Goal: Contribute content: Contribute content

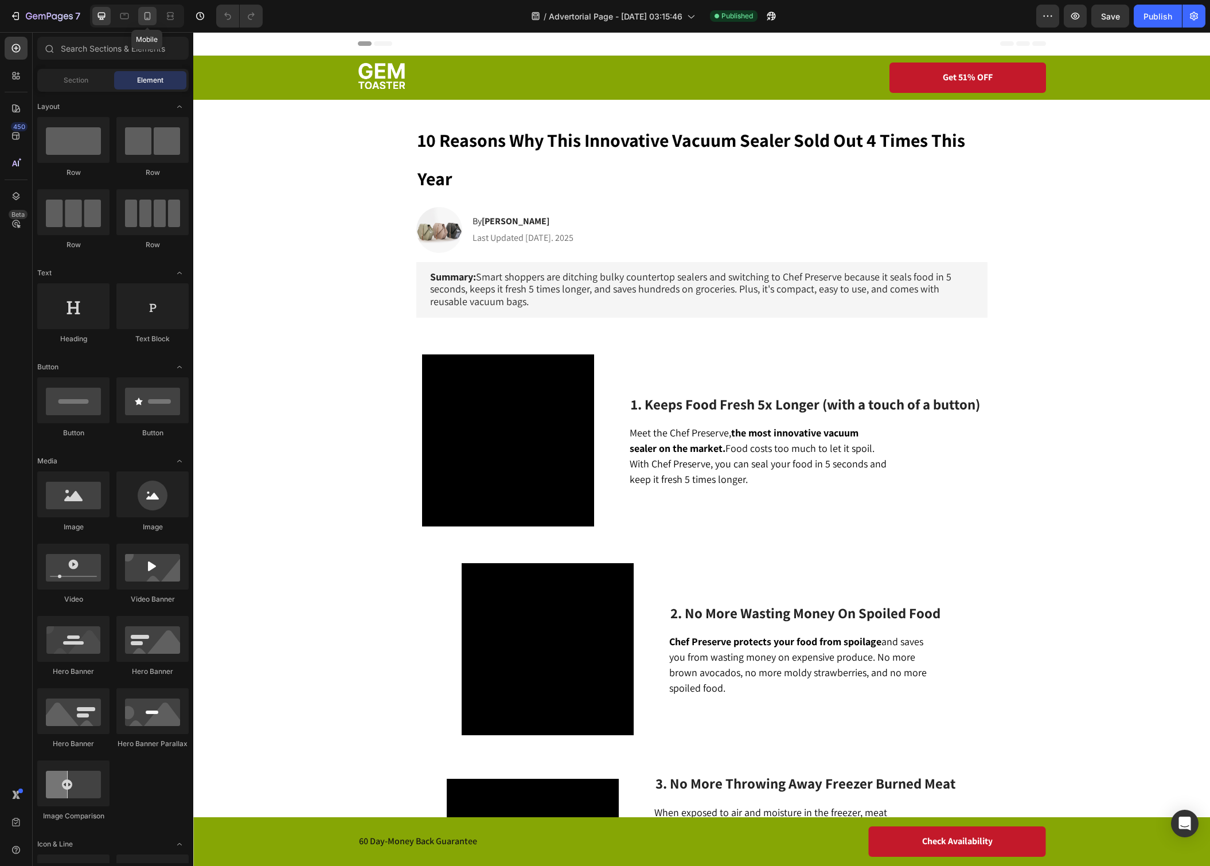
click at [146, 20] on icon at bounding box center [147, 15] width 11 height 11
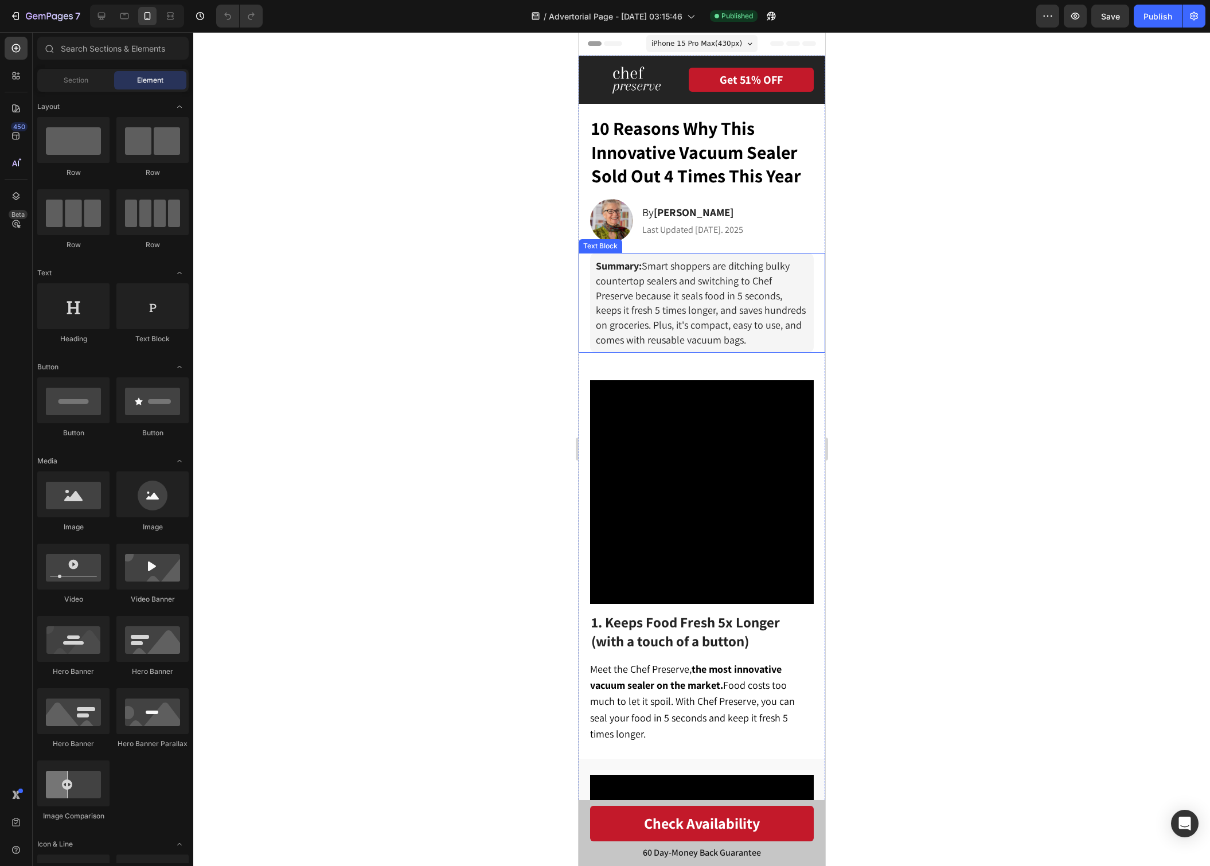
click at [759, 325] on span "Summary: Smart shoppers are ditching bulky countertop sealers and switching to …" at bounding box center [700, 302] width 210 height 87
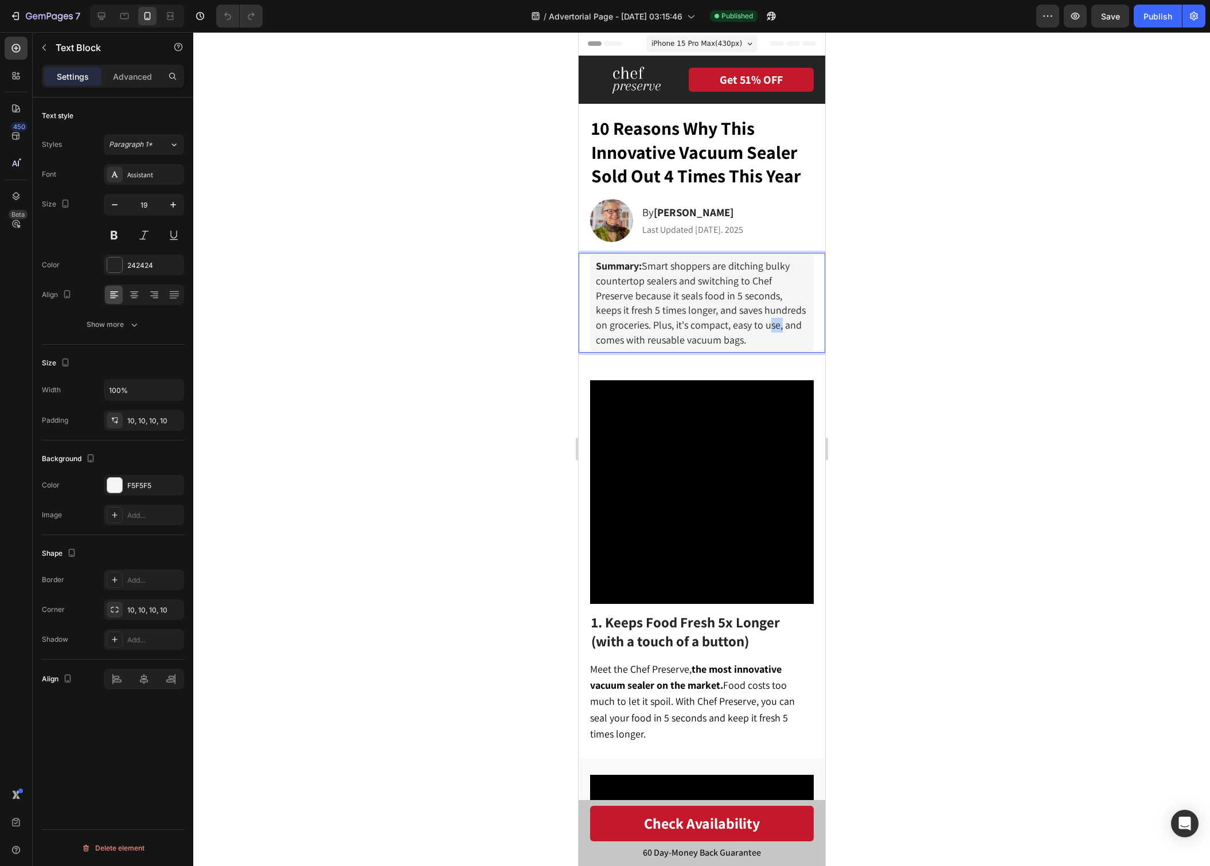
click at [759, 325] on span "Summary: Smart shoppers are ditching bulky countertop sealers and switching to …" at bounding box center [700, 302] width 210 height 87
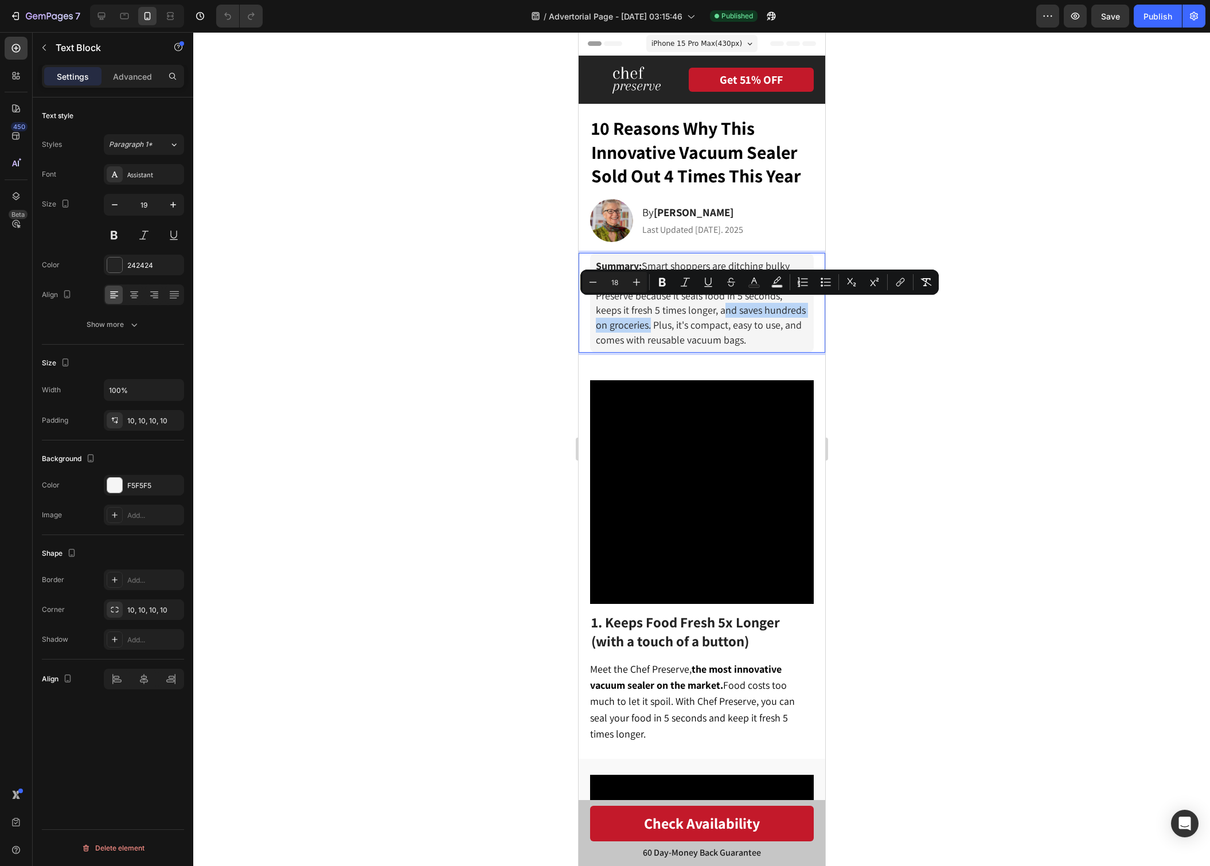
drag, startPoint x: 635, startPoint y: 323, endPoint x: 692, endPoint y: 311, distance: 57.5
click at [692, 311] on span "Summary: Smart shoppers are ditching bulky countertop sealers and switching to …" at bounding box center [700, 302] width 210 height 87
click at [896, 339] on div at bounding box center [701, 449] width 1017 height 834
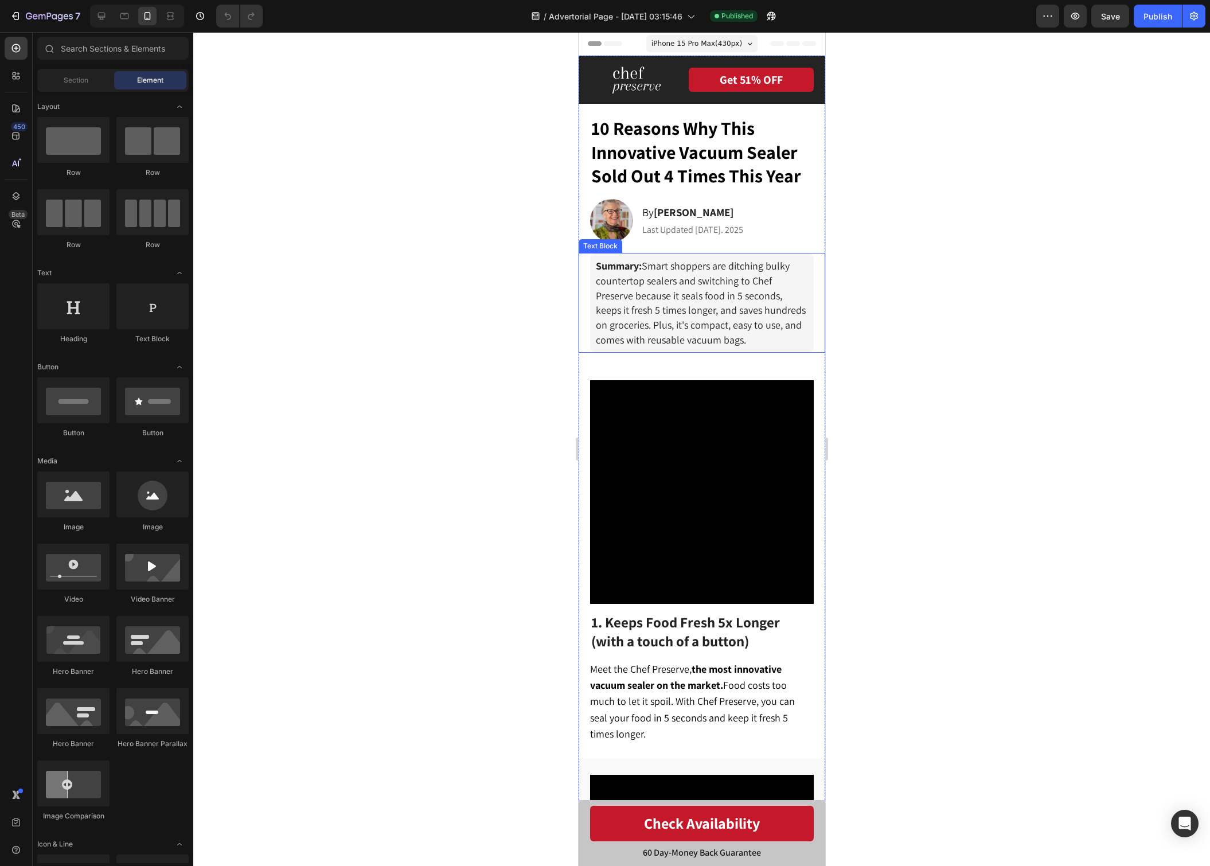
click at [721, 325] on span "Summary: Smart shoppers are ditching bulky countertop sealers and switching to …" at bounding box center [700, 302] width 210 height 87
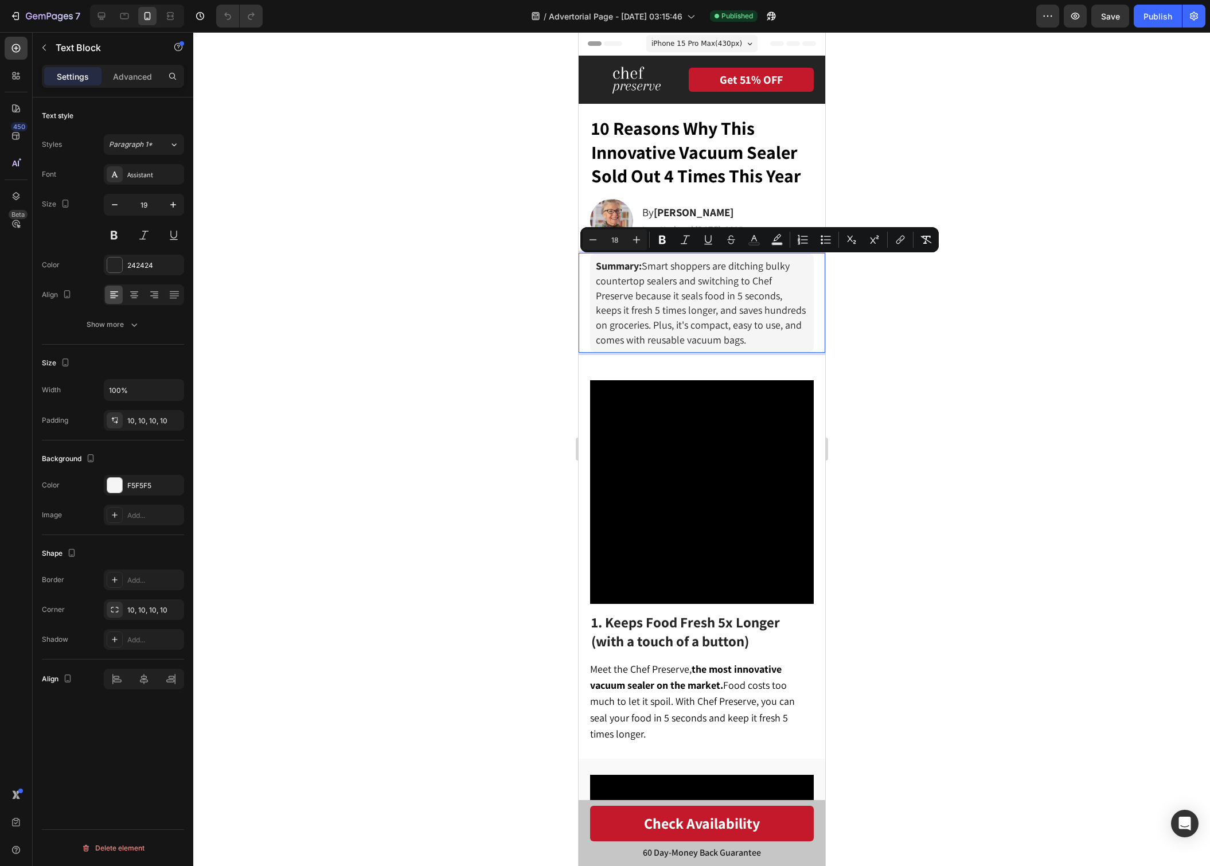
drag, startPoint x: 749, startPoint y: 329, endPoint x: 645, endPoint y: 263, distance: 123.1
click at [645, 263] on p "Summary: Smart shoppers are ditching bulky countertop sealers and switching to …" at bounding box center [701, 303] width 212 height 88
copy span "Smart shoppers are ditching bulky countertop sealers and switching to Chef Pres…"
click at [170, 18] on icon at bounding box center [170, 15] width 11 height 11
type input "16"
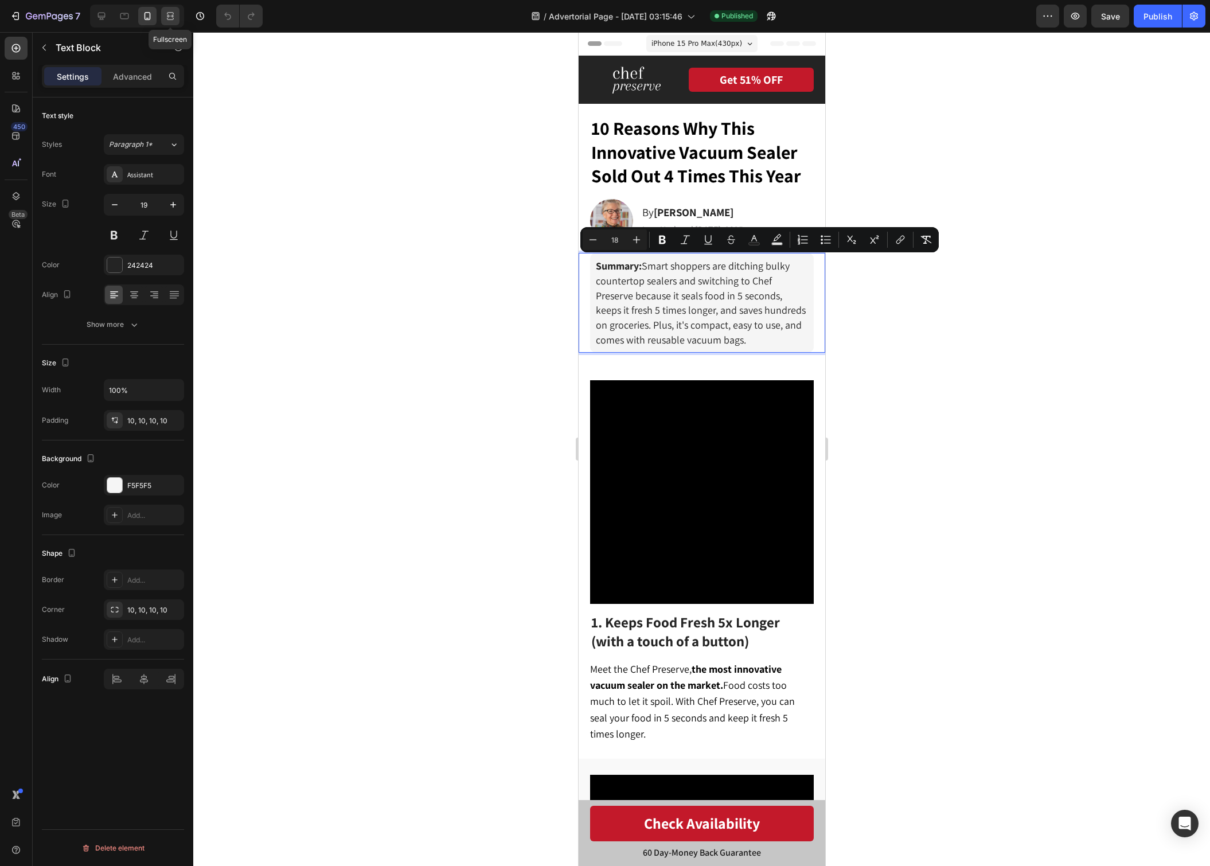
type input "996"
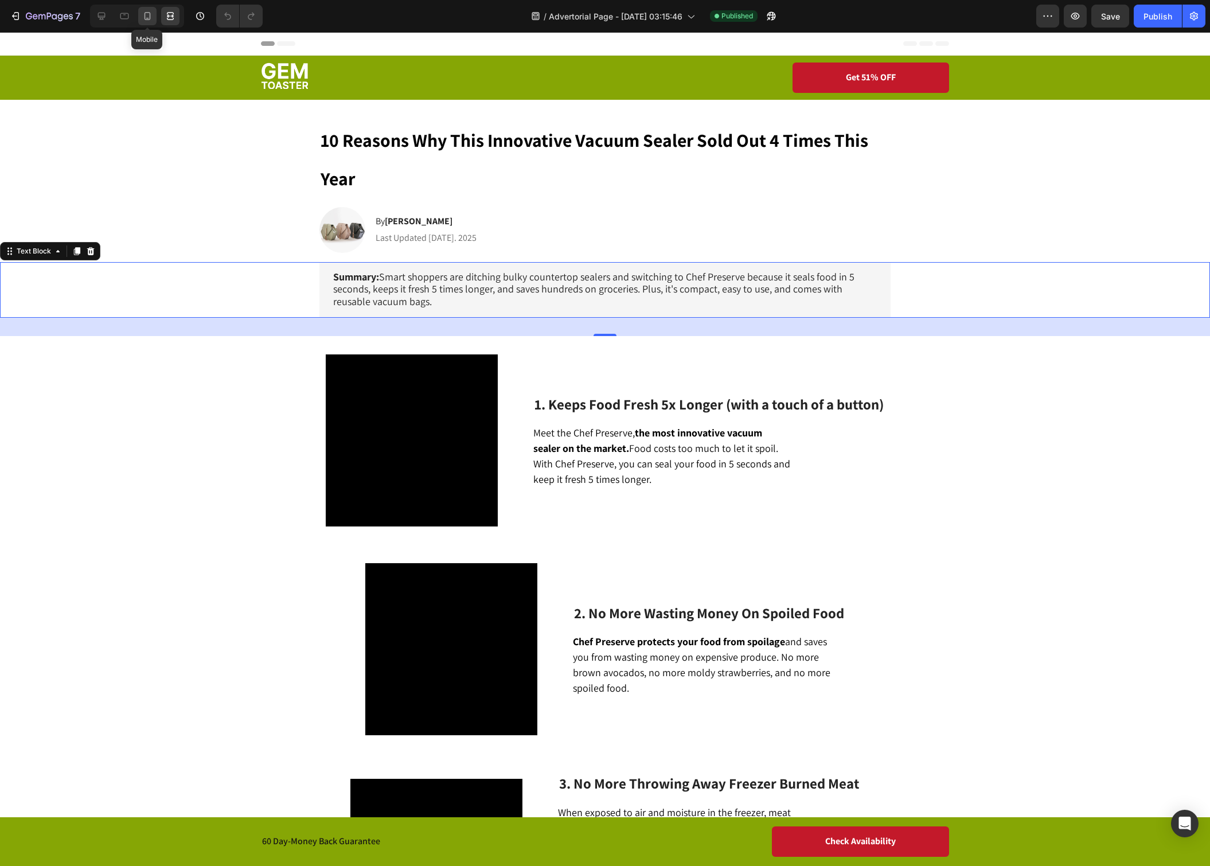
click at [143, 17] on icon at bounding box center [147, 15] width 11 height 11
type input "19"
type input "100%"
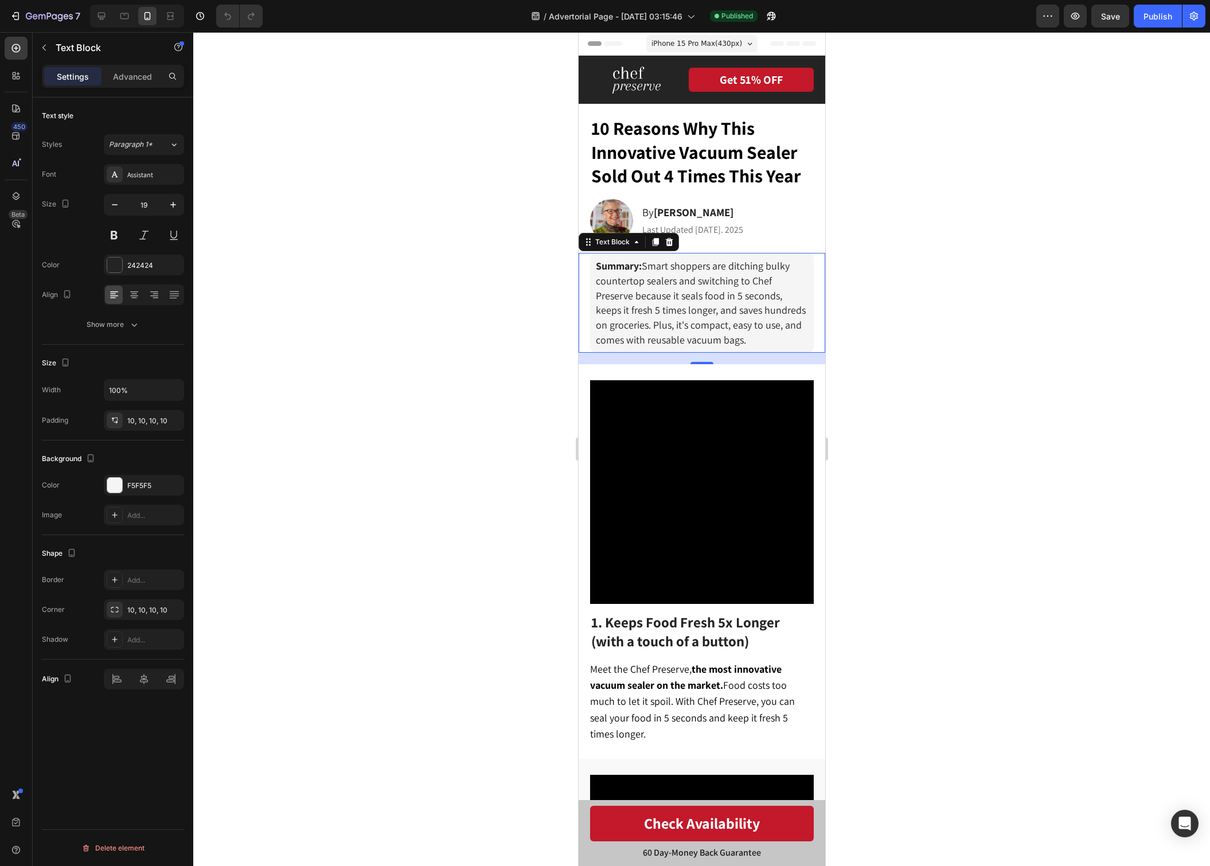
click at [924, 332] on div at bounding box center [701, 449] width 1017 height 834
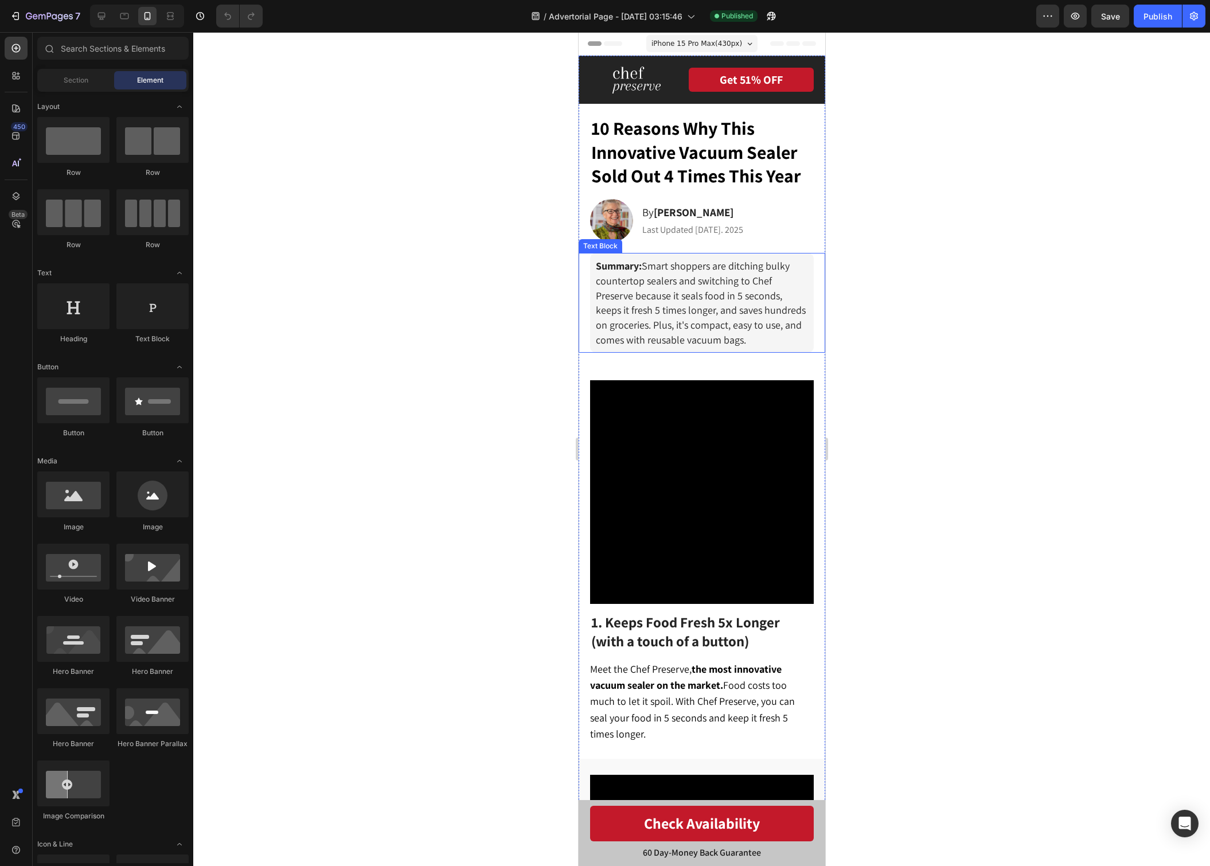
click at [719, 298] on span "Summary: Smart shoppers are ditching bulky countertop sealers and switching to …" at bounding box center [700, 302] width 210 height 87
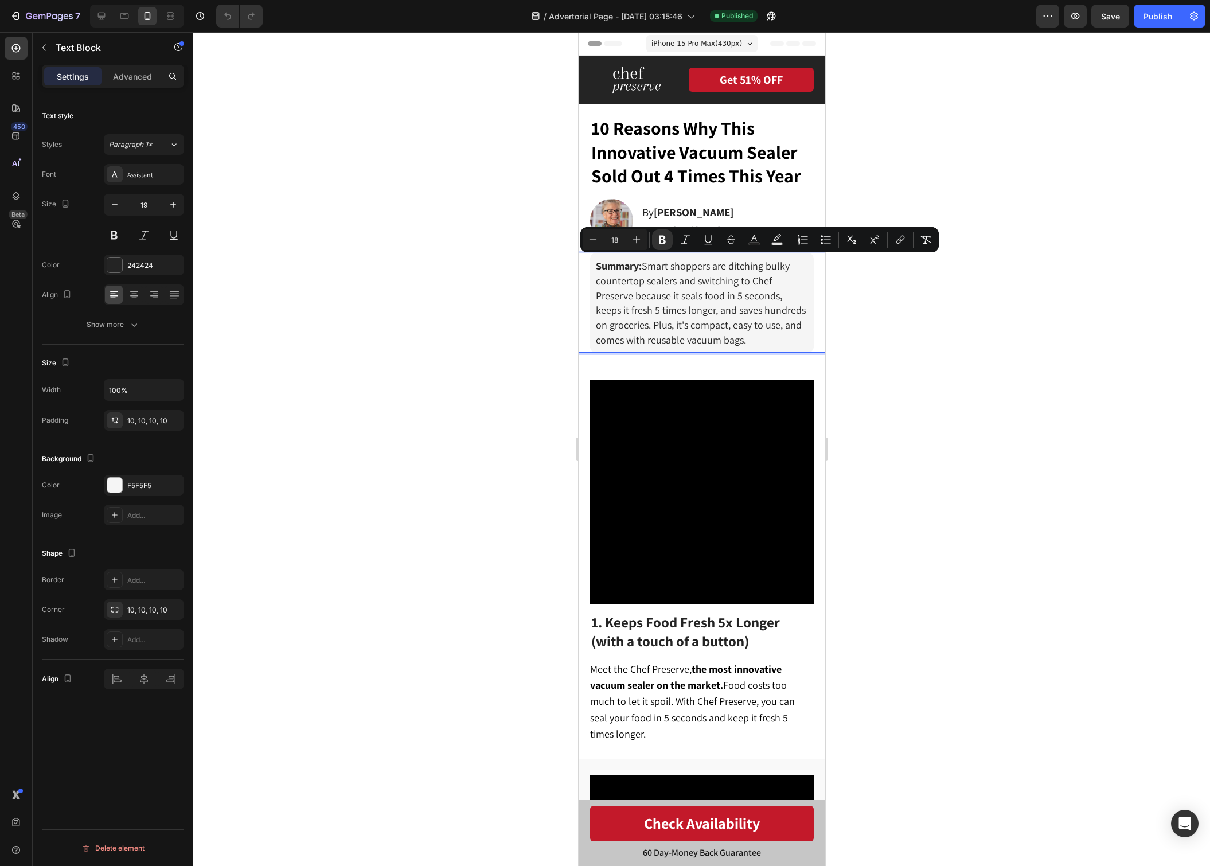
drag, startPoint x: 753, startPoint y: 337, endPoint x: 597, endPoint y: 260, distance: 174.1
click at [597, 260] on p "Summary: Smart shoppers are ditching bulky countertop sealers and switching to …" at bounding box center [701, 303] width 212 height 88
copy span "Summary: Smart shoppers are ditching bulky countertop sealers and switching to …"
click at [933, 368] on div at bounding box center [701, 449] width 1017 height 834
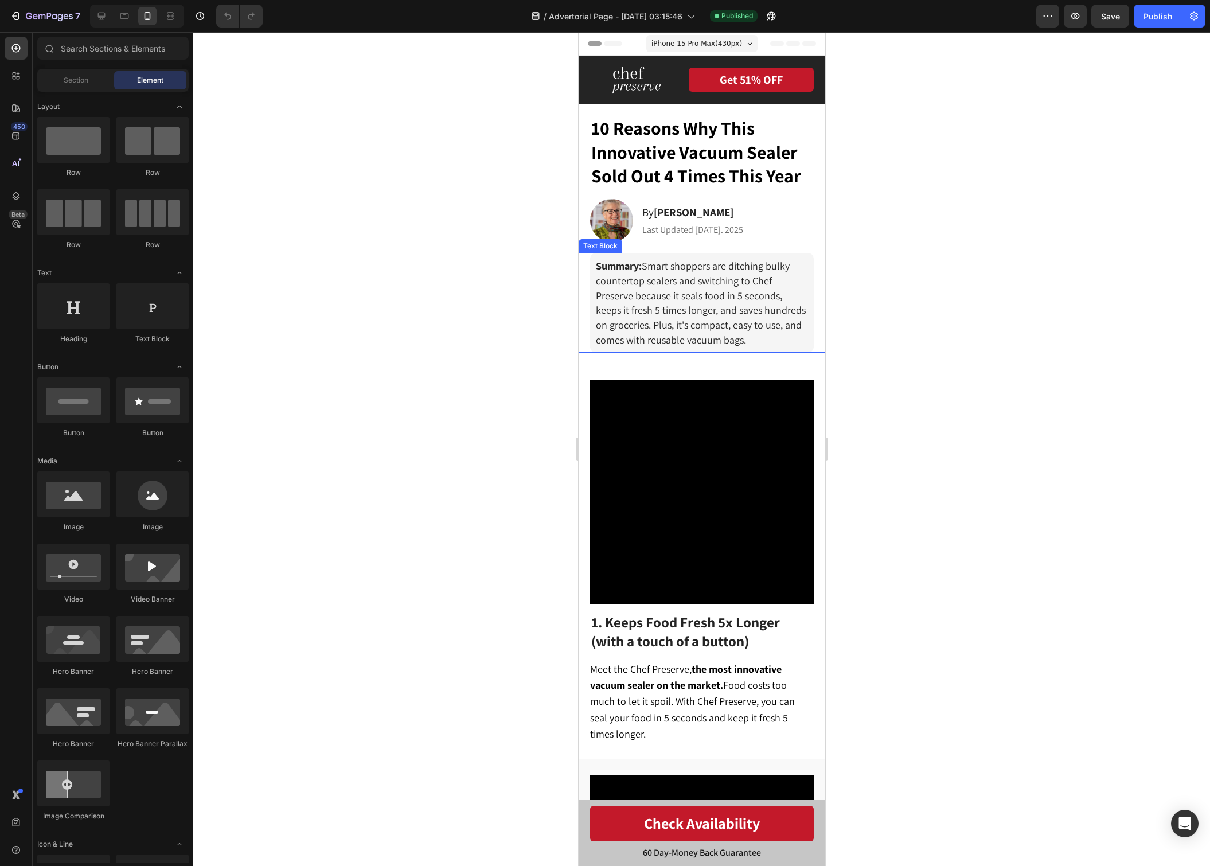
click at [770, 331] on p "Summary: Smart shoppers are ditching bulky countertop sealers and switching to …" at bounding box center [701, 303] width 212 height 88
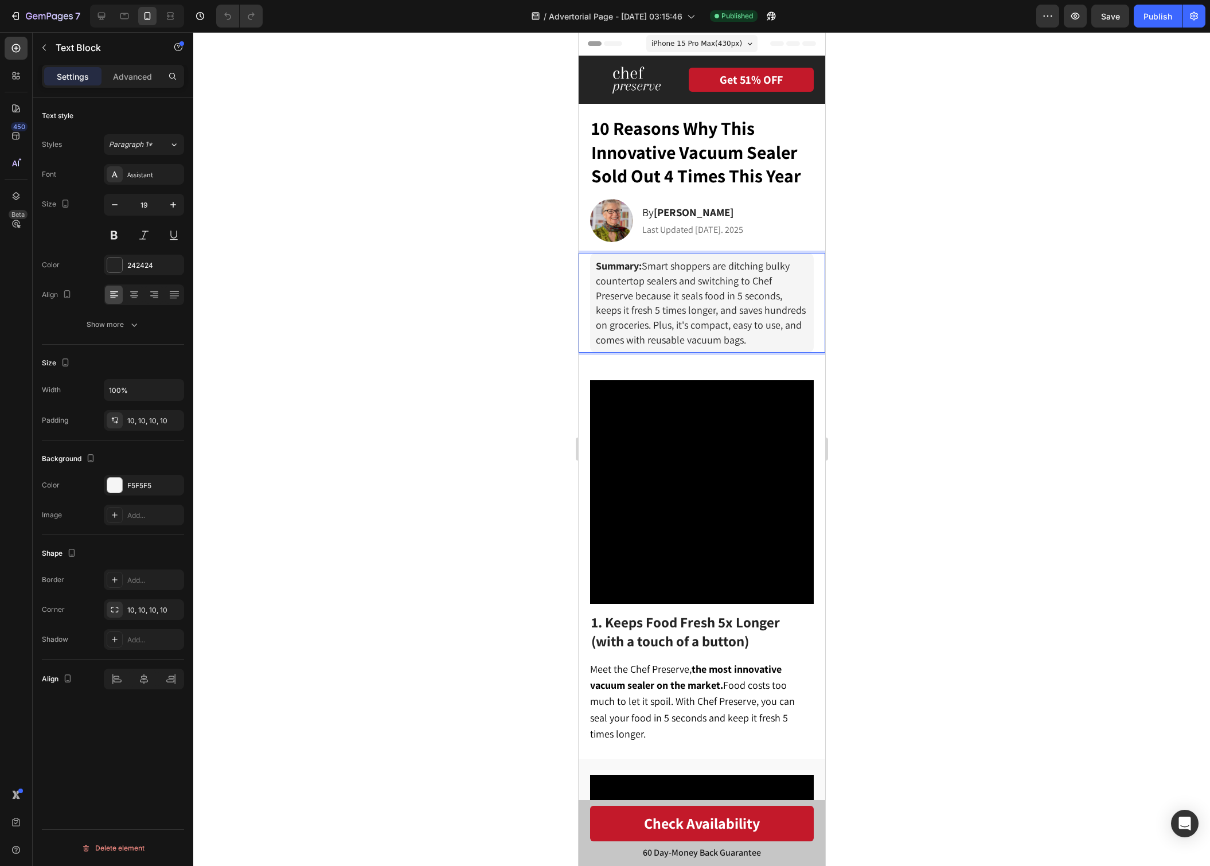
click at [770, 331] on p "Summary: Smart shoppers are ditching bulky countertop sealers and switching to …" at bounding box center [701, 303] width 212 height 88
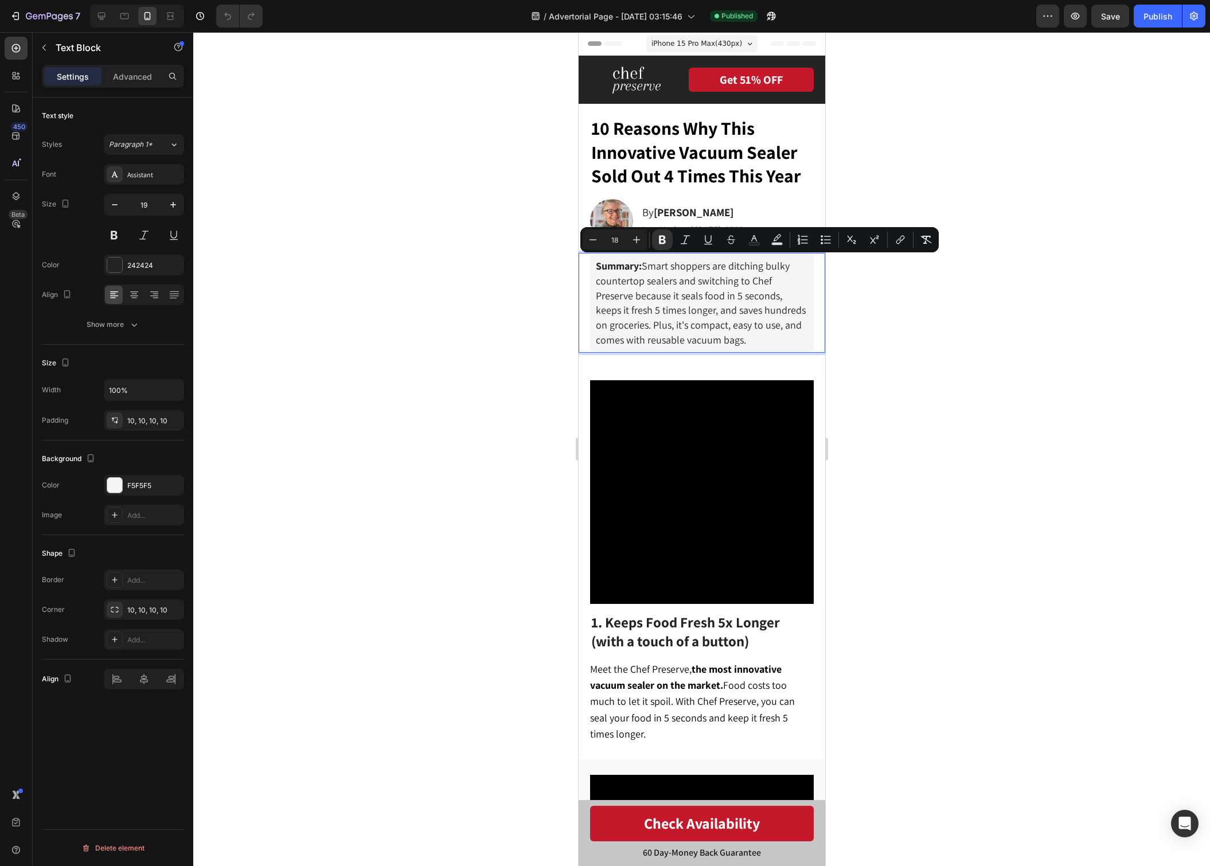
drag, startPoint x: 915, startPoint y: 331, endPoint x: 1072, endPoint y: 165, distance: 229.2
click at [915, 331] on div at bounding box center [701, 449] width 1017 height 834
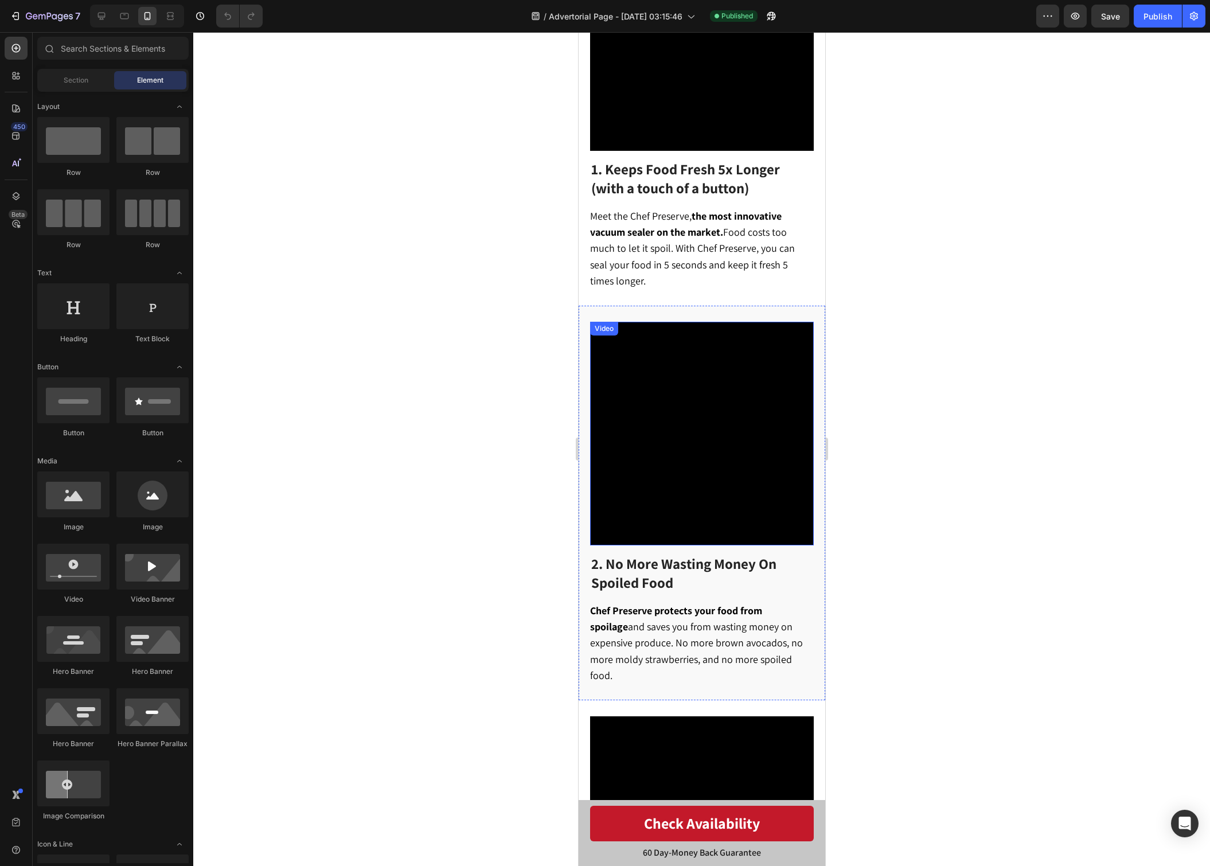
scroll to position [474, 0]
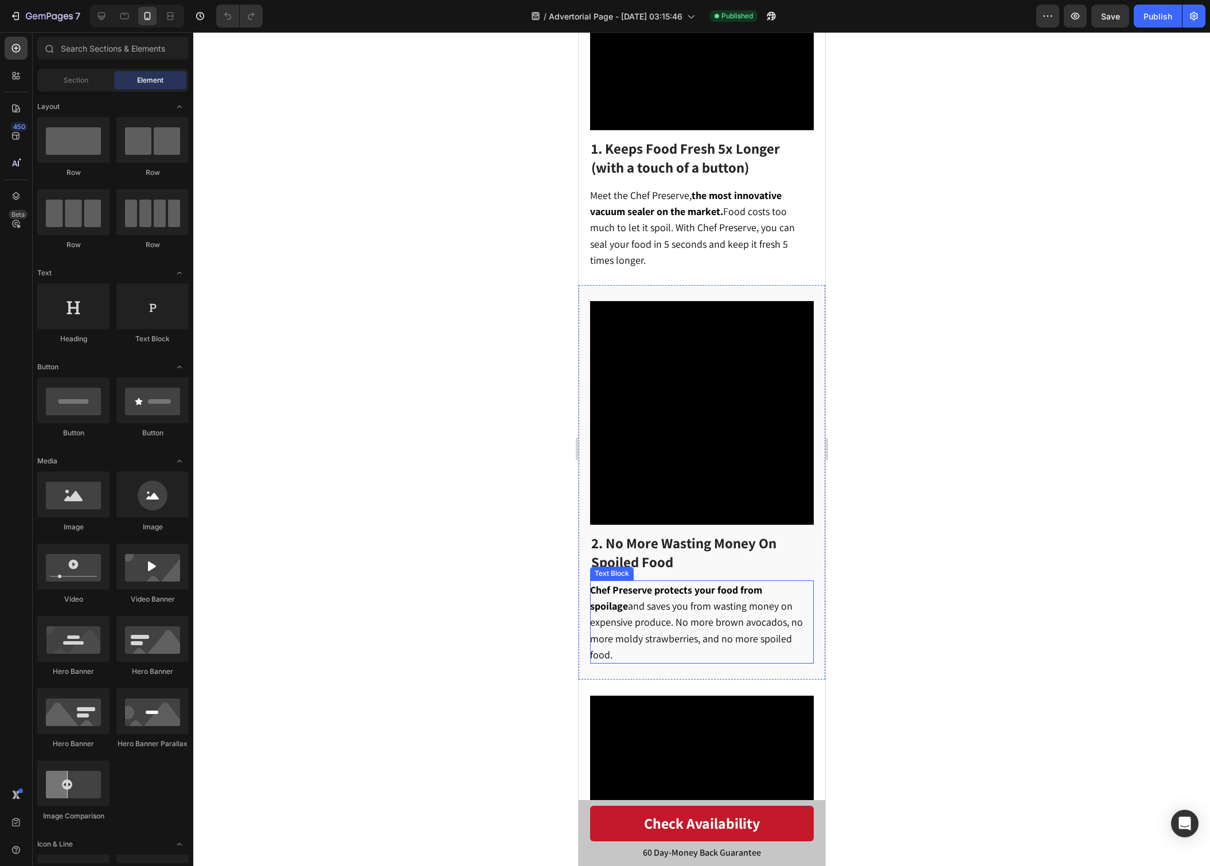
click at [780, 628] on p "Chef Preserve protects your food from spoilage and saves you from wasting money…" at bounding box center [700, 621] width 222 height 81
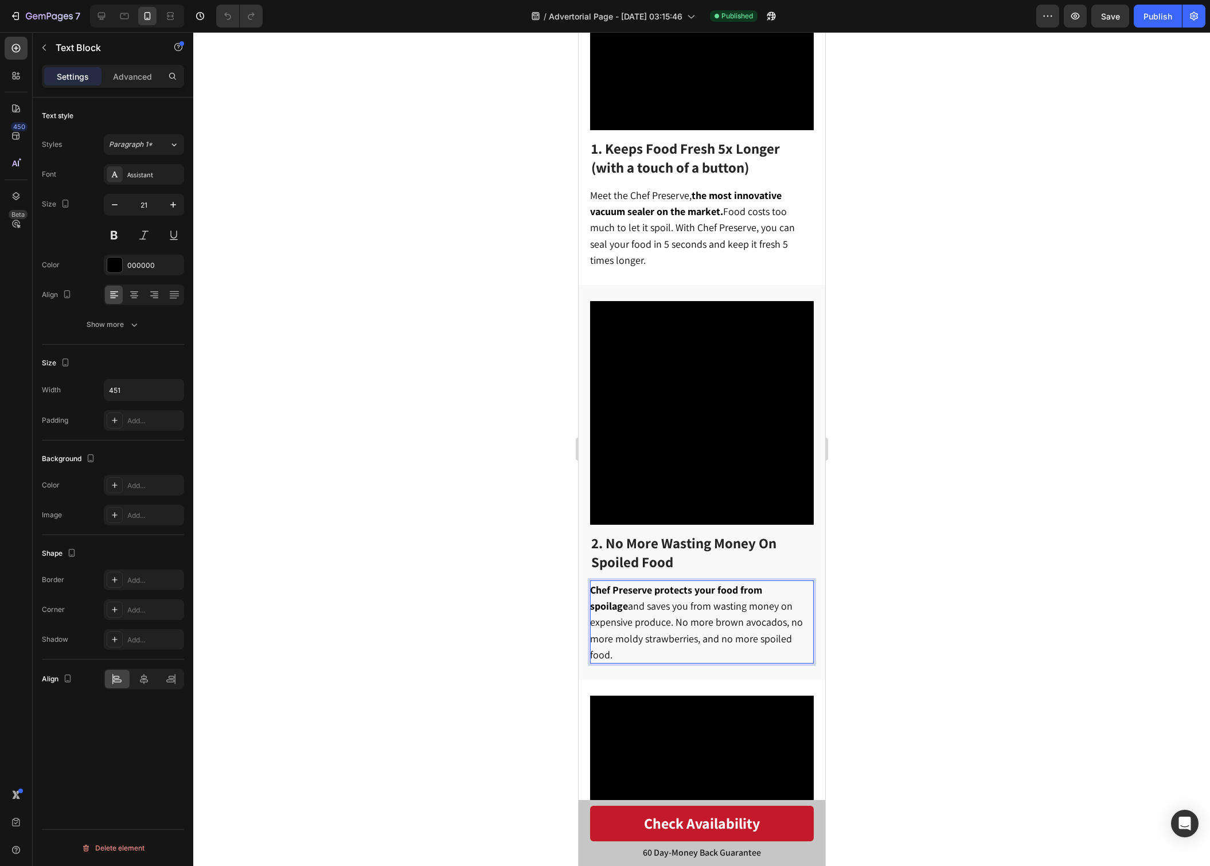
click at [780, 628] on p "Chef Preserve protects your food from spoilage and saves you from wasting money…" at bounding box center [700, 621] width 222 height 81
click at [907, 623] on div at bounding box center [701, 449] width 1017 height 834
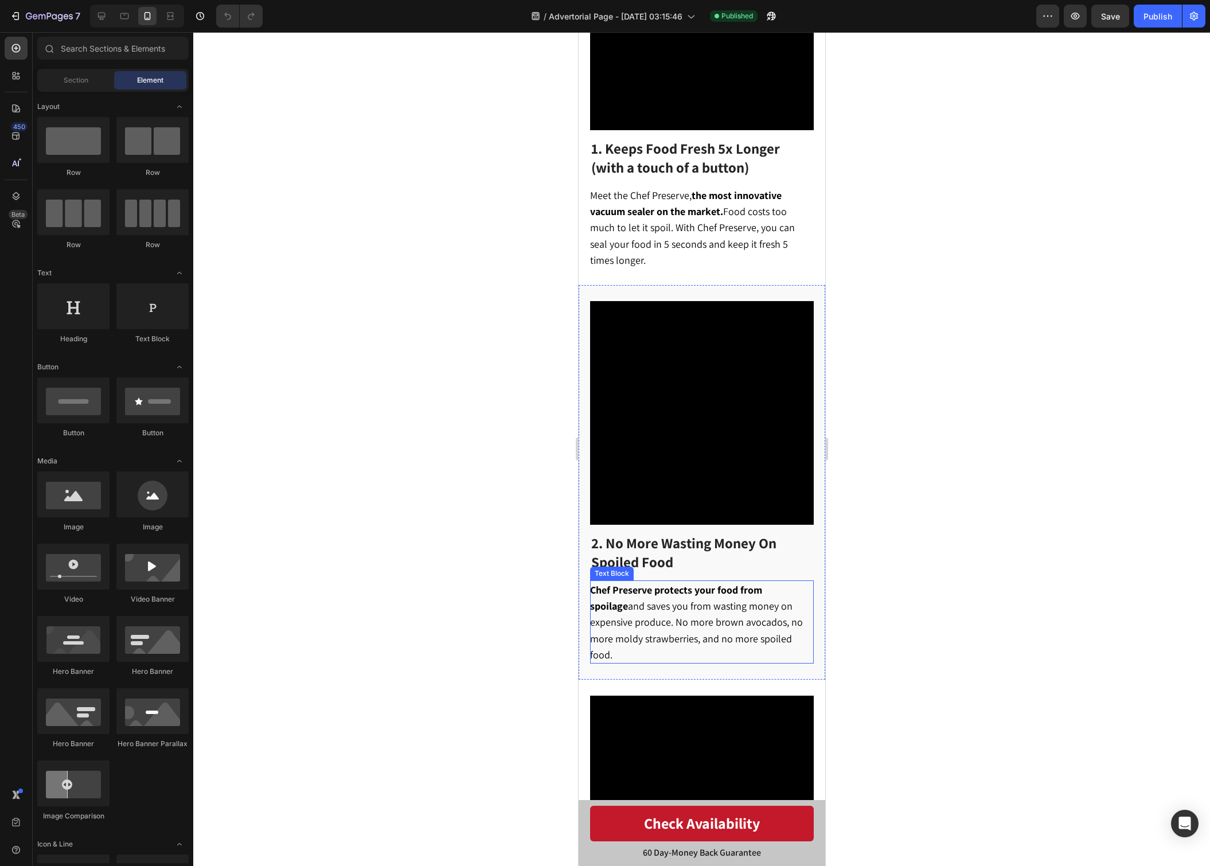
click at [752, 628] on span "Chef Preserve protects your food from spoilage and saves you from wasting money…" at bounding box center [695, 622] width 213 height 78
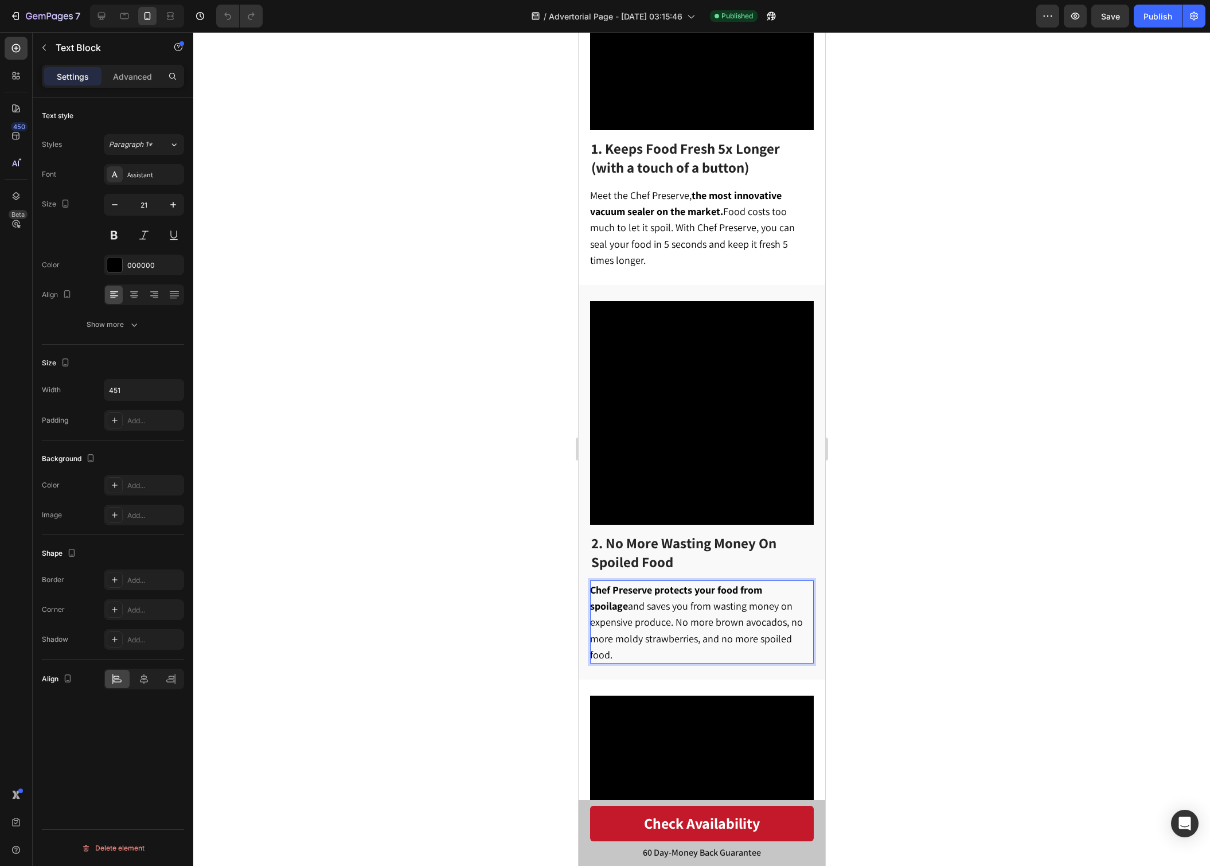
click at [752, 628] on span "Chef Preserve protects your food from spoilage and saves you from wasting money…" at bounding box center [695, 622] width 213 height 78
click at [779, 620] on span "Chef Preserve protects your food from spoilage and saves you from wasting money…" at bounding box center [695, 622] width 213 height 78
drag, startPoint x: 753, startPoint y: 627, endPoint x: 589, endPoint y: 580, distance: 170.4
click at [589, 581] on p "Chef Preserve protects your food from spoilage and saves you from wasting money…" at bounding box center [700, 621] width 222 height 81
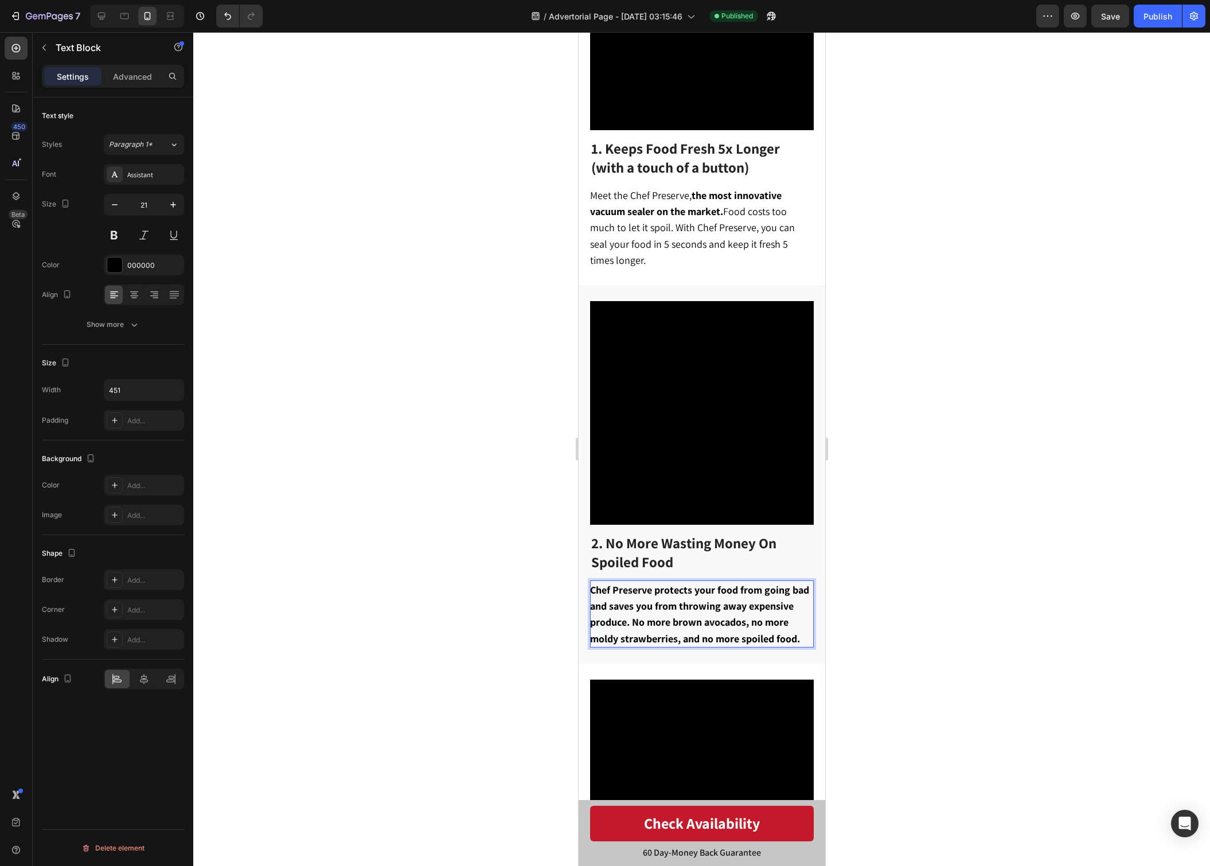
click at [802, 630] on p "Chef Preserve protects your food from going bad and saves you from throwing awa…" at bounding box center [700, 613] width 222 height 65
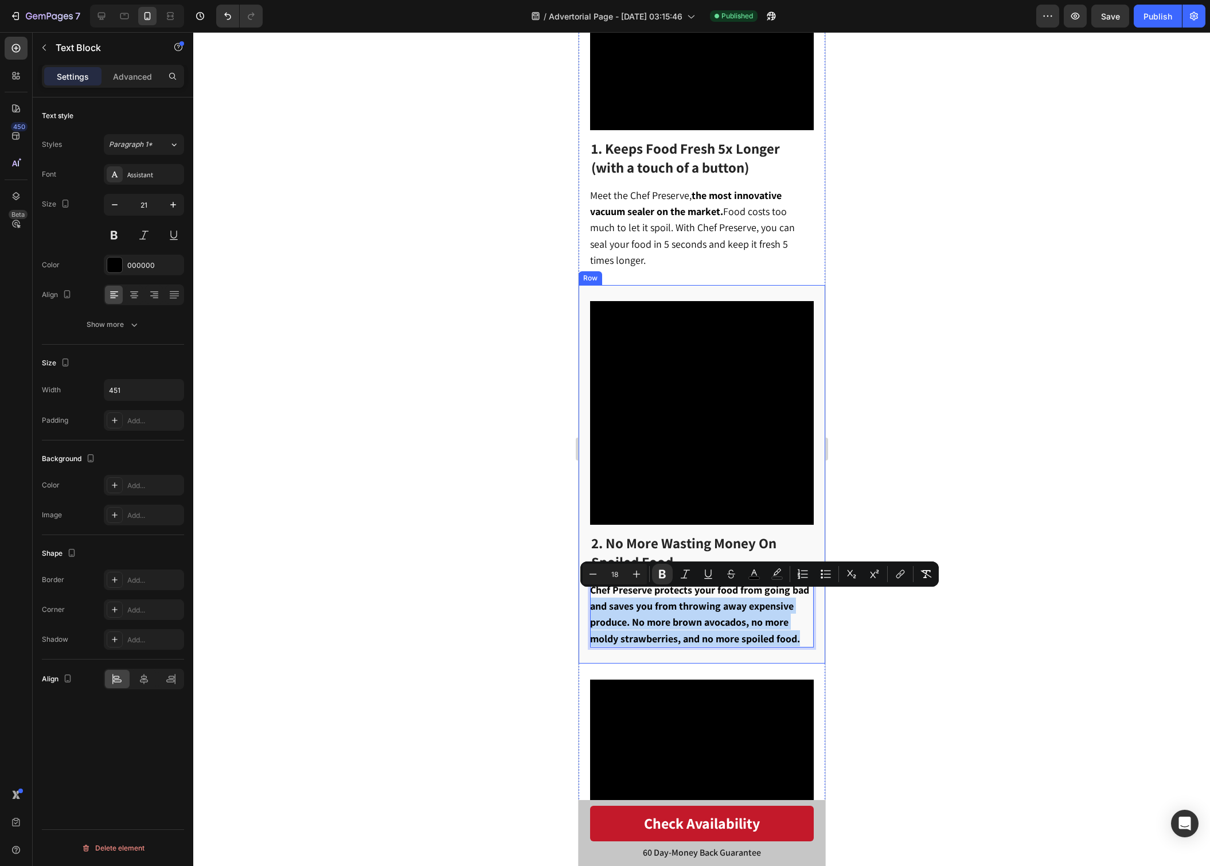
drag, startPoint x: 802, startPoint y: 630, endPoint x: 588, endPoint y: 603, distance: 216.1
click at [588, 603] on div "Video 2. No More Wasting Money On Spoiled Food Heading Chef Preserve protects y…" at bounding box center [701, 474] width 247 height 378
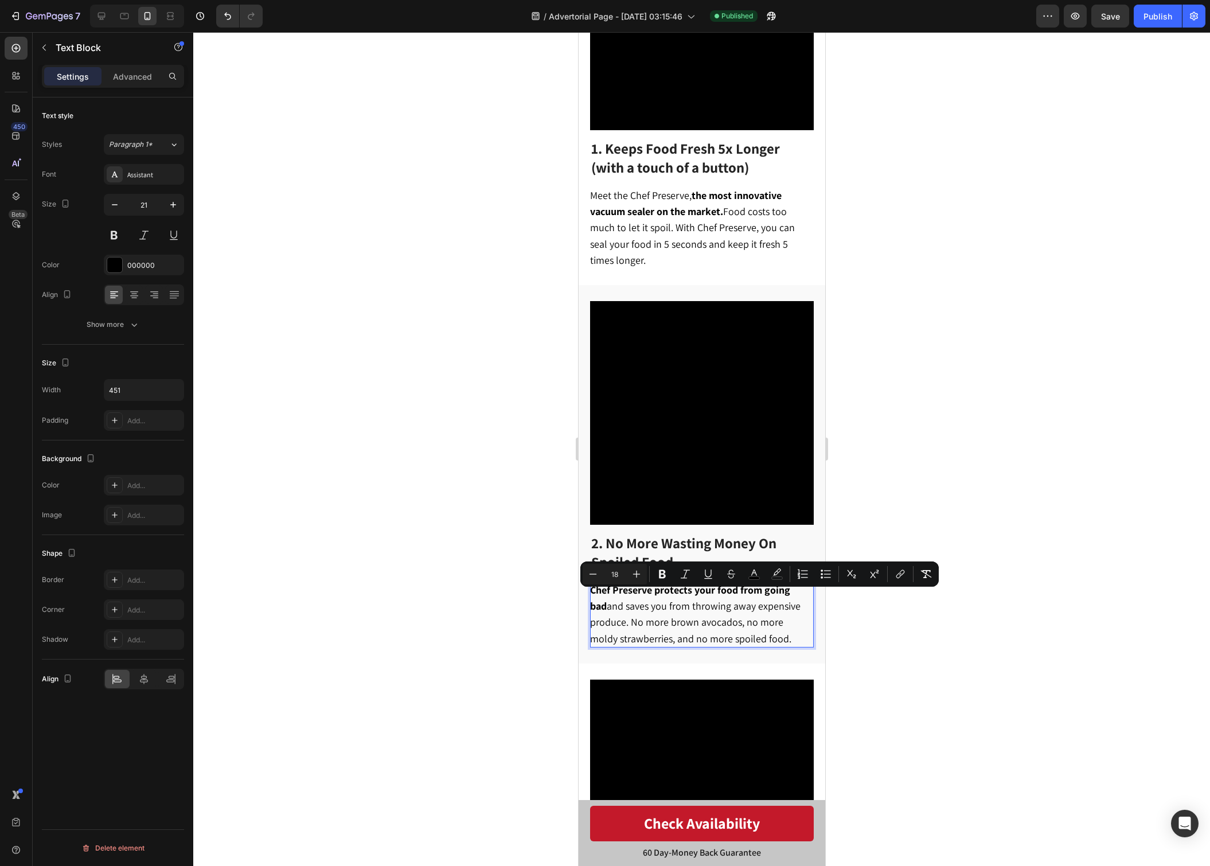
click at [893, 636] on div at bounding box center [701, 449] width 1017 height 834
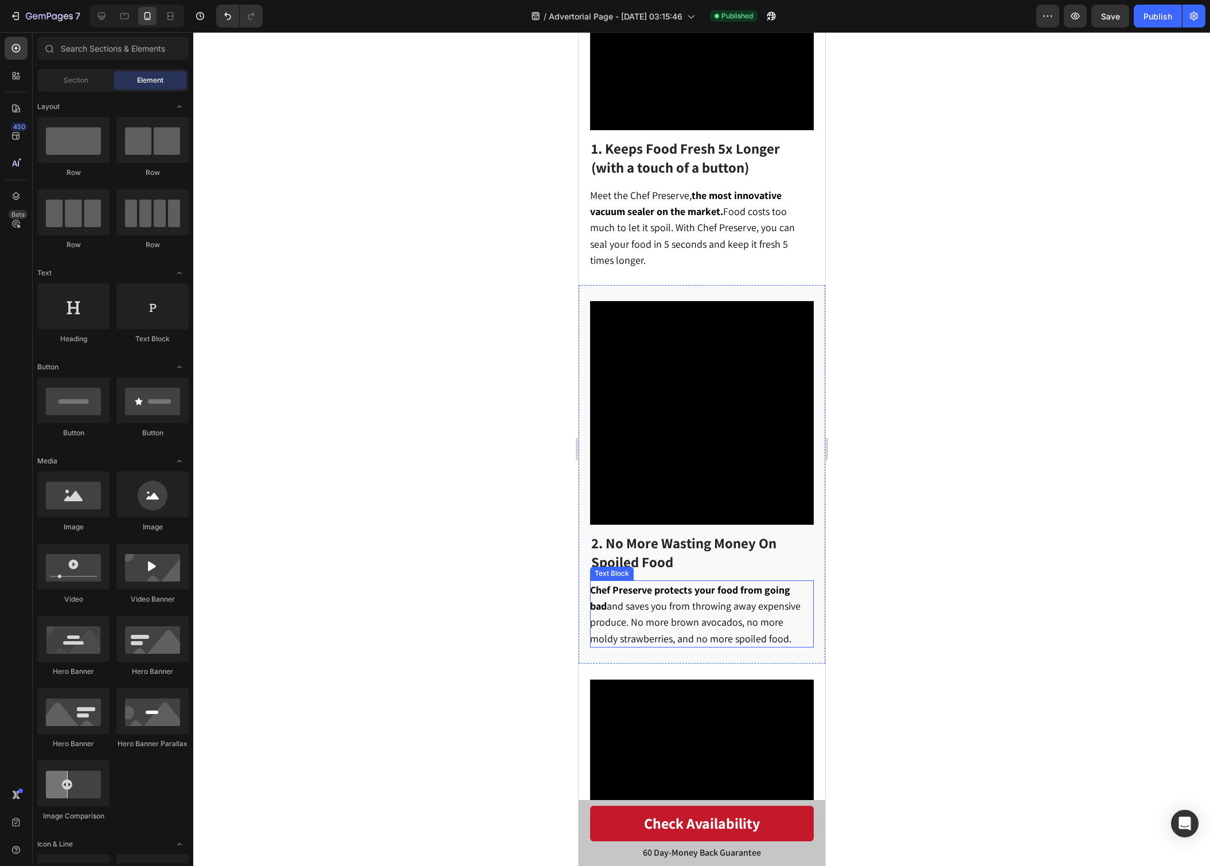
click at [745, 611] on span "Chef Preserve protects your food from going bad and saves you from throwing awa…" at bounding box center [694, 614] width 210 height 62
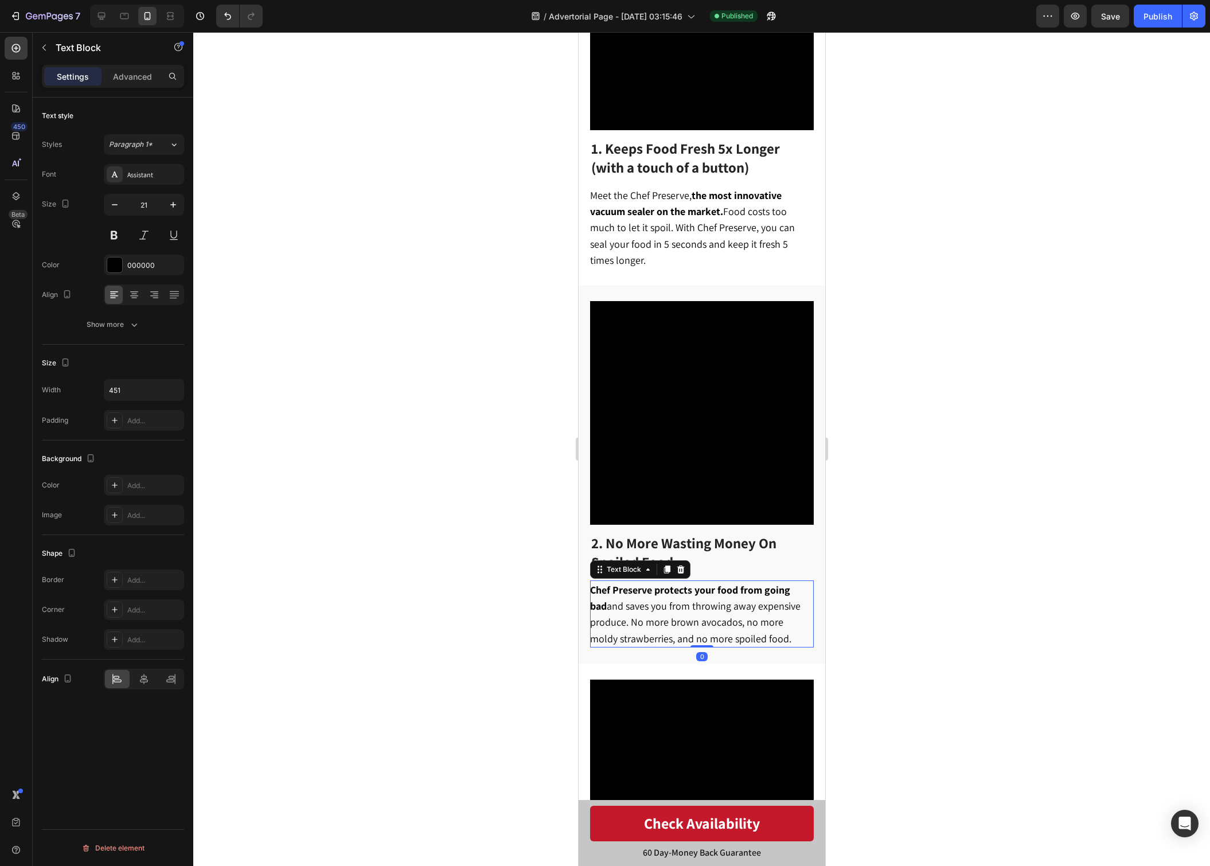
click at [973, 607] on div at bounding box center [701, 449] width 1017 height 834
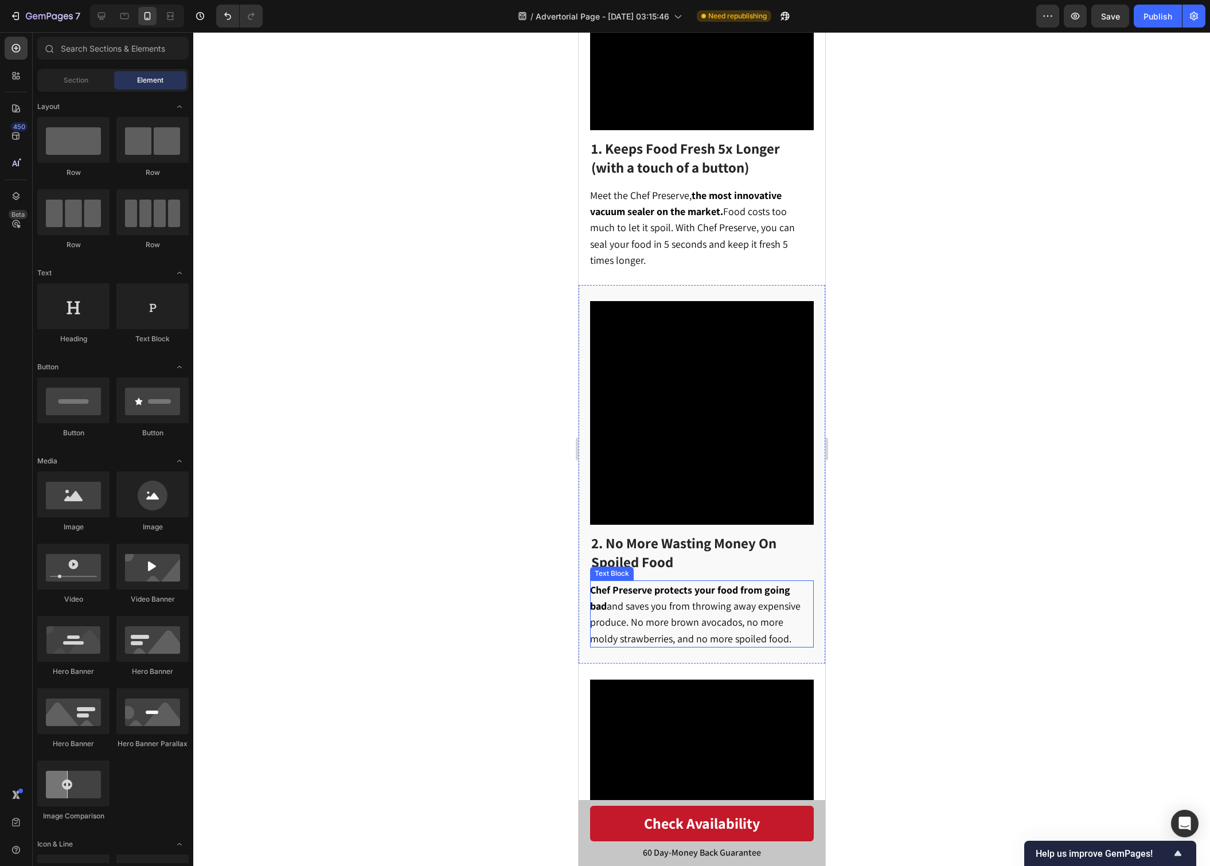
click at [750, 619] on span "Chef Preserve protects your food from going bad and saves you from throwing awa…" at bounding box center [694, 614] width 210 height 62
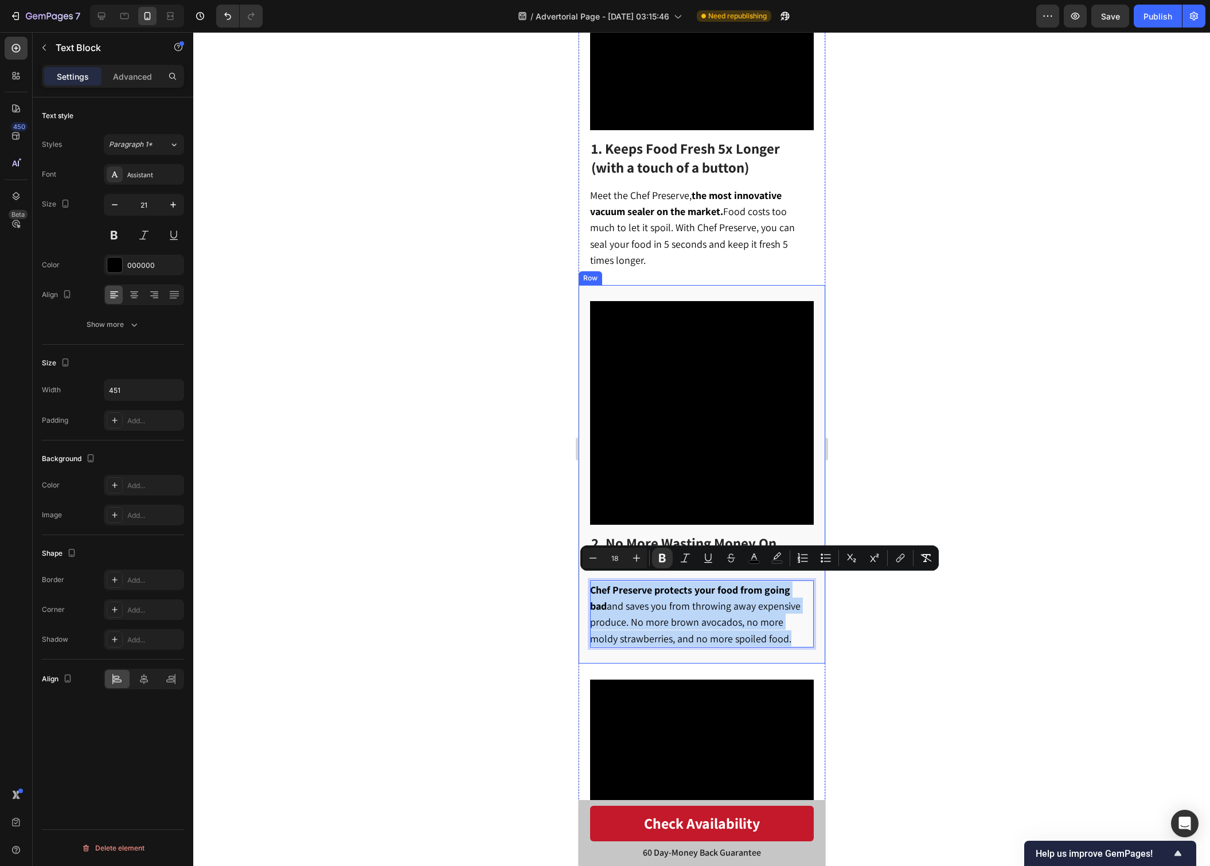
drag, startPoint x: 701, startPoint y: 620, endPoint x: 579, endPoint y: 588, distance: 125.7
click at [579, 588] on div "Video 2. No More Wasting Money On Spoiled Food Heading Chef Preserve protects y…" at bounding box center [701, 474] width 247 height 378
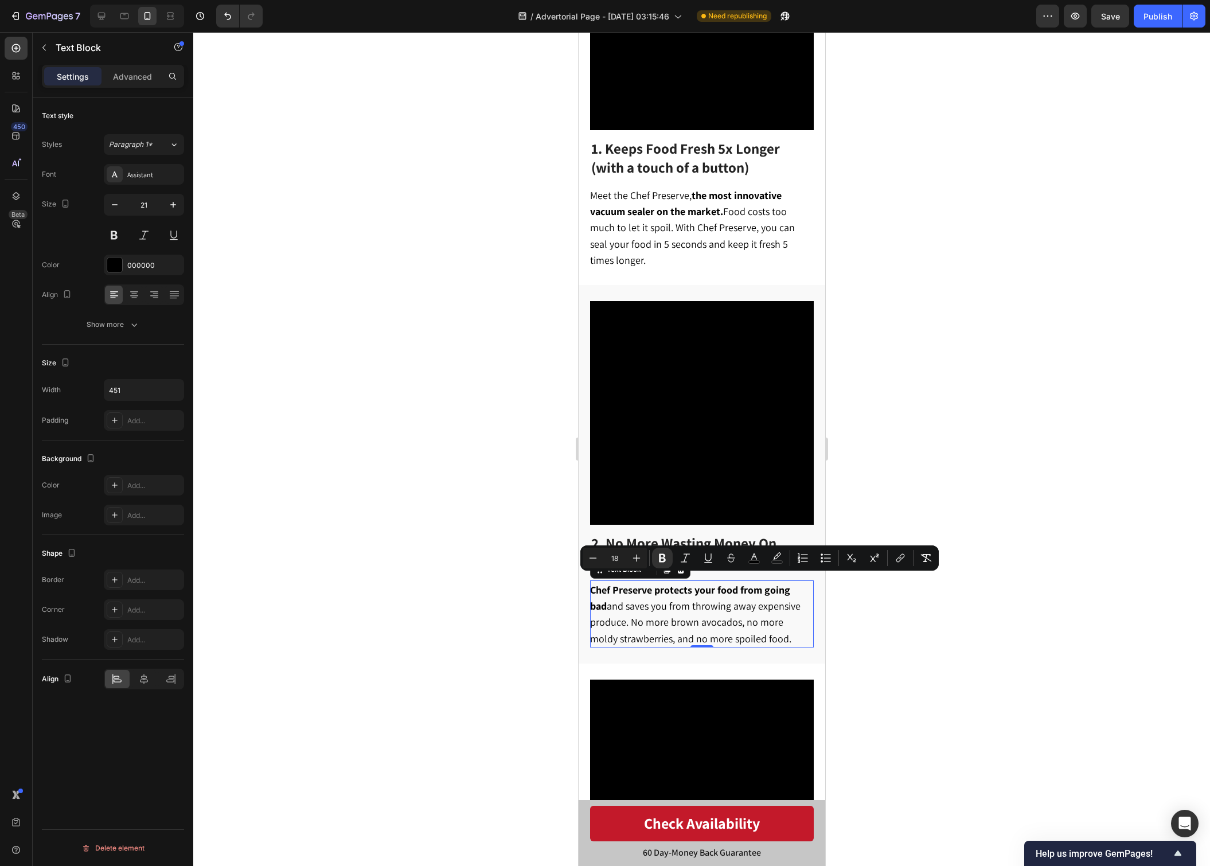
click at [742, 618] on span "Chef Preserve protects your food from going bad and saves you from throwing awa…" at bounding box center [694, 614] width 210 height 62
click at [751, 620] on span "Chef Preserve protects your food from going bad and saves you from throwing awa…" at bounding box center [694, 614] width 210 height 62
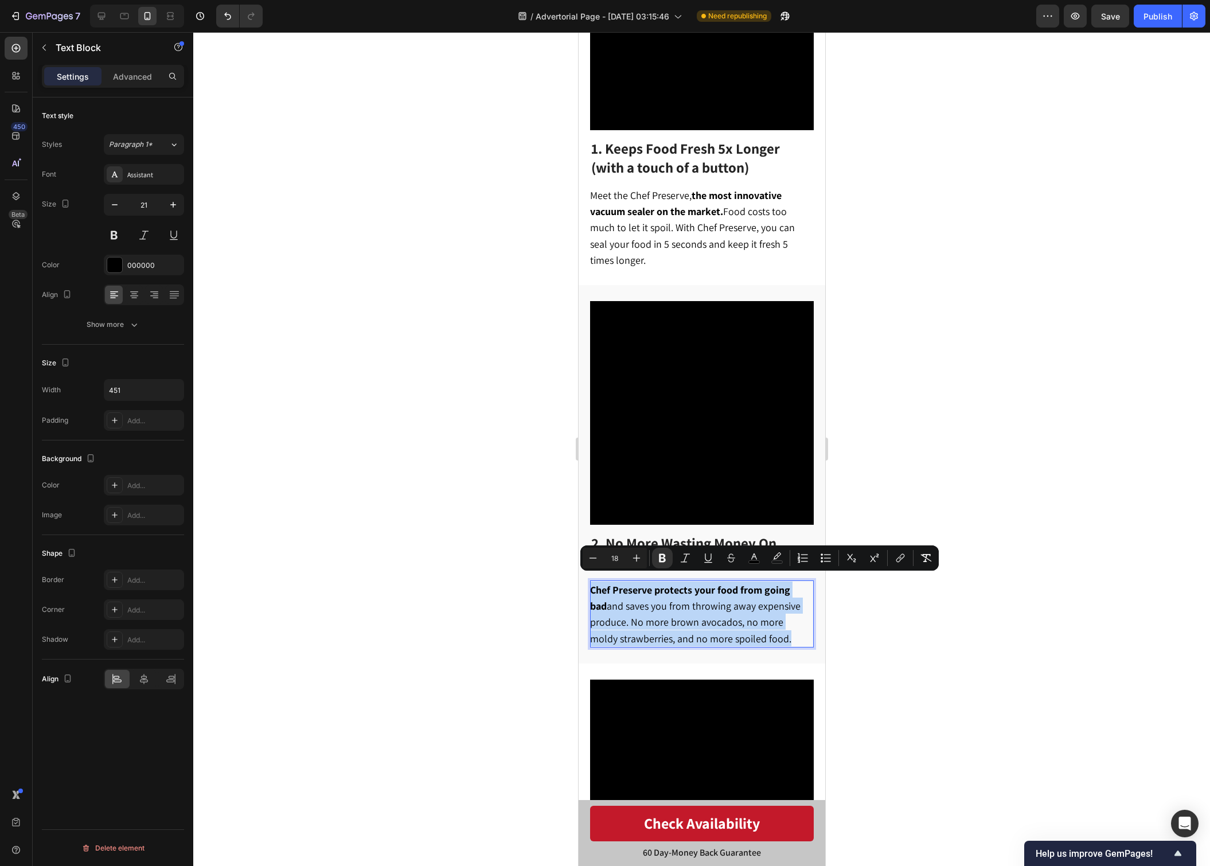
drag, startPoint x: 749, startPoint y: 628, endPoint x: 590, endPoint y: 587, distance: 164.5
click at [590, 587] on p "Chef Preserve protects your food from going bad and saves you from throwing awa…" at bounding box center [700, 613] width 222 height 65
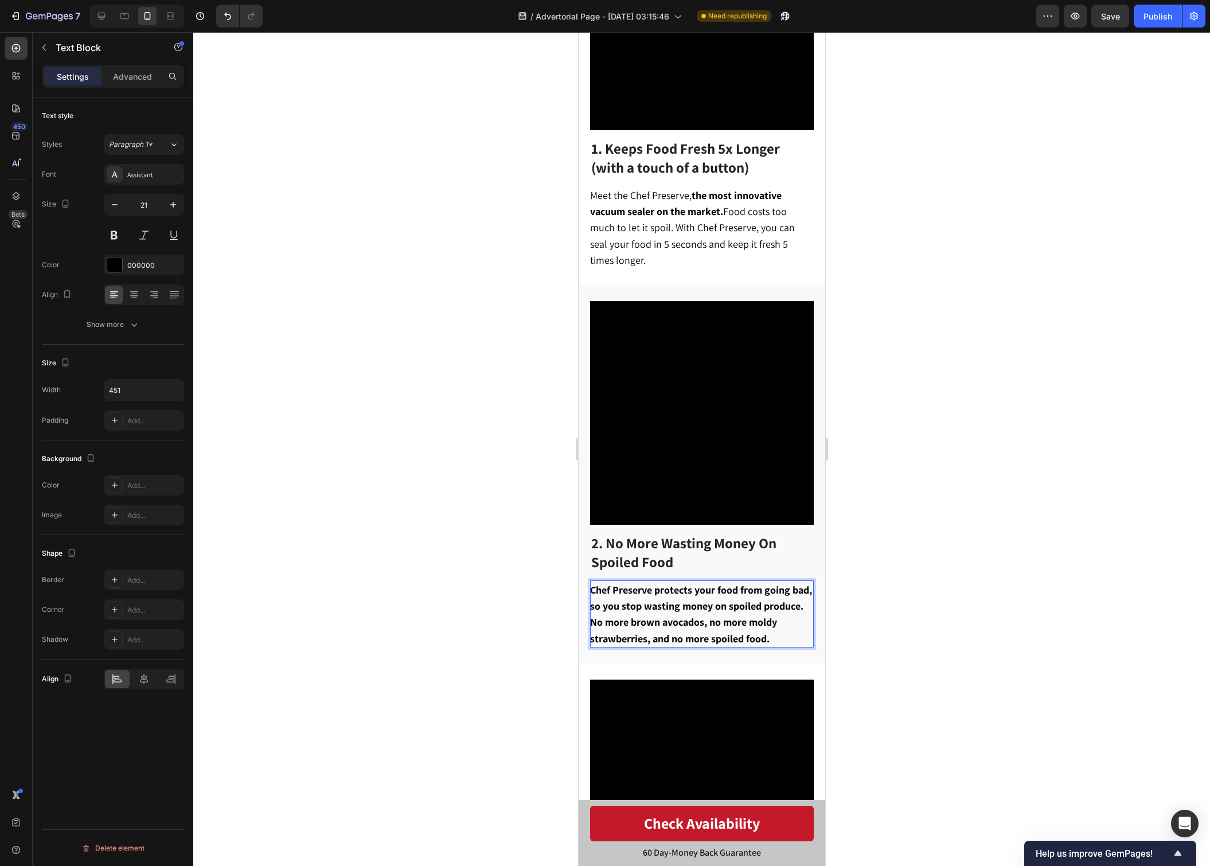
click at [767, 633] on strong "Chef Preserve protects your food from going bad, so you stop wasting money on s…" at bounding box center [700, 614] width 222 height 62
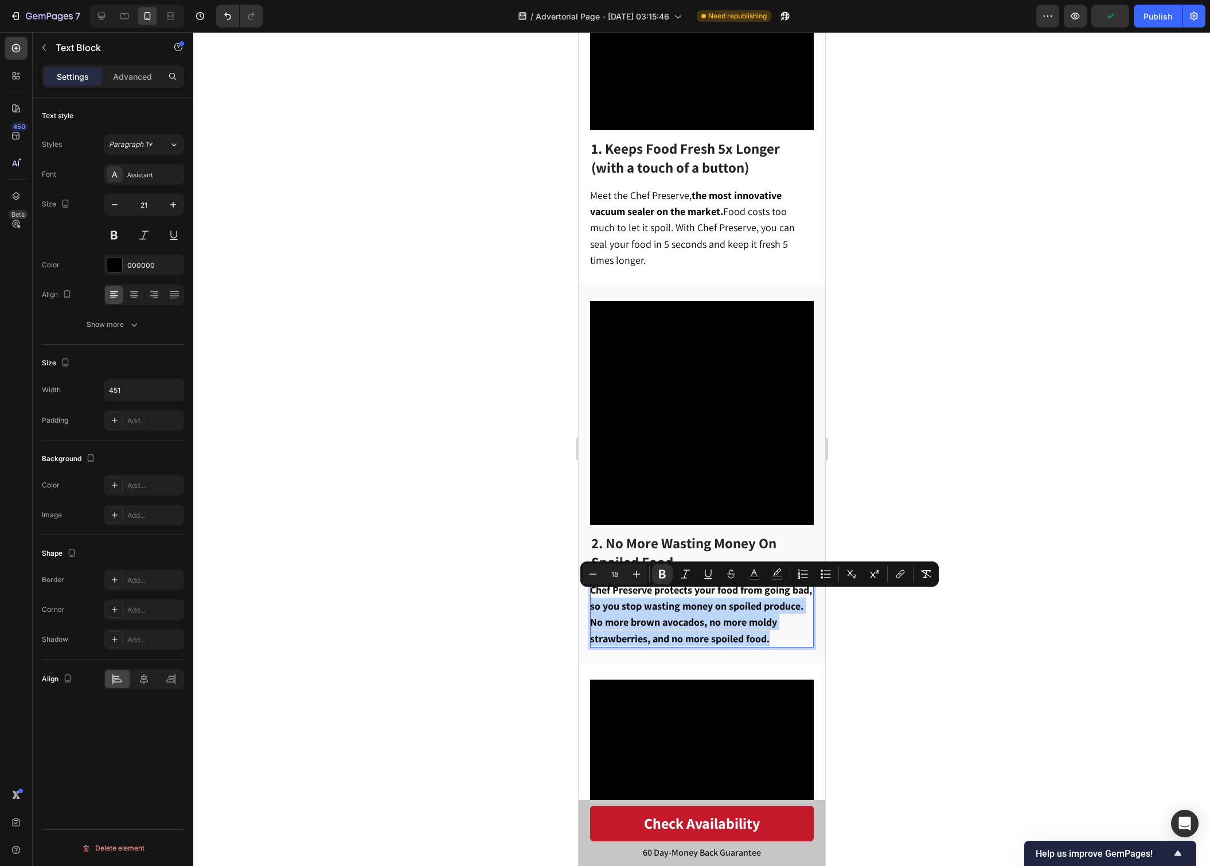
drag, startPoint x: 767, startPoint y: 630, endPoint x: 589, endPoint y: 602, distance: 179.4
click at [589, 602] on p "Chef Preserve protects your food from going bad, so you stop wasting money on s…" at bounding box center [700, 613] width 222 height 65
click at [919, 667] on div at bounding box center [701, 449] width 1017 height 834
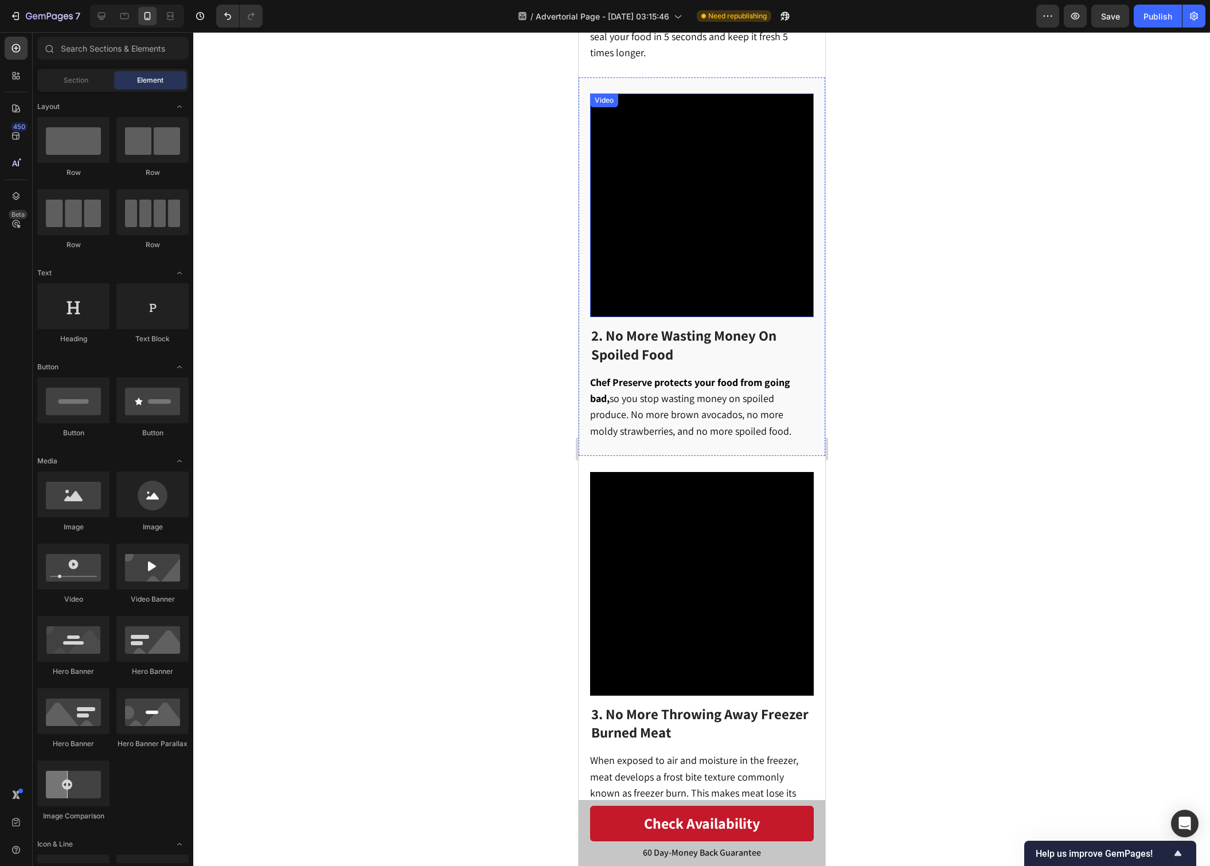
scroll to position [760, 0]
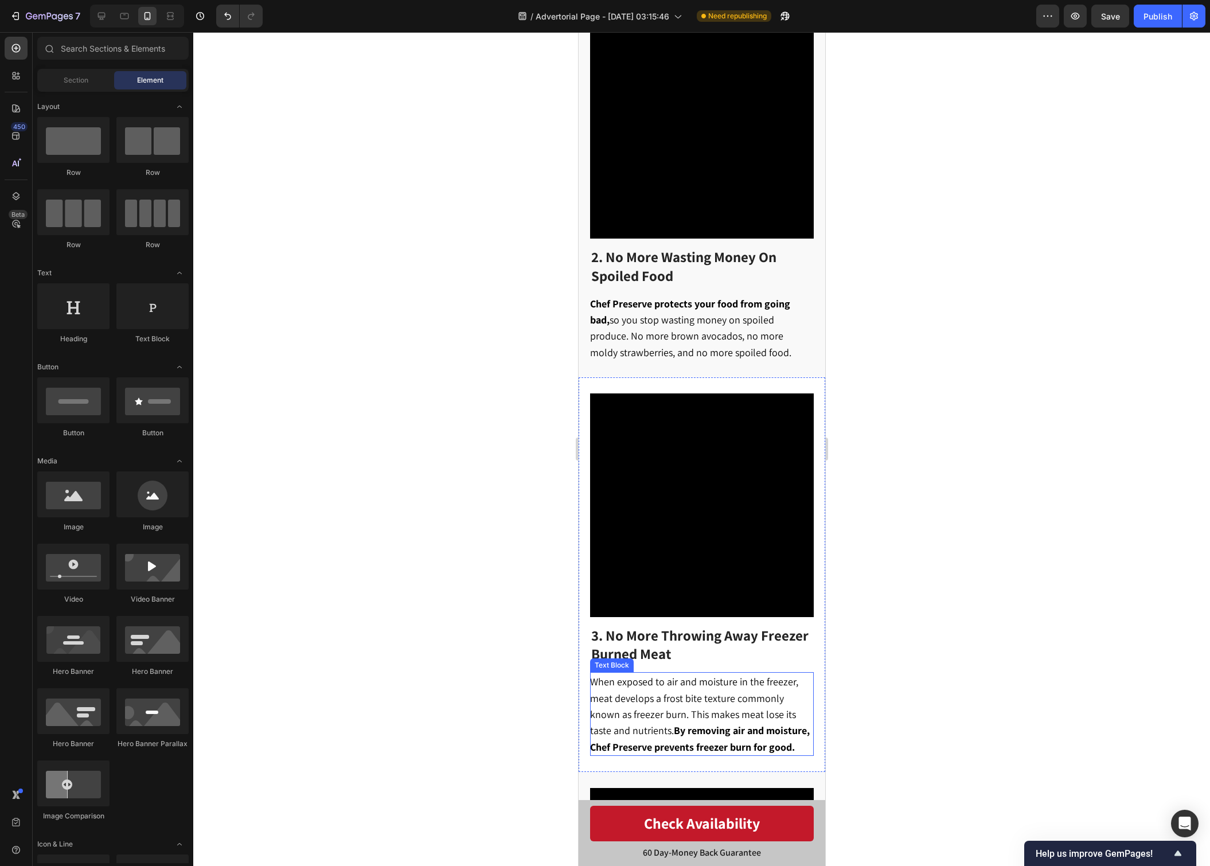
click at [708, 675] on span "When exposed to air and moisture in the freezer, meat develops a frost bite tex…" at bounding box center [699, 714] width 220 height 78
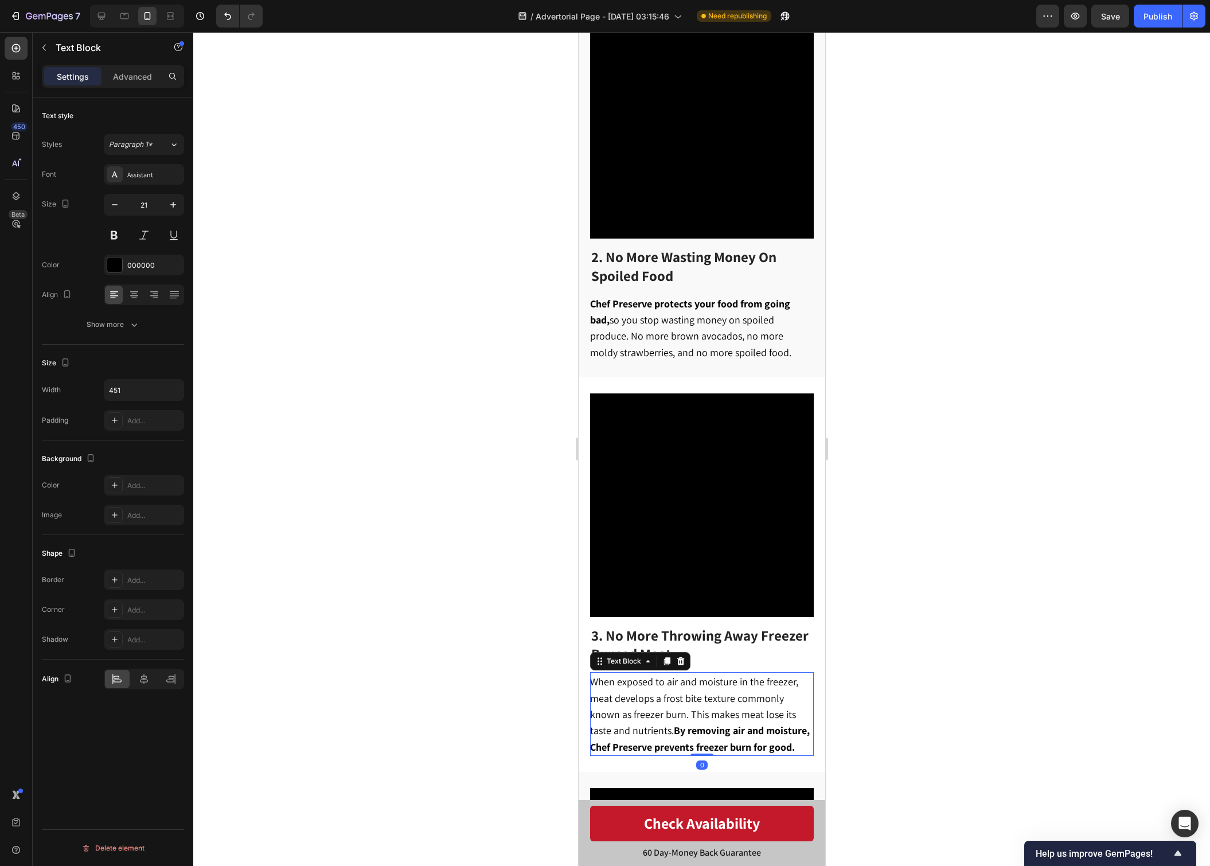
click at [708, 675] on span "When exposed to air and moisture in the freezer, meat develops a frost bite tex…" at bounding box center [699, 714] width 220 height 78
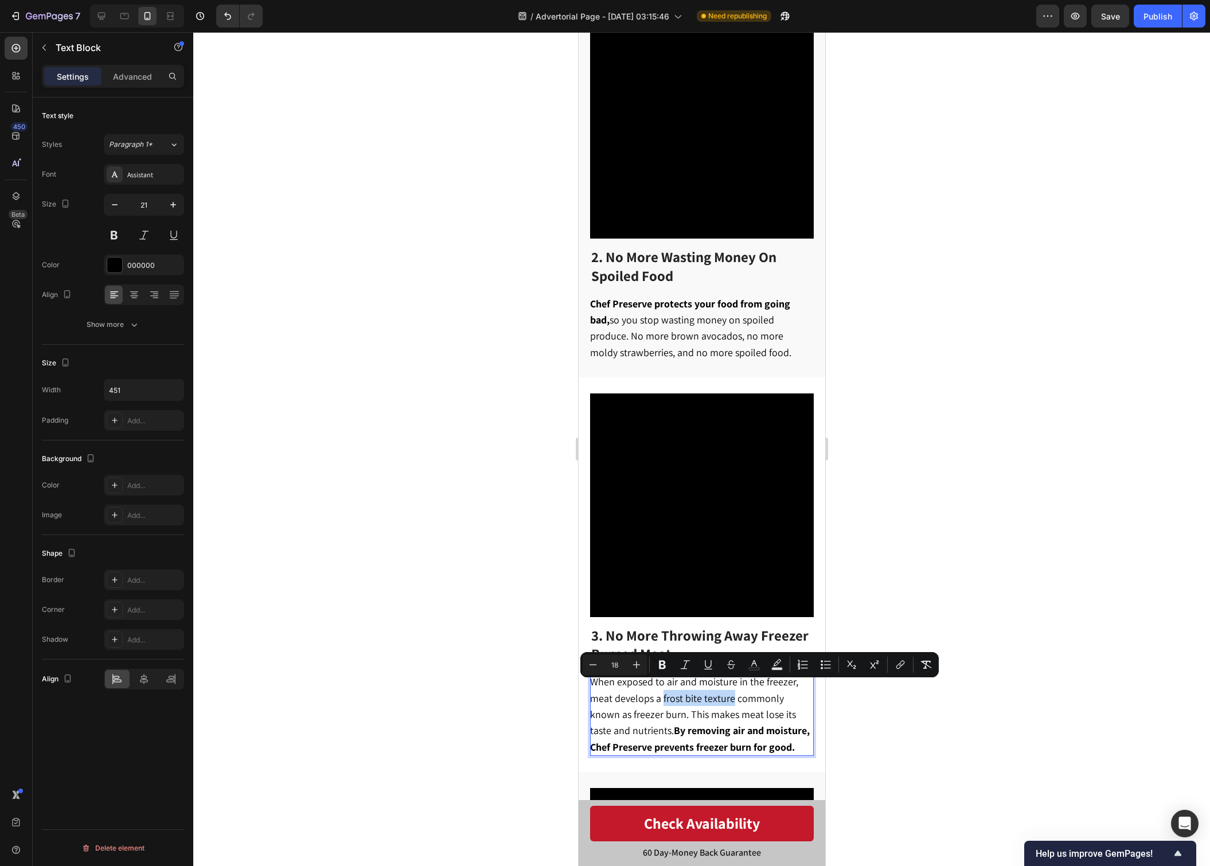
drag, startPoint x: 662, startPoint y: 690, endPoint x: 704, endPoint y: 694, distance: 42.1
click at [730, 693] on span "When exposed to air and moisture in the freezer, meat develops a frost bite tex…" at bounding box center [699, 714] width 220 height 78
click at [704, 694] on span "When exposed to air and moisture in the freezer, meat develops a frost bite tex…" at bounding box center [699, 714] width 220 height 78
click at [614, 693] on span "When exposed to air and moisture in the freezer, meat develops a frost bite tex…" at bounding box center [699, 714] width 220 height 78
drag, startPoint x: 591, startPoint y: 693, endPoint x: 731, endPoint y: 696, distance: 140.5
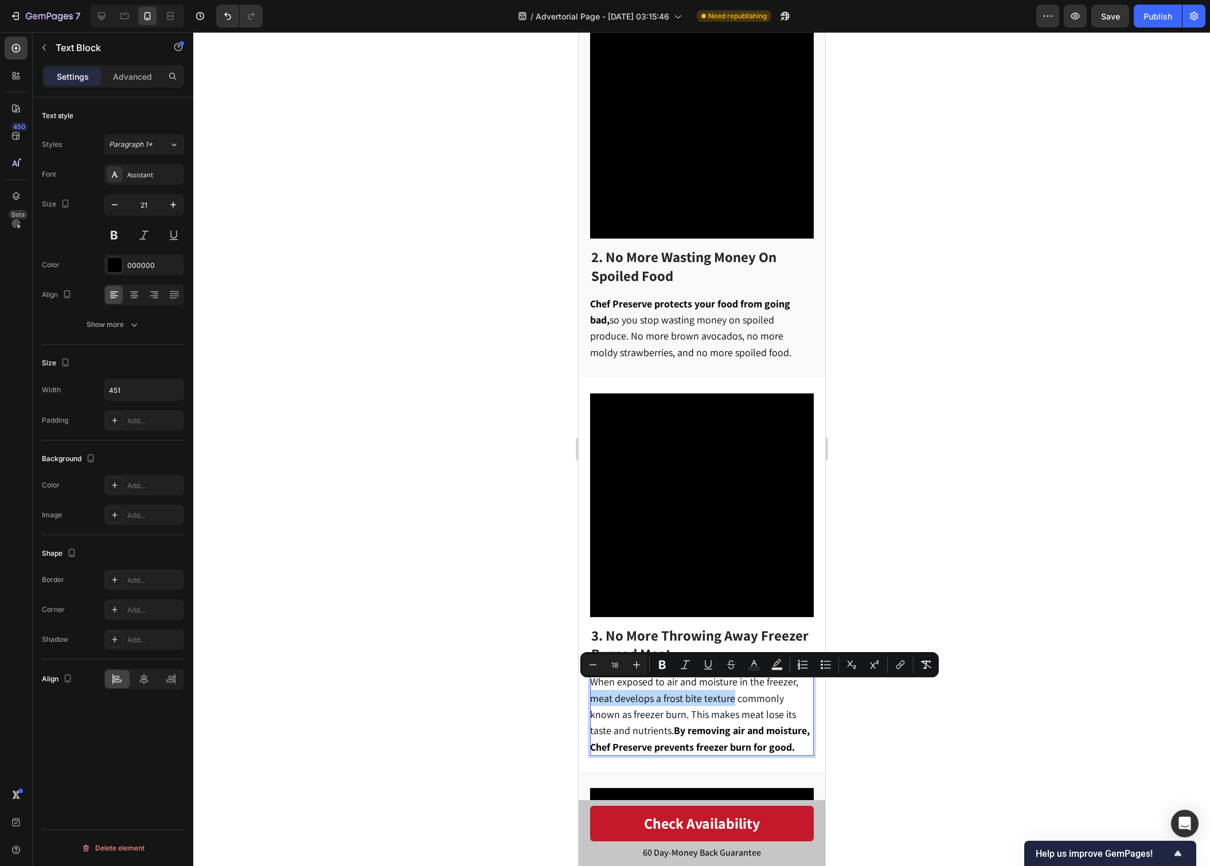
click at [731, 696] on p "When exposed to air and moisture in the freezer, meat develops a frost bite tex…" at bounding box center [700, 713] width 222 height 81
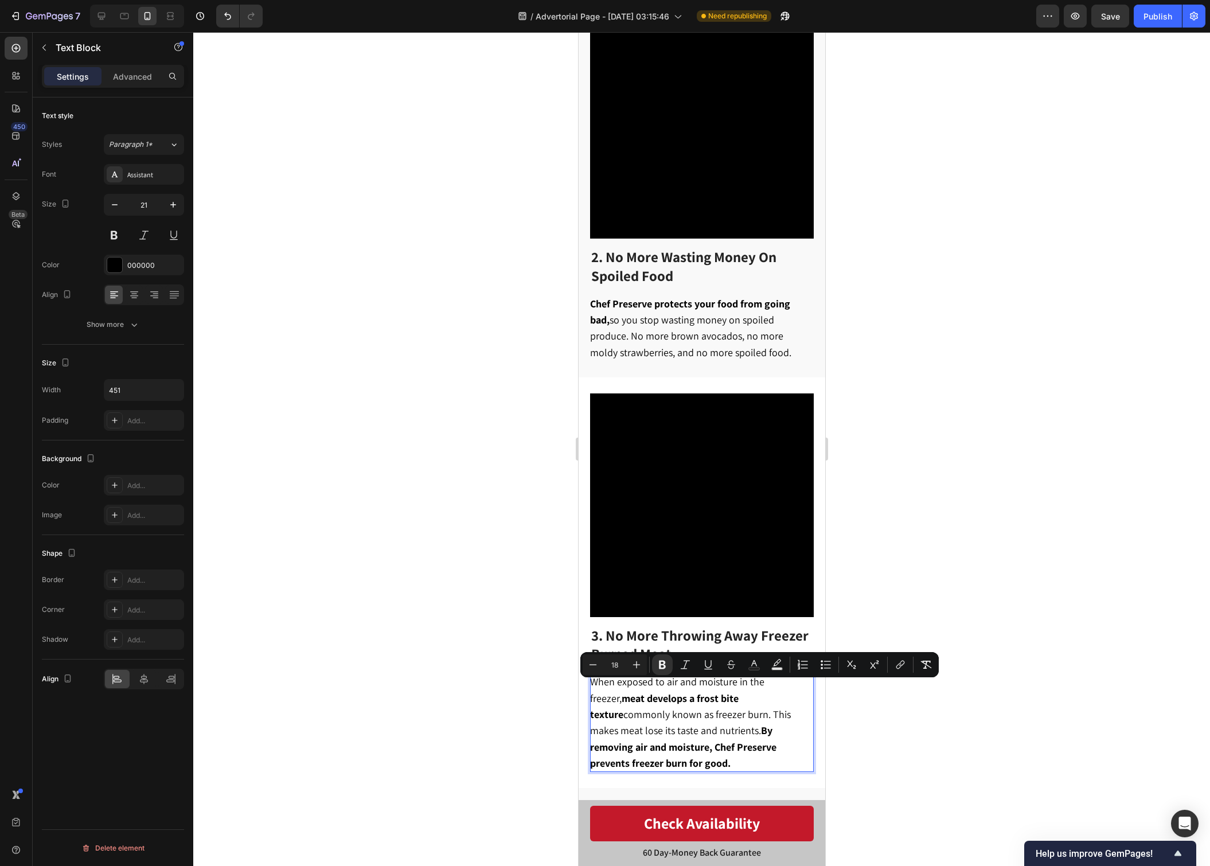
click at [860, 720] on div at bounding box center [701, 449] width 1017 height 834
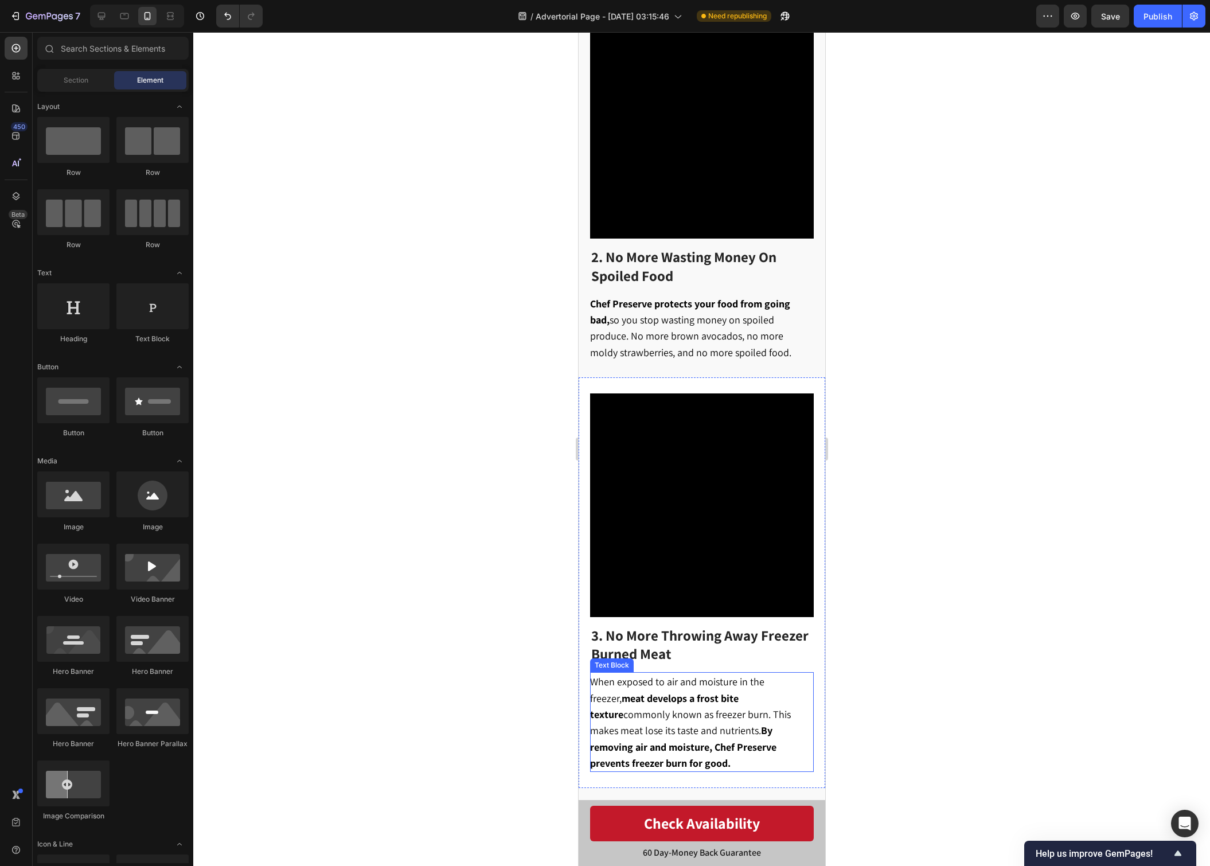
click at [770, 733] on strong "By removing air and moisture, Chef Preserve prevents freezer burn for good." at bounding box center [682, 747] width 186 height 46
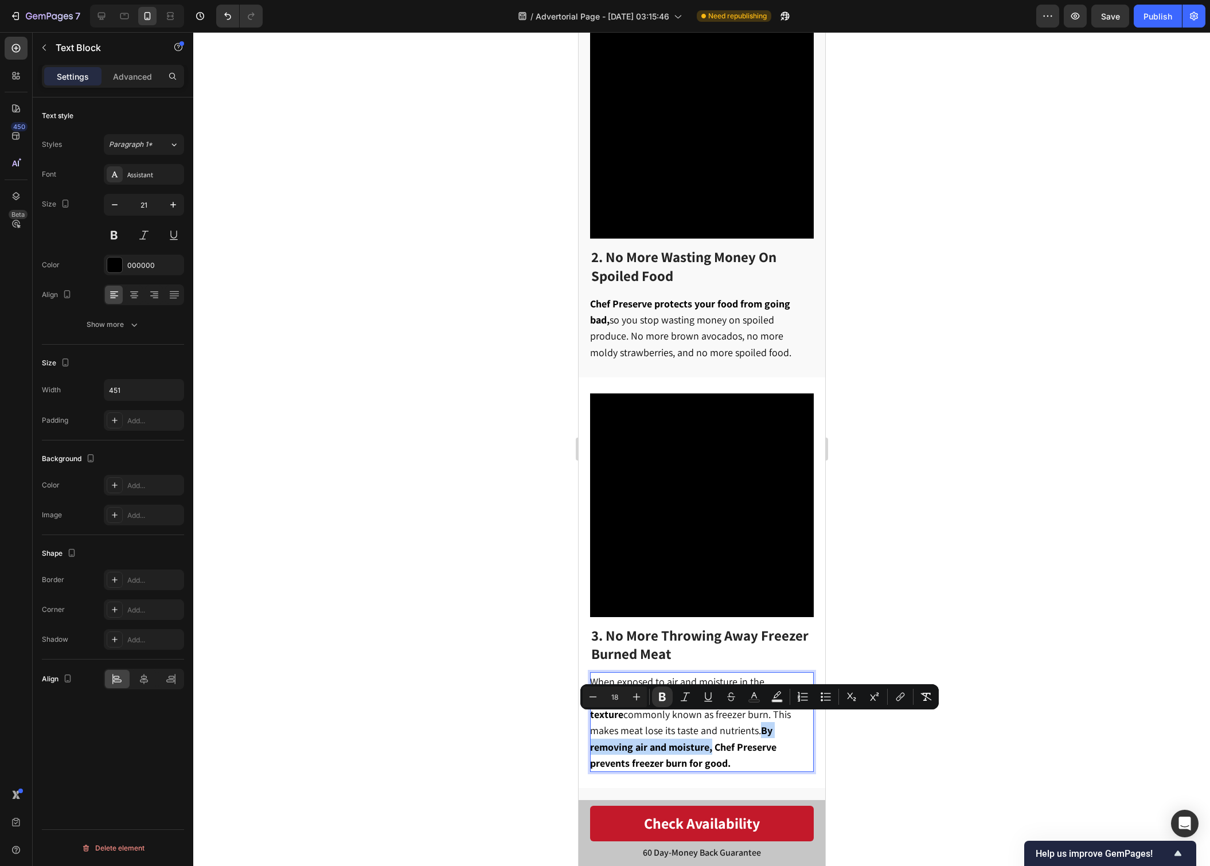
drag, startPoint x: 677, startPoint y: 722, endPoint x: 811, endPoint y: 727, distance: 134.8
click at [811, 727] on p "When exposed to air and moisture in the freezer, meat develops a frost bite tex…" at bounding box center [700, 721] width 222 height 97
click at [855, 734] on div at bounding box center [701, 449] width 1017 height 834
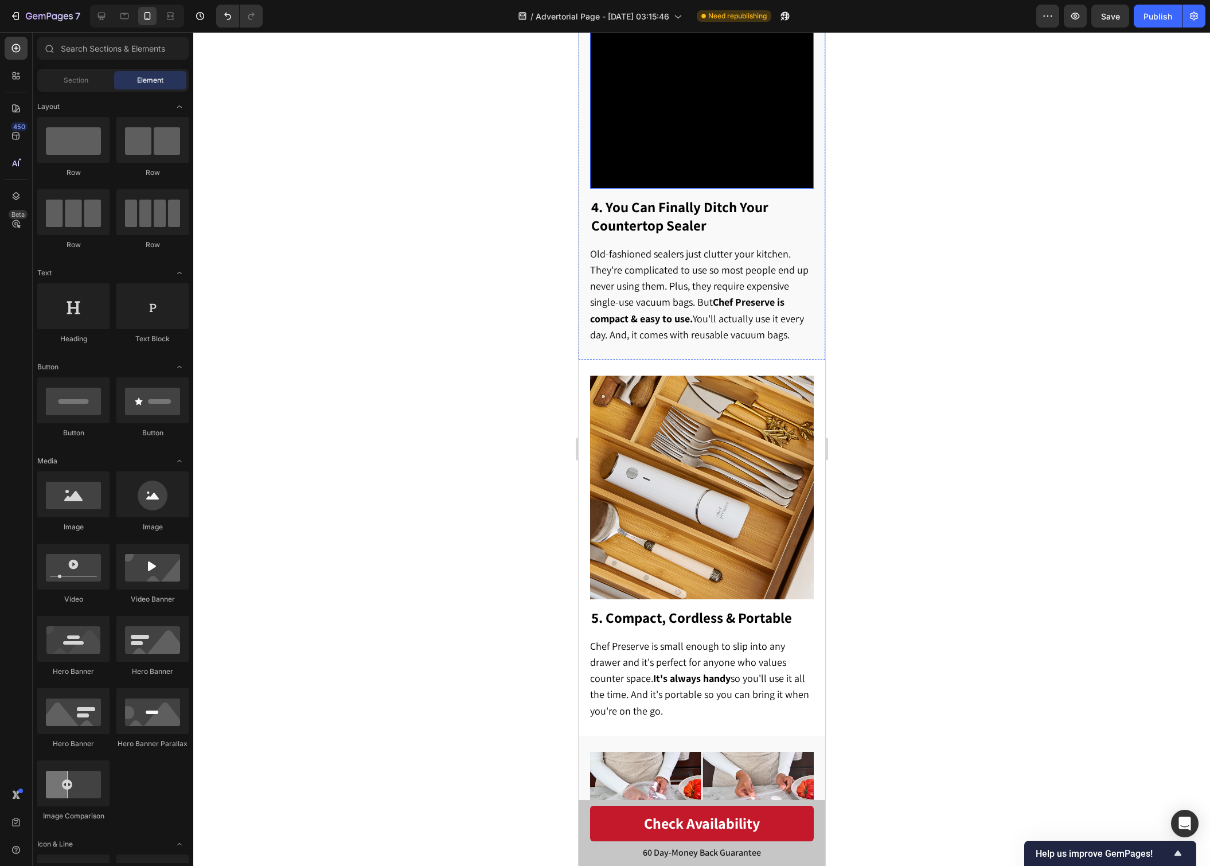
scroll to position [1602, 0]
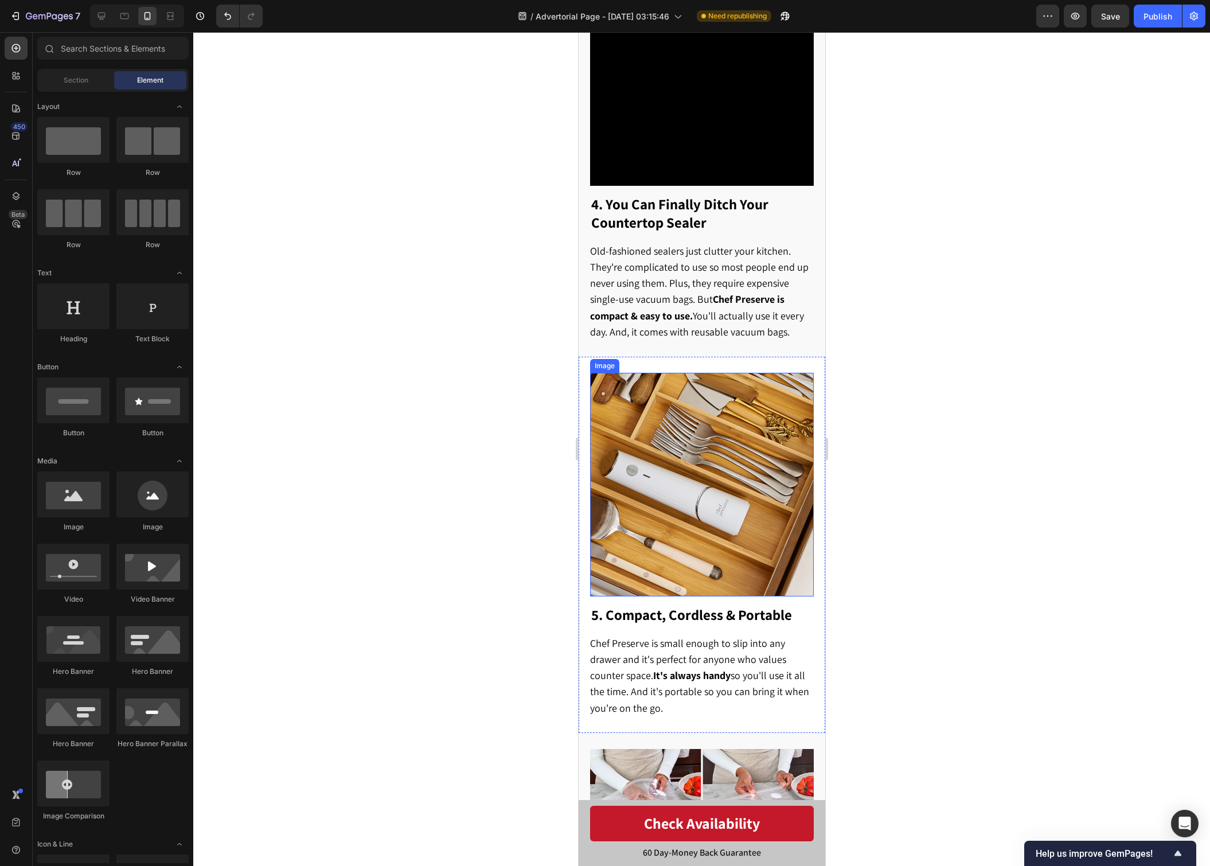
click at [744, 478] on img at bounding box center [701, 485] width 224 height 224
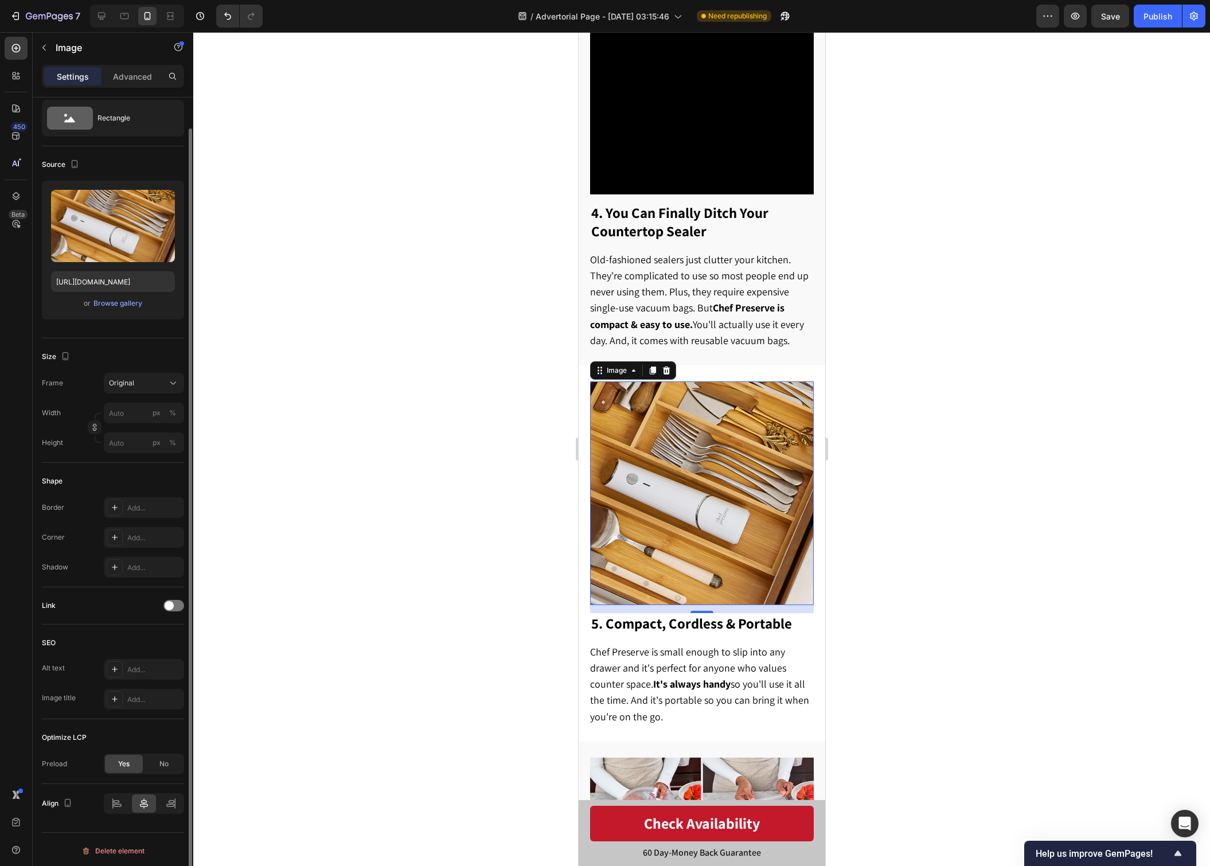
scroll to position [0, 0]
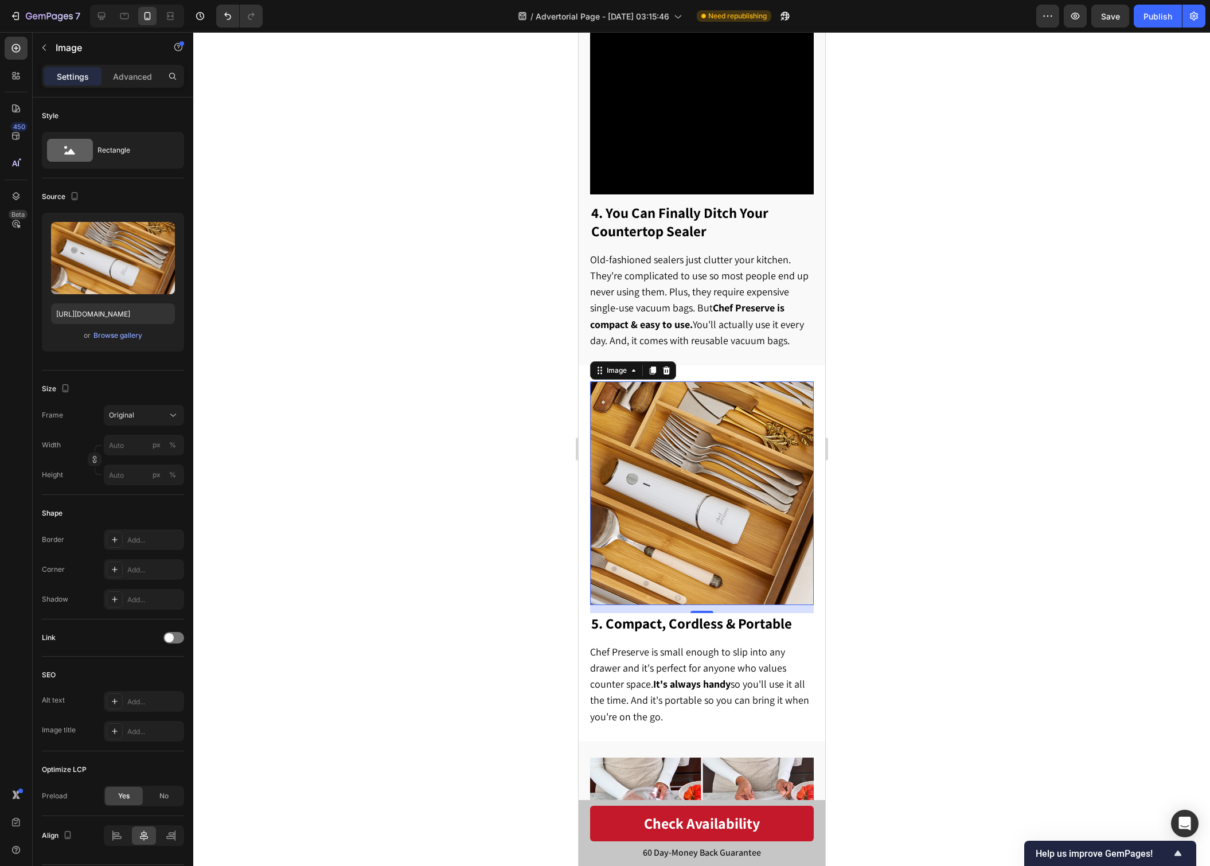
click at [676, 486] on img at bounding box center [701, 493] width 224 height 224
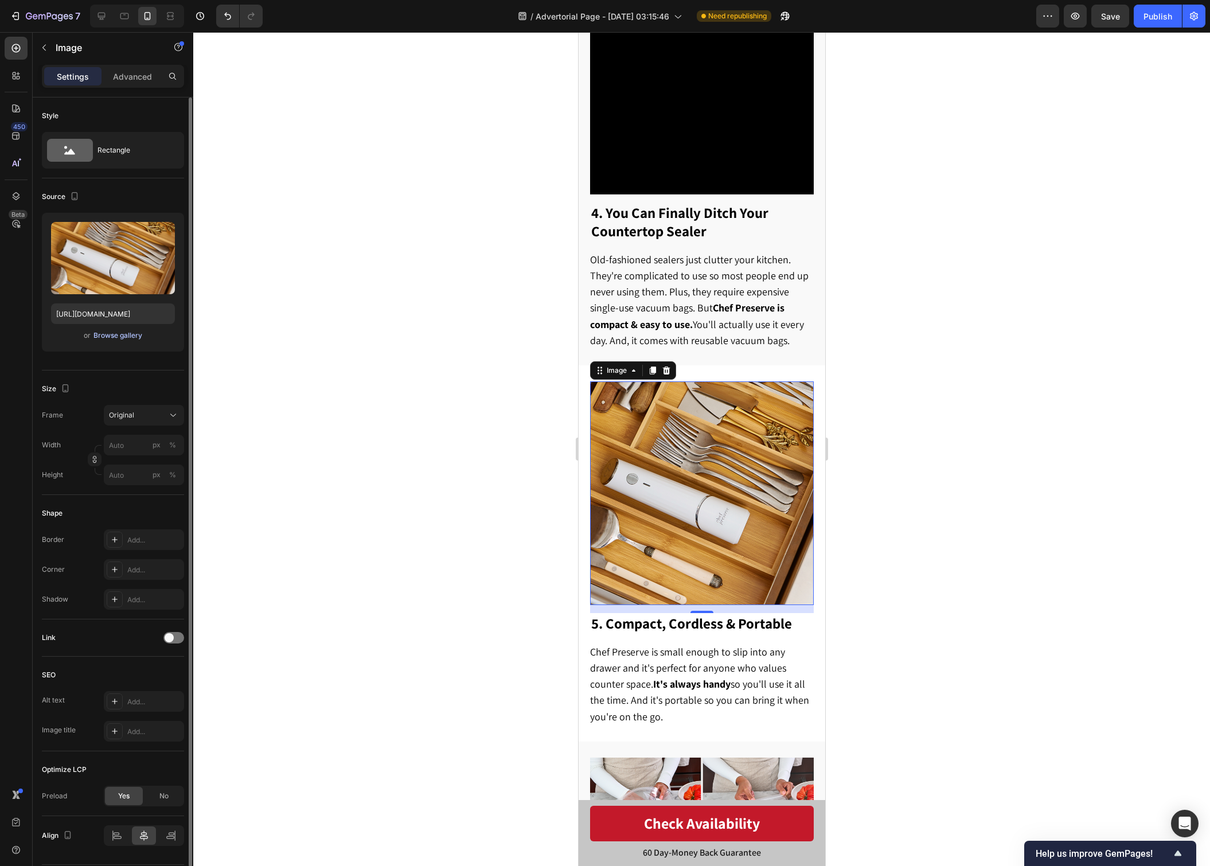
click at [115, 333] on div "Browse gallery" at bounding box center [117, 335] width 49 height 10
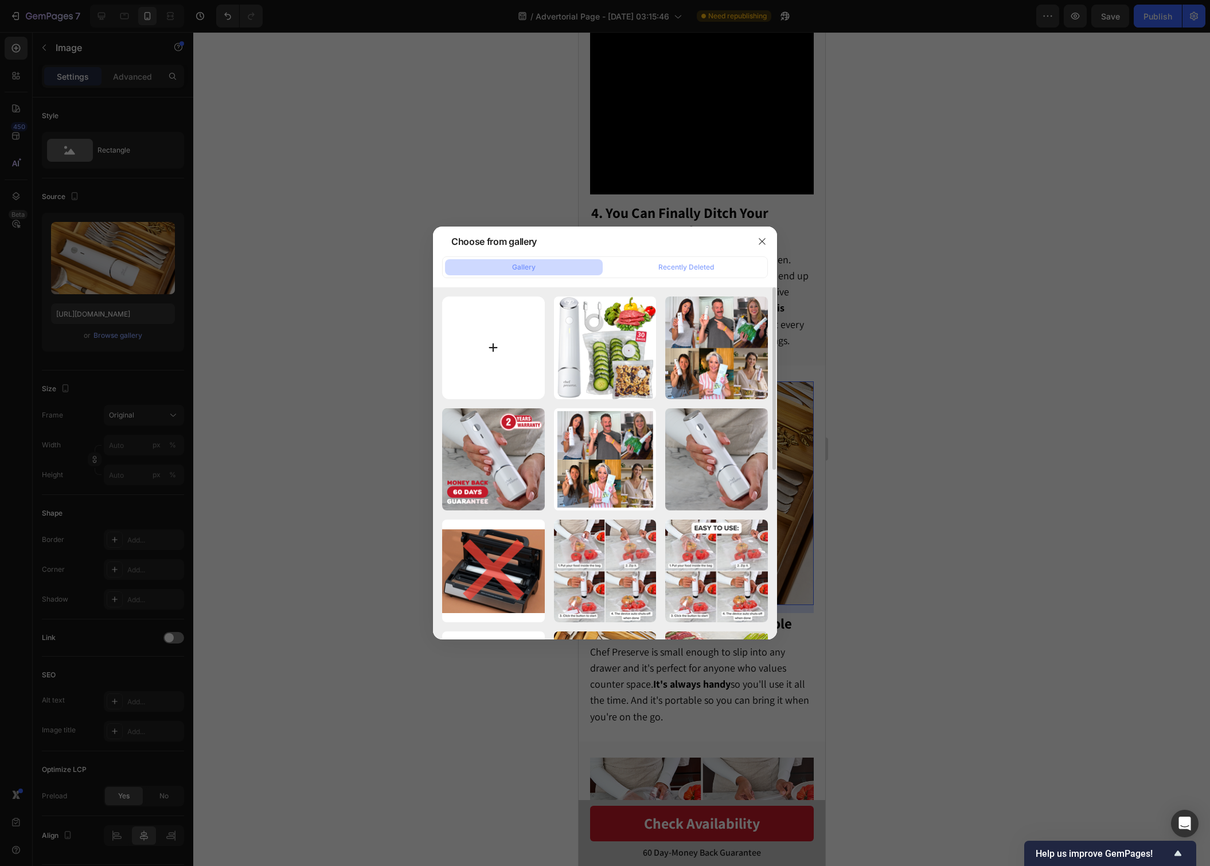
click at [487, 333] on input "file" at bounding box center [493, 347] width 103 height 103
click at [518, 349] on input "file" at bounding box center [493, 347] width 103 height 103
type input "C:\fakepath\chef preserve compact image.jpg"
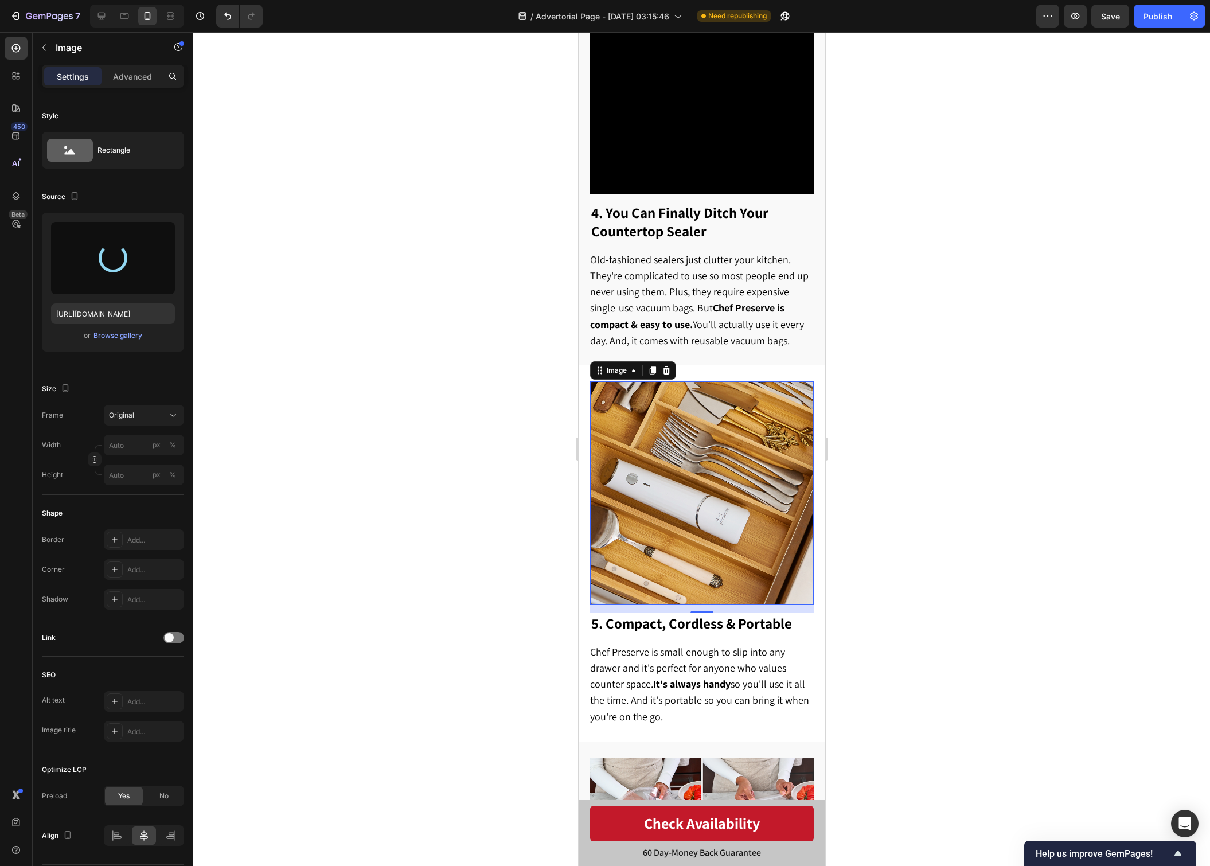
type input "[URL][DOMAIN_NAME]"
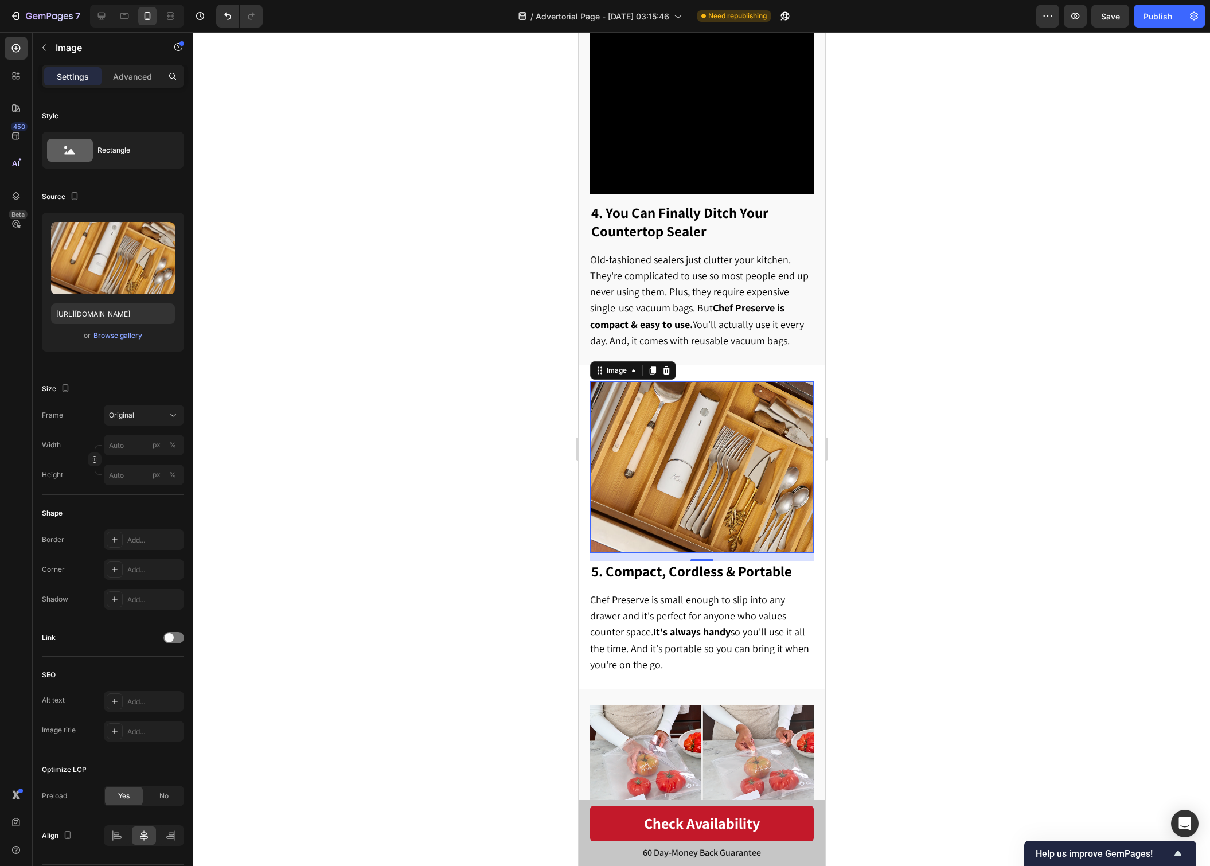
click at [925, 423] on div at bounding box center [701, 449] width 1017 height 834
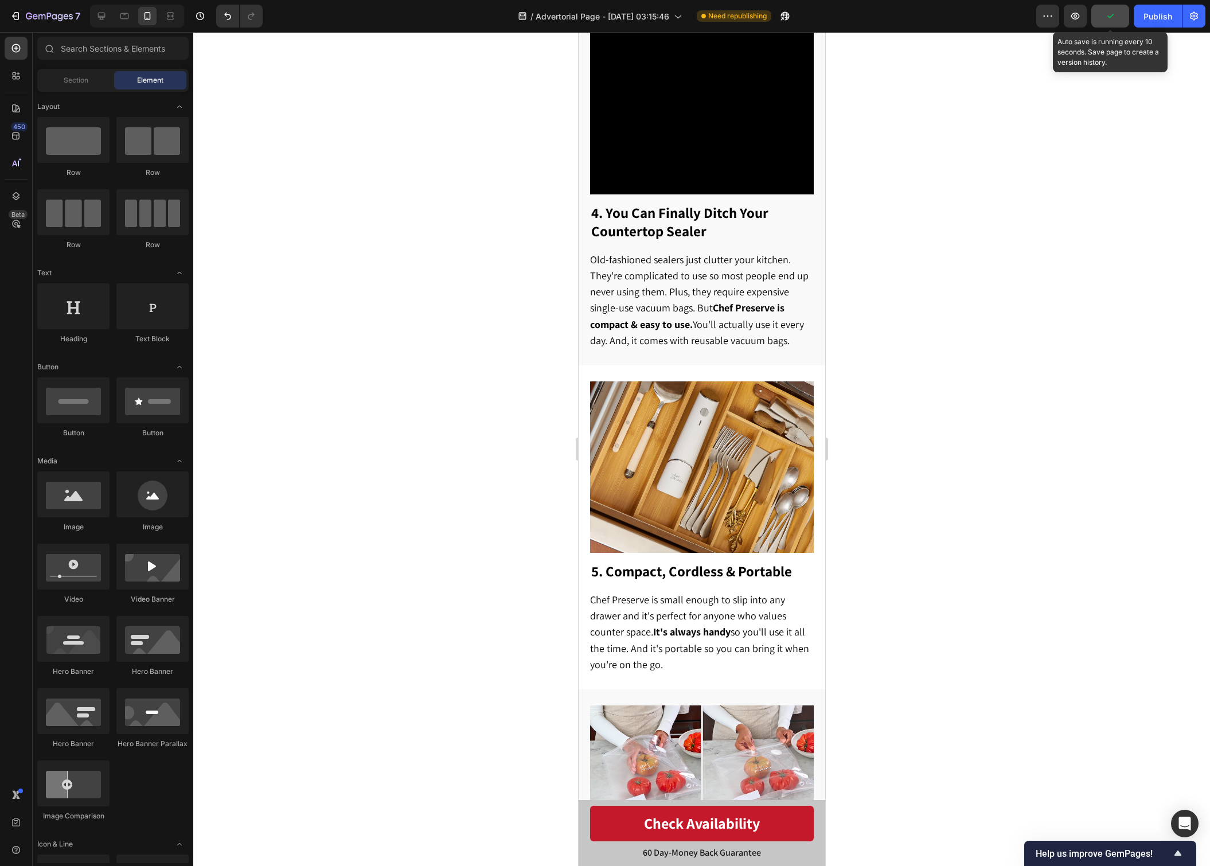
click at [1102, 17] on button "button" at bounding box center [1110, 16] width 38 height 23
click at [1147, 17] on div "Publish" at bounding box center [1157, 16] width 29 height 12
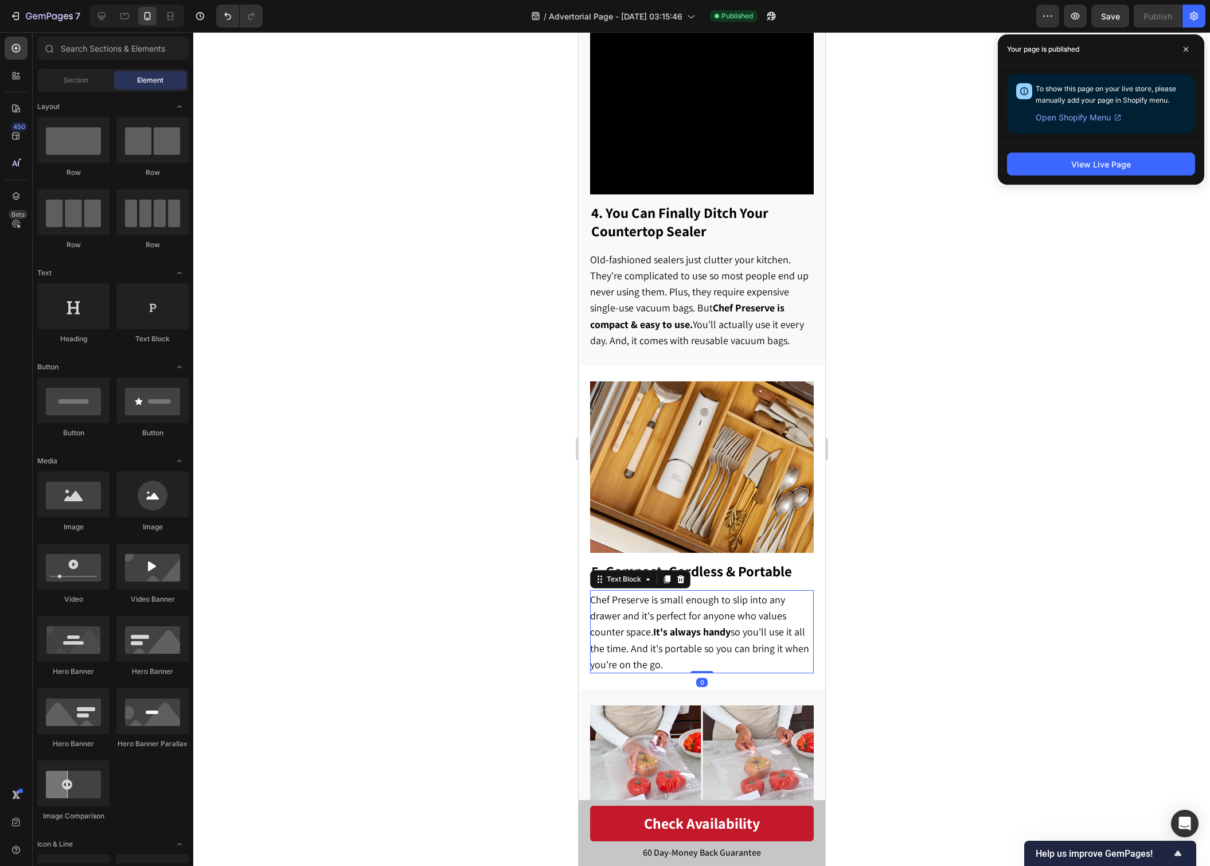
click at [774, 615] on span "Chef Preserve is small enough to slip into any drawer and it's perfect for anyo…" at bounding box center [698, 632] width 219 height 78
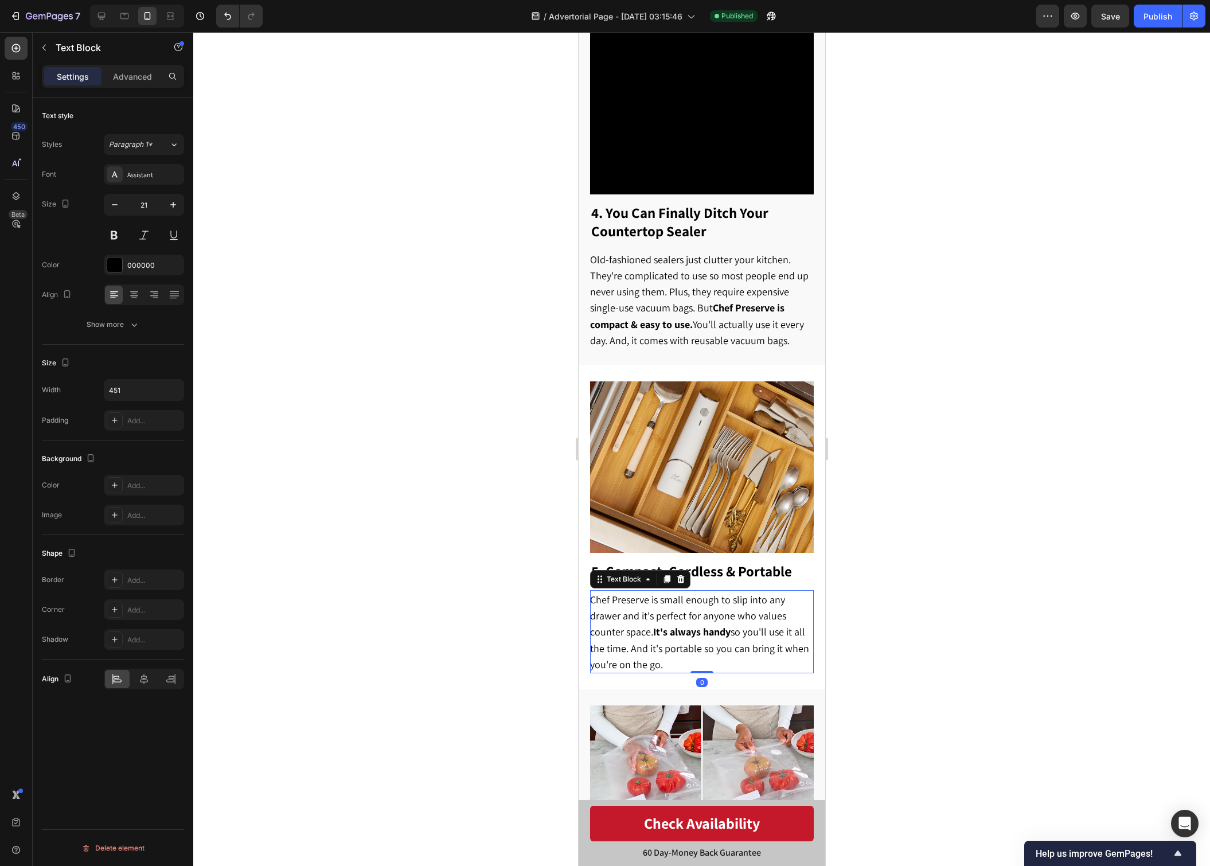
click at [774, 615] on span "Chef Preserve is small enough to slip into any drawer and it's perfect for anyo…" at bounding box center [698, 632] width 219 height 78
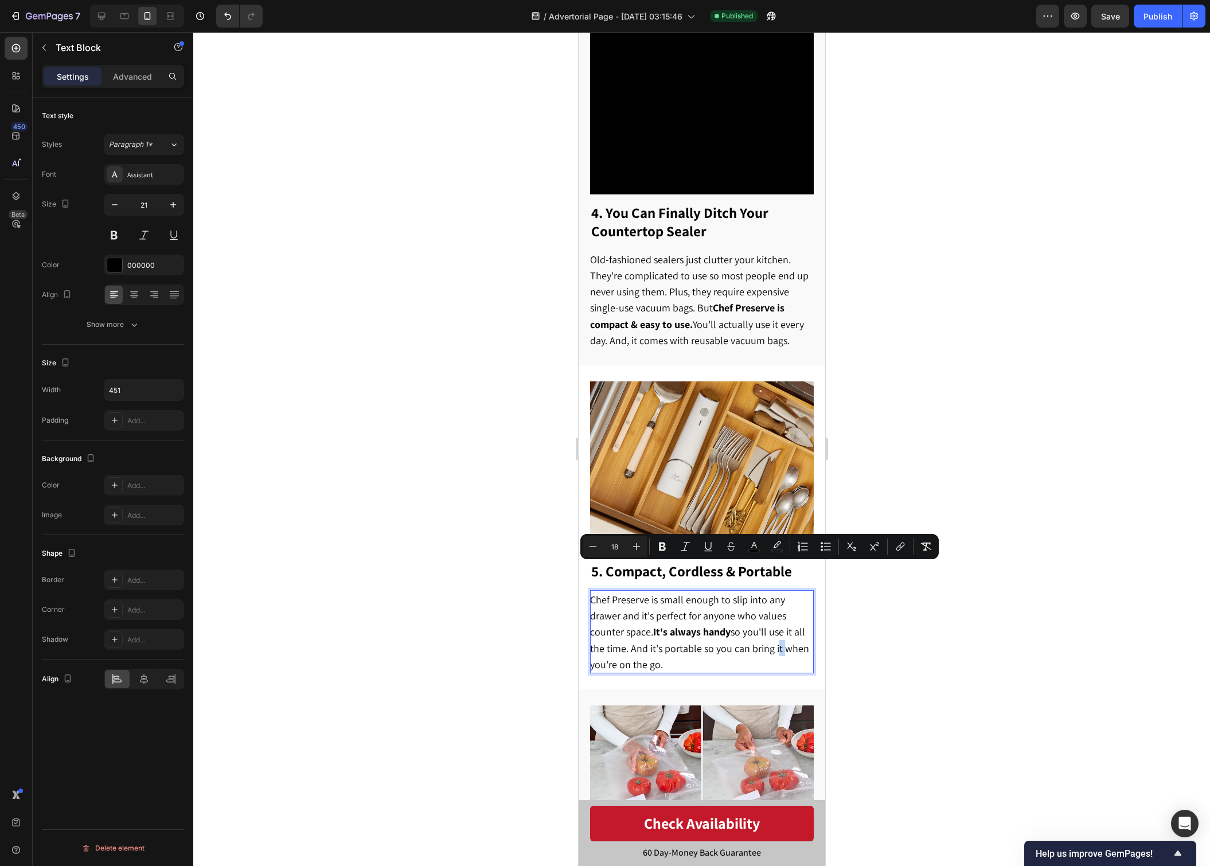
drag, startPoint x: 691, startPoint y: 639, endPoint x: 590, endPoint y: 575, distance: 119.6
click at [590, 591] on p "Chef Preserve is small enough to slip into any drawer and it's perfect for anyo…" at bounding box center [700, 631] width 222 height 81
copy span "Chef Preserve is small enough to slip into any drawer and it's perfect for anyo…"
click at [934, 400] on div at bounding box center [701, 449] width 1017 height 834
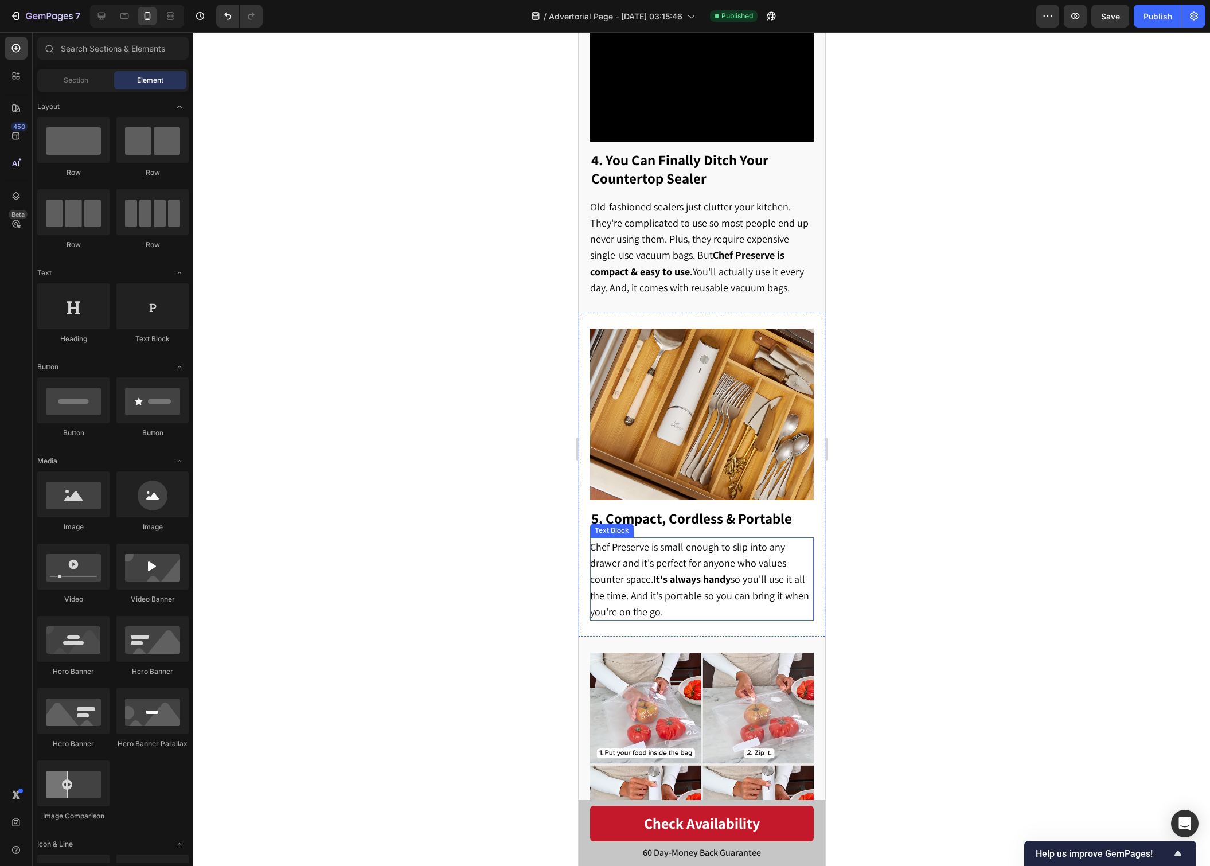
scroll to position [1666, 0]
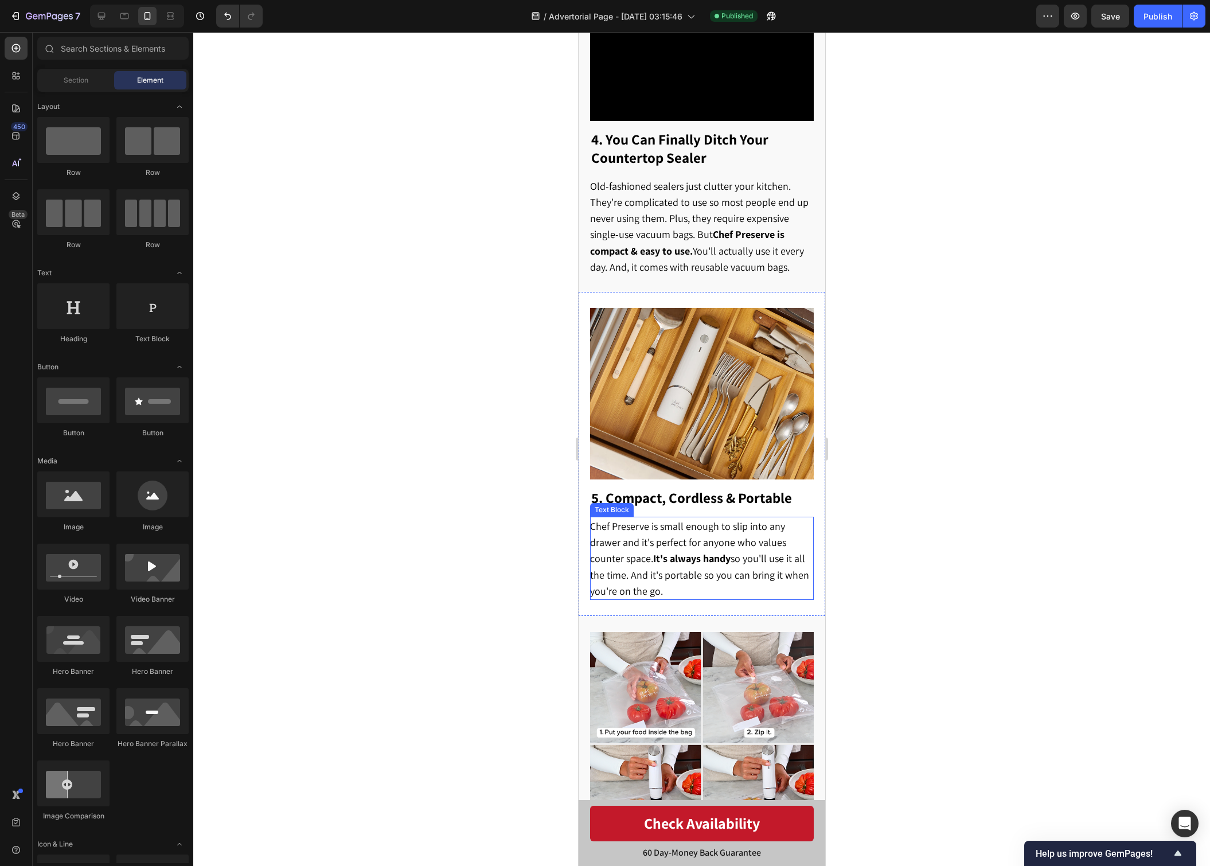
click at [663, 553] on p "Chef Preserve is small enough to slip into any drawer and it's perfect for anyo…" at bounding box center [700, 558] width 222 height 81
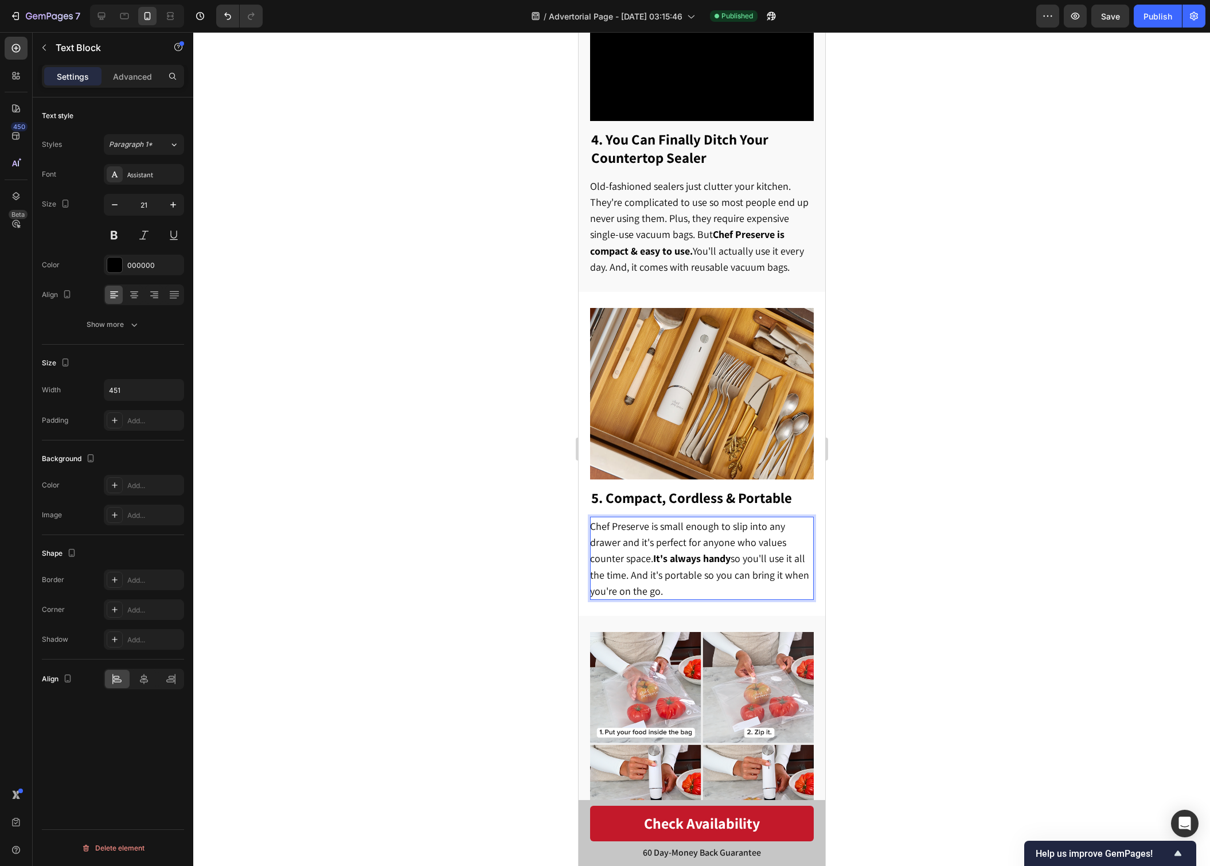
click at [662, 551] on span "Chef Preserve is small enough to slip into any drawer and it's perfect for anyo…" at bounding box center [698, 559] width 219 height 78
click at [985, 482] on div at bounding box center [701, 449] width 1017 height 834
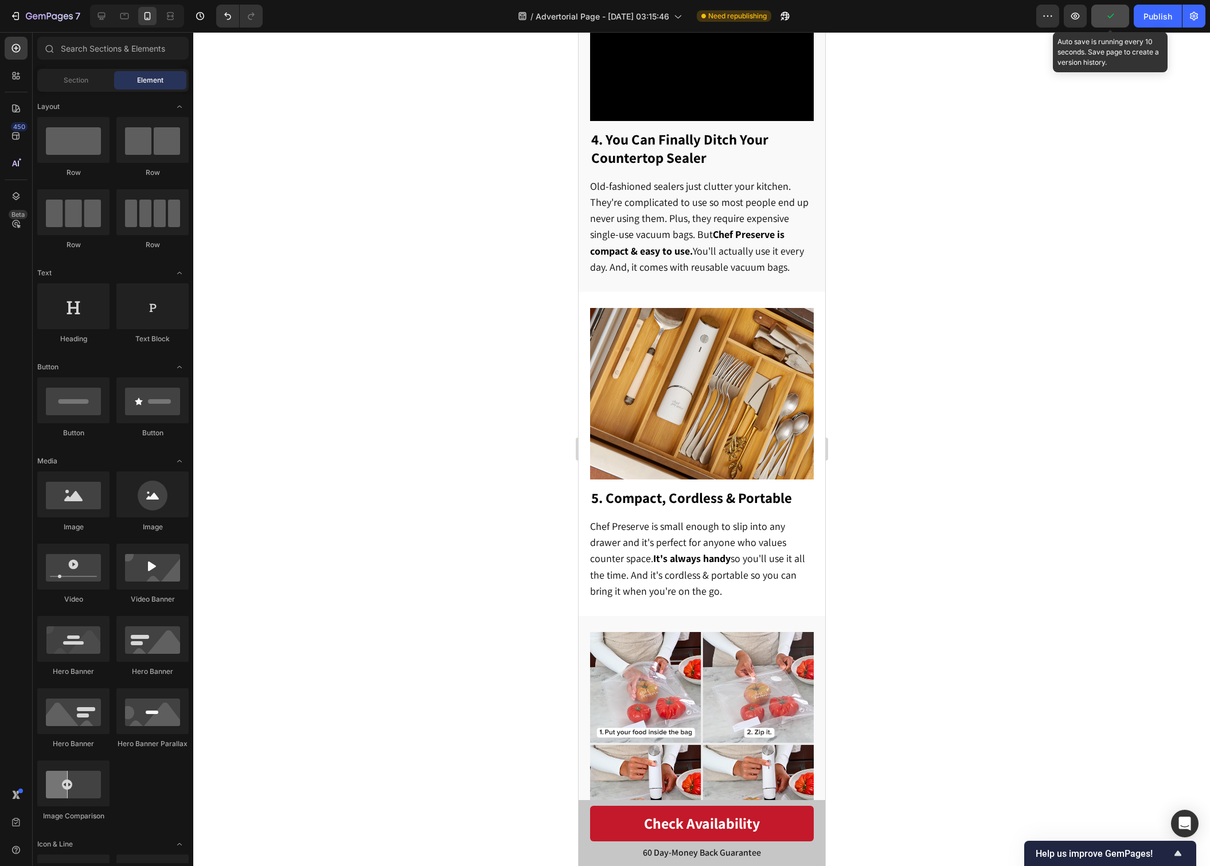
click at [1115, 24] on button "button" at bounding box center [1110, 16] width 38 height 23
click at [1162, 25] on button "Publish" at bounding box center [1158, 16] width 48 height 23
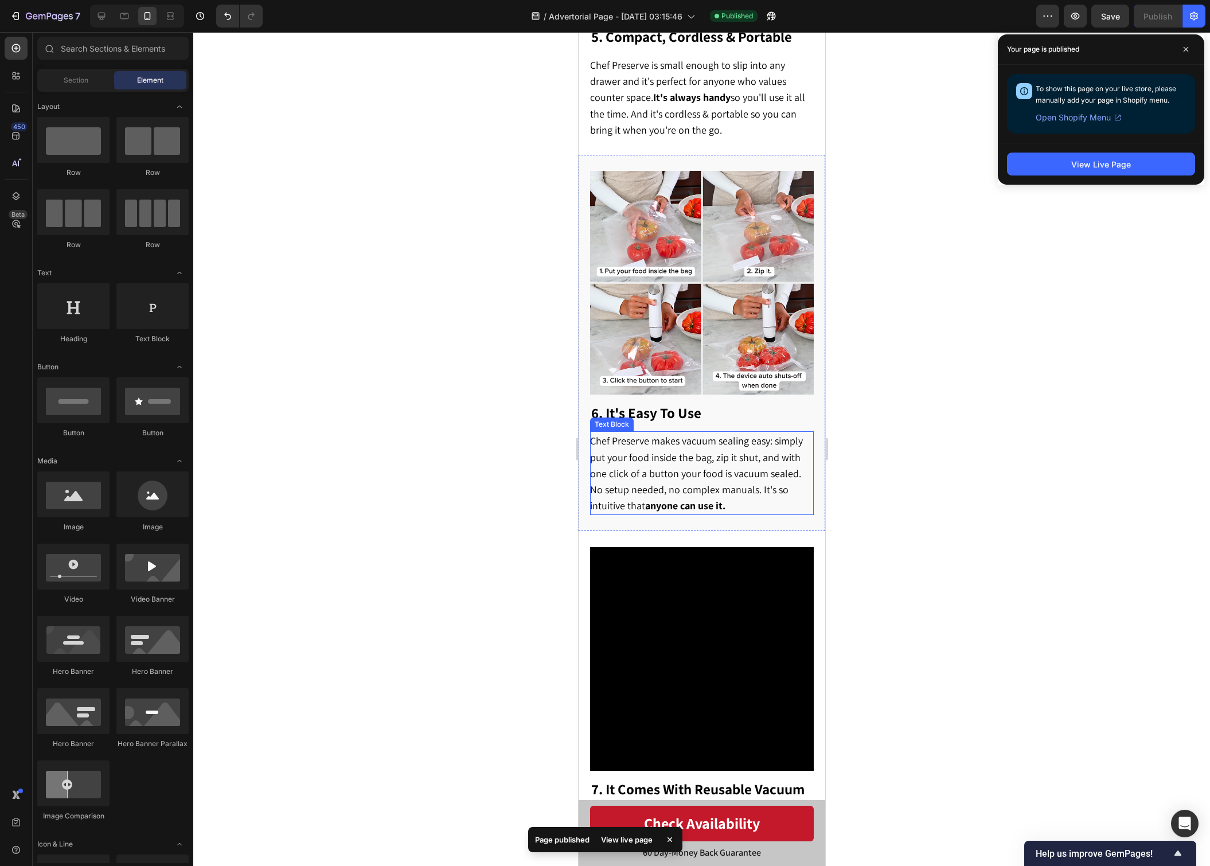
scroll to position [2297, 0]
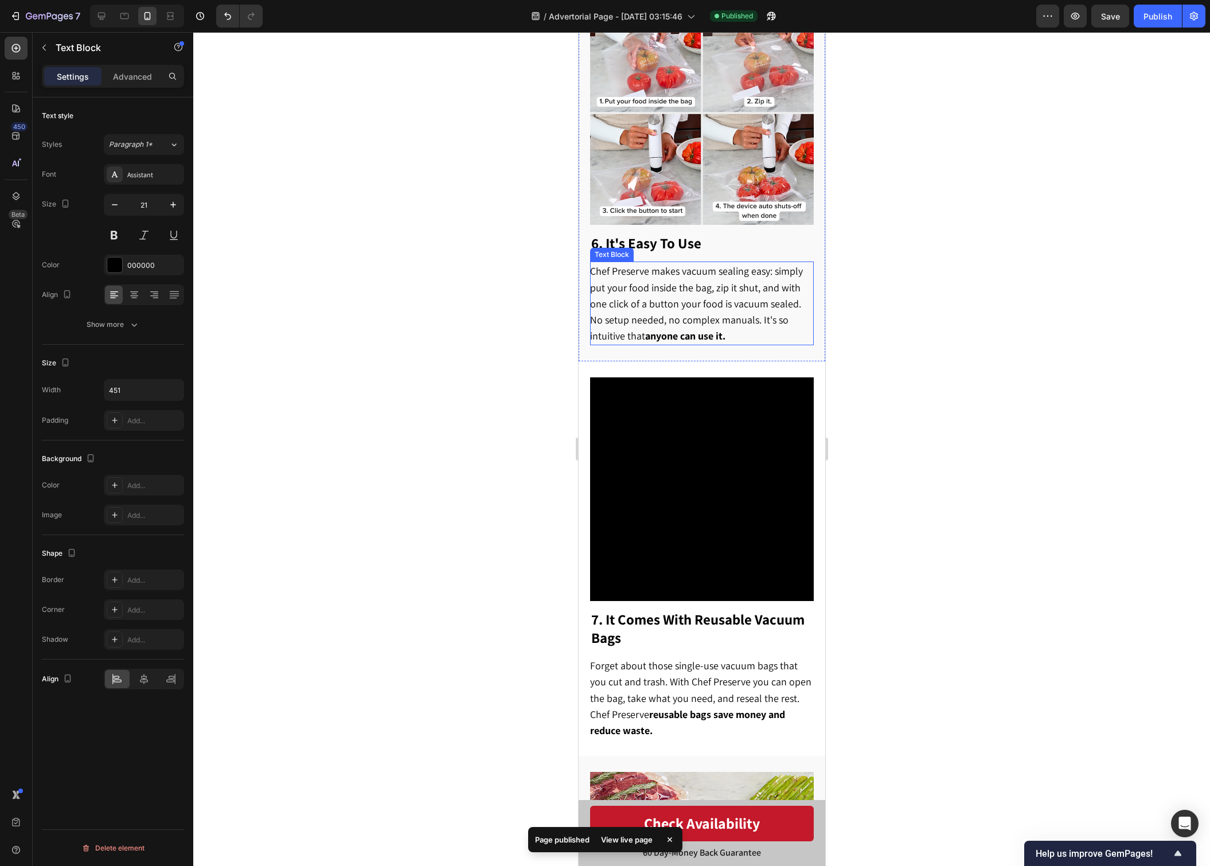
click at [689, 276] on span "Chef Preserve makes vacuum sealing easy: simply put your food inside the bag, z…" at bounding box center [695, 303] width 213 height 78
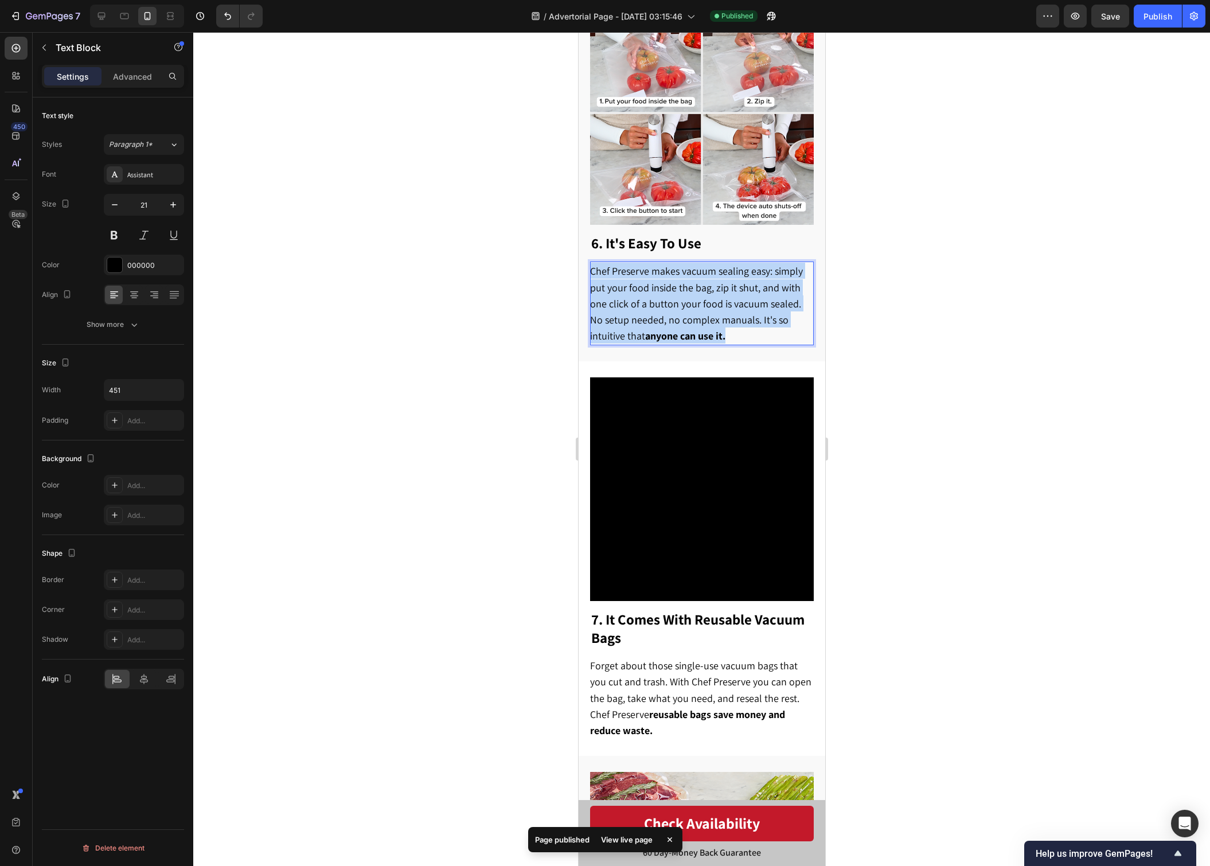
click at [689, 276] on span "Chef Preserve makes vacuum sealing easy: simply put your food inside the bag, z…" at bounding box center [695, 303] width 213 height 78
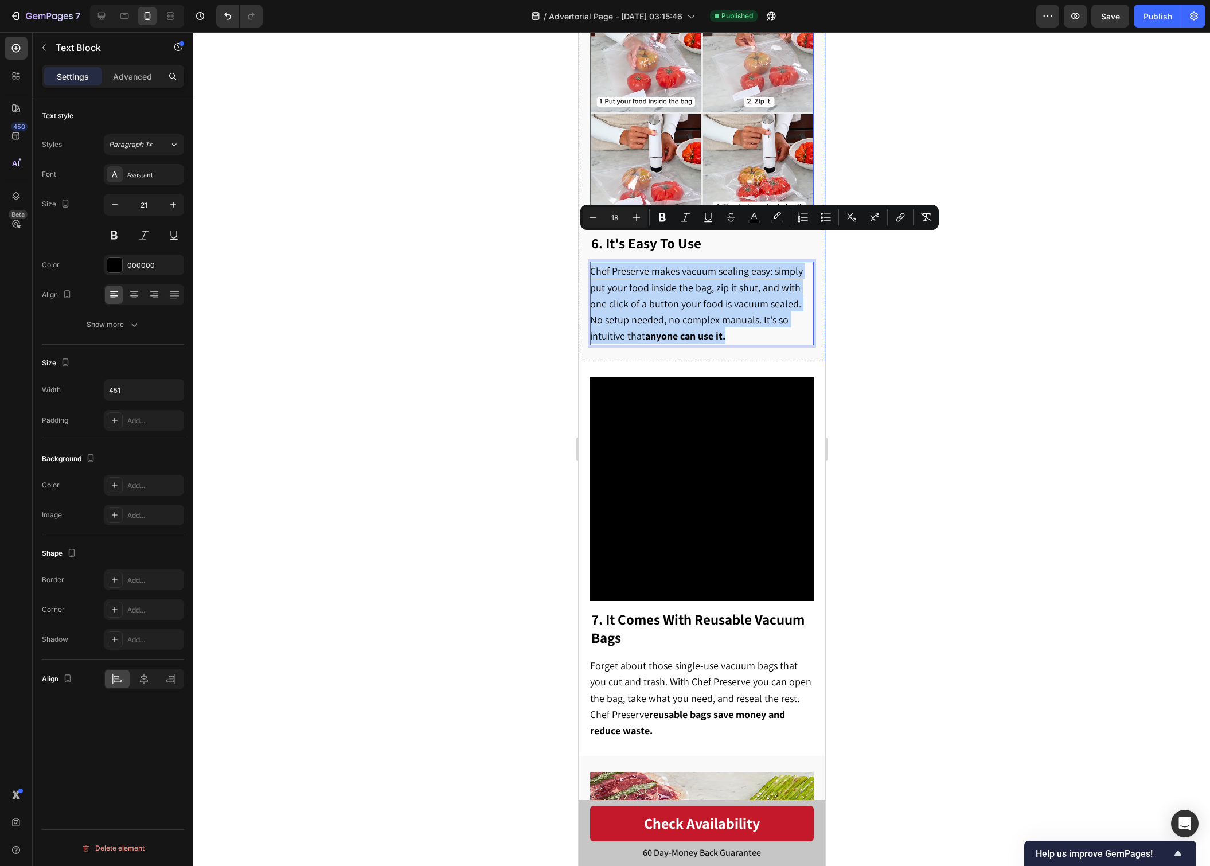
copy span "Chef Preserve makes vacuum sealing easy: simply put your food inside the bag, z…"
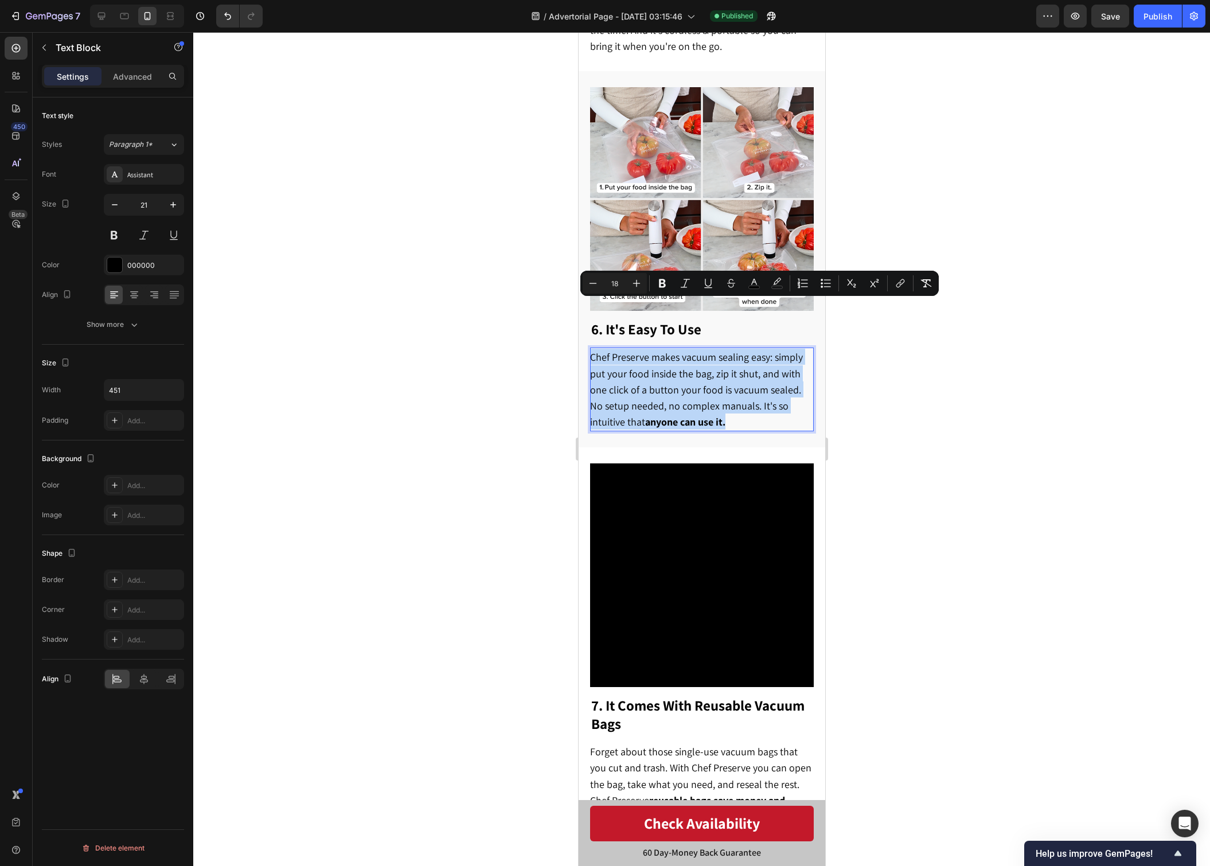
scroll to position [2194, 0]
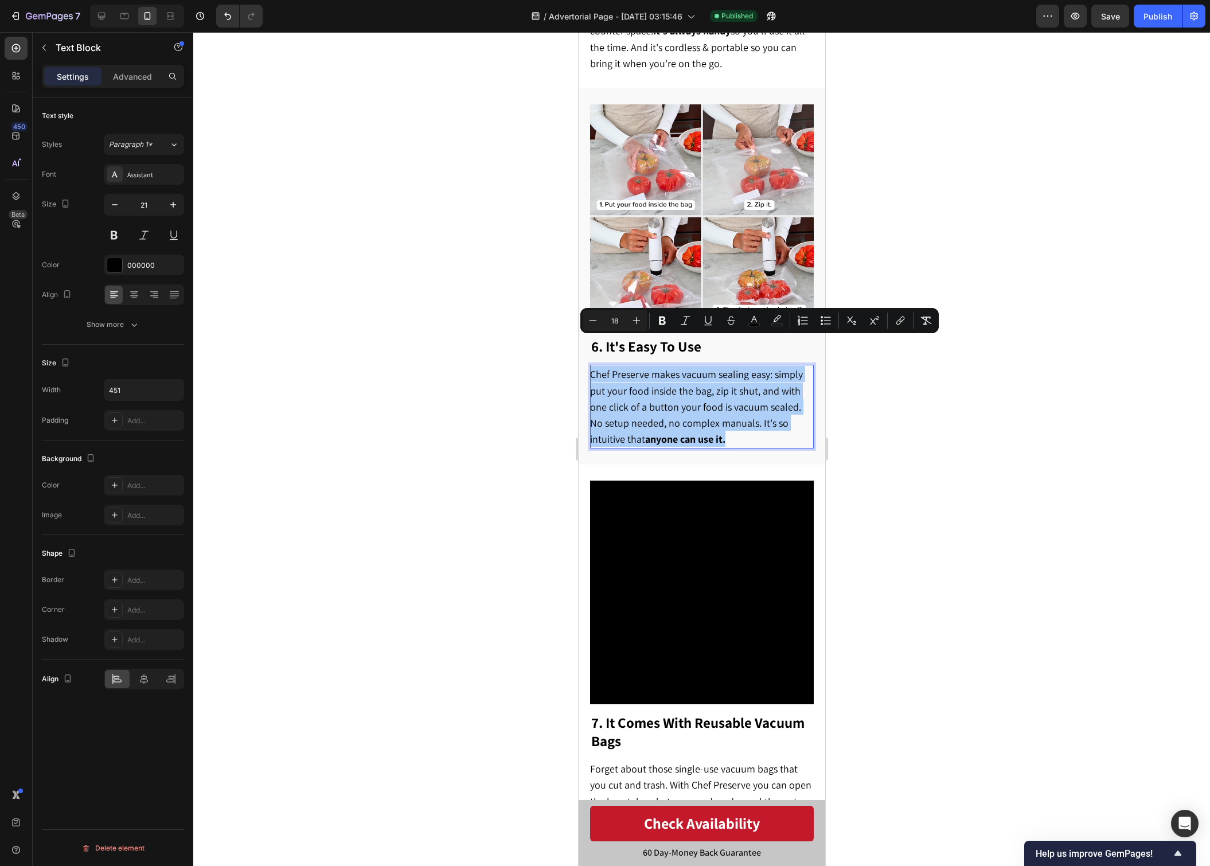
click at [937, 459] on div at bounding box center [701, 449] width 1017 height 834
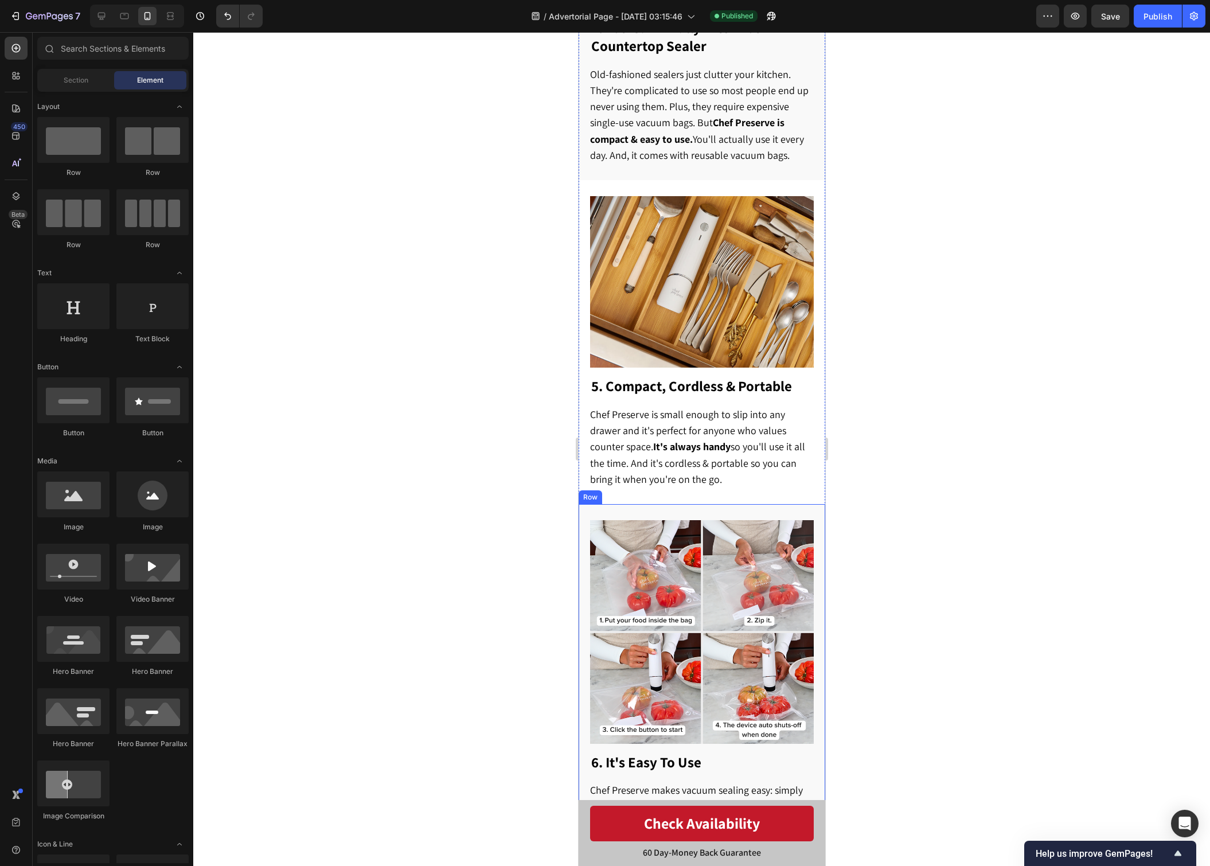
scroll to position [1764, 0]
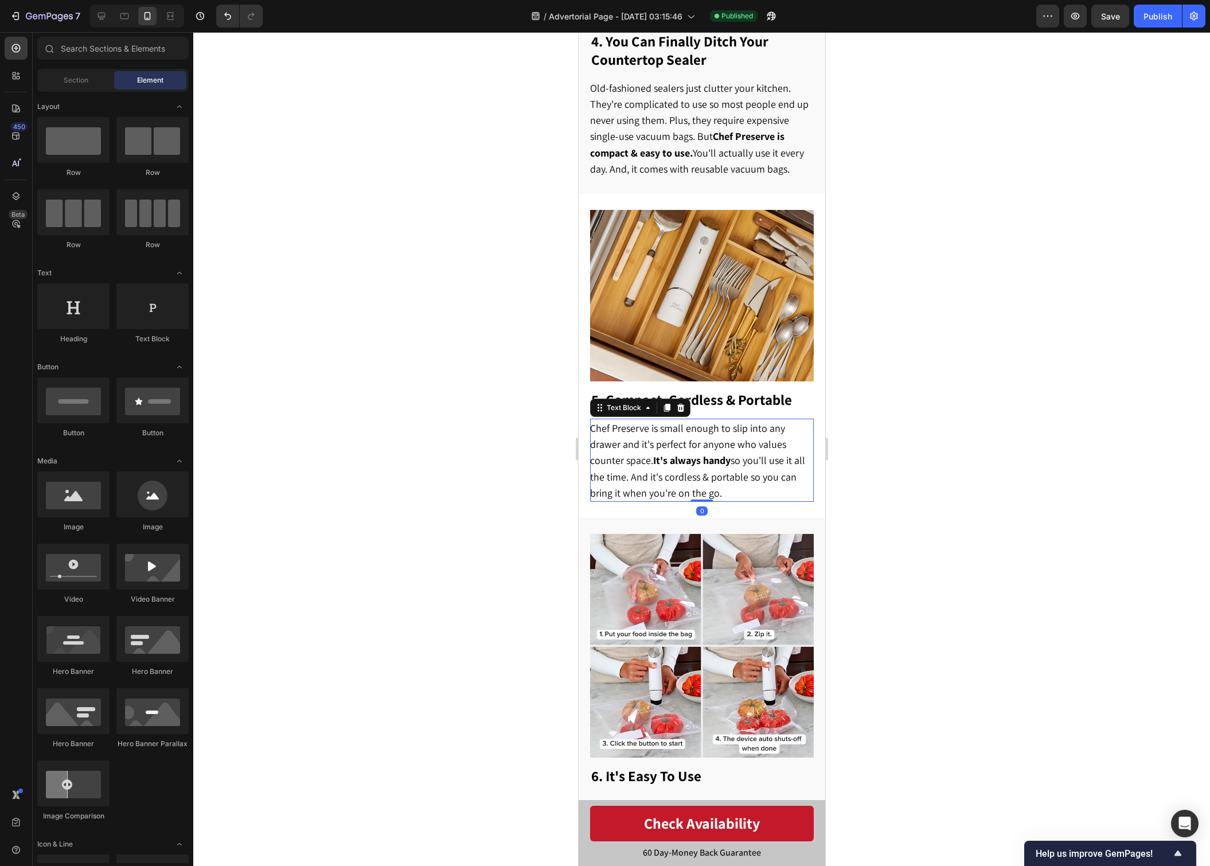
click at [755, 435] on span "Chef Preserve is small enough to slip into any drawer and it's perfect for anyo…" at bounding box center [696, 460] width 215 height 78
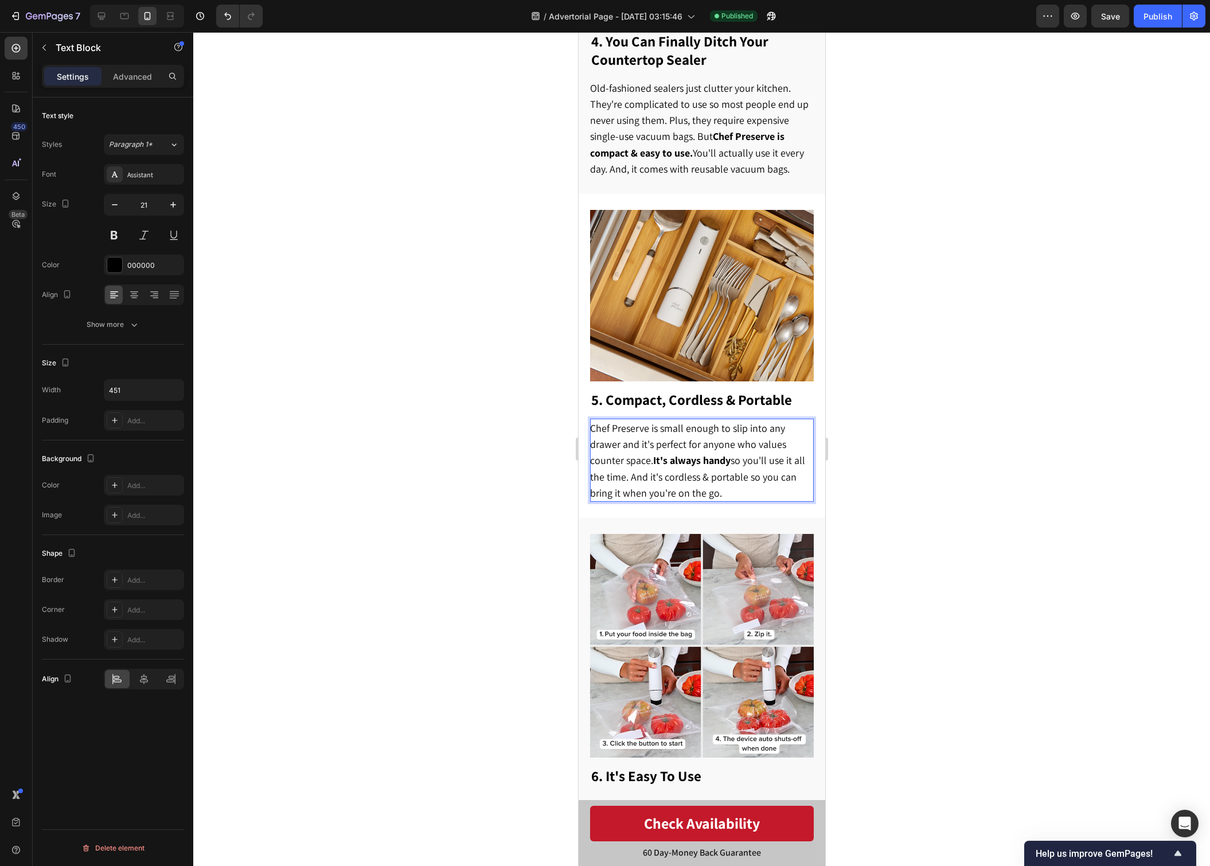
click at [755, 435] on span "Chef Preserve is small enough to slip into any drawer and it's perfect for anyo…" at bounding box center [696, 460] width 215 height 78
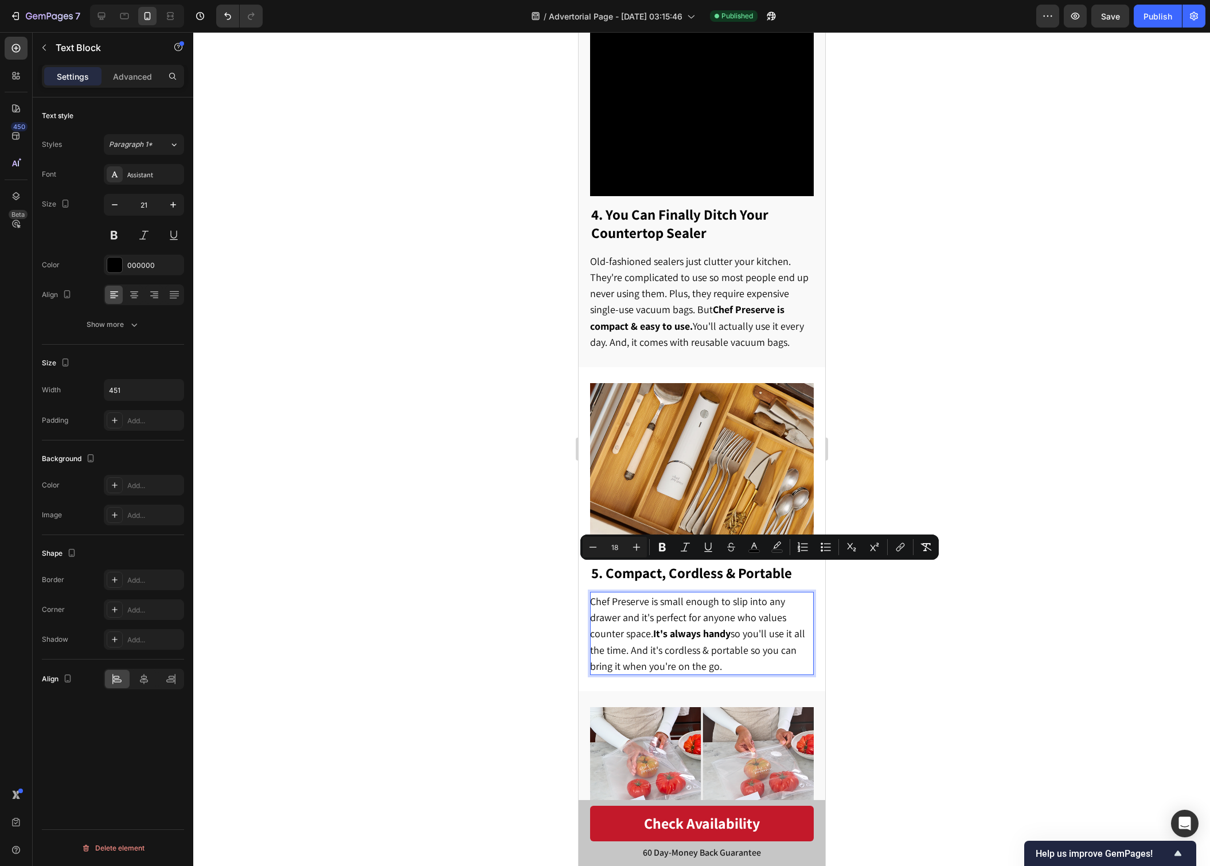
scroll to position [1590, 0]
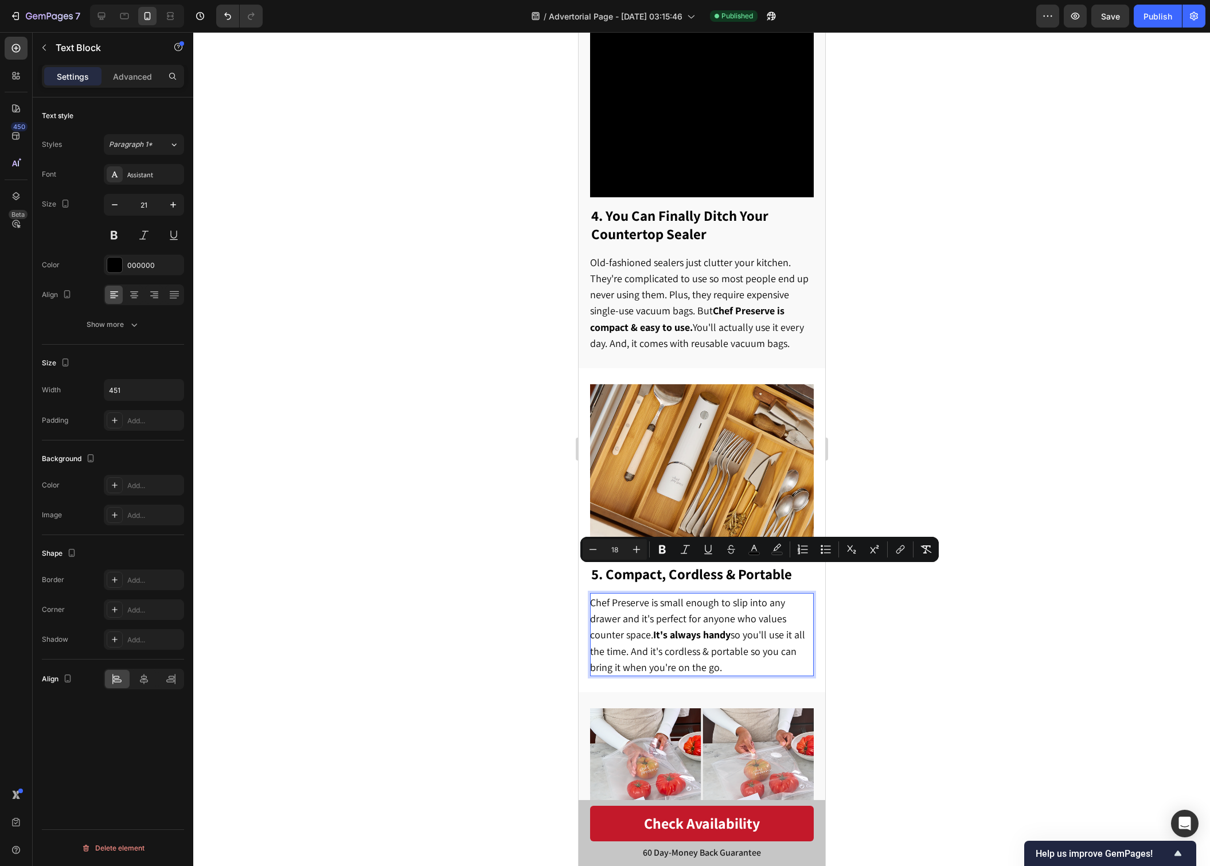
click at [1029, 315] on div at bounding box center [701, 449] width 1017 height 834
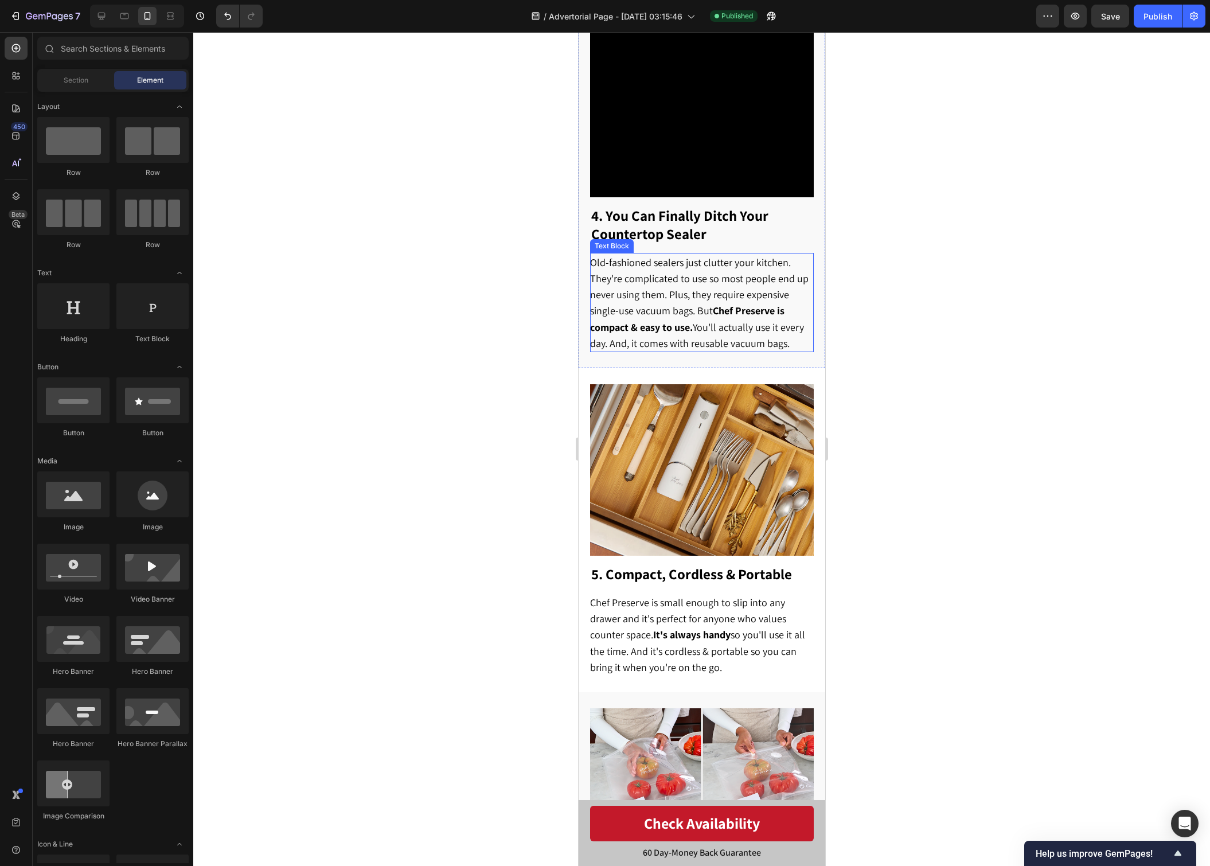
click at [760, 294] on span "Old-fashioned sealers just clutter your kitchen. They're complicated to use so …" at bounding box center [698, 303] width 218 height 94
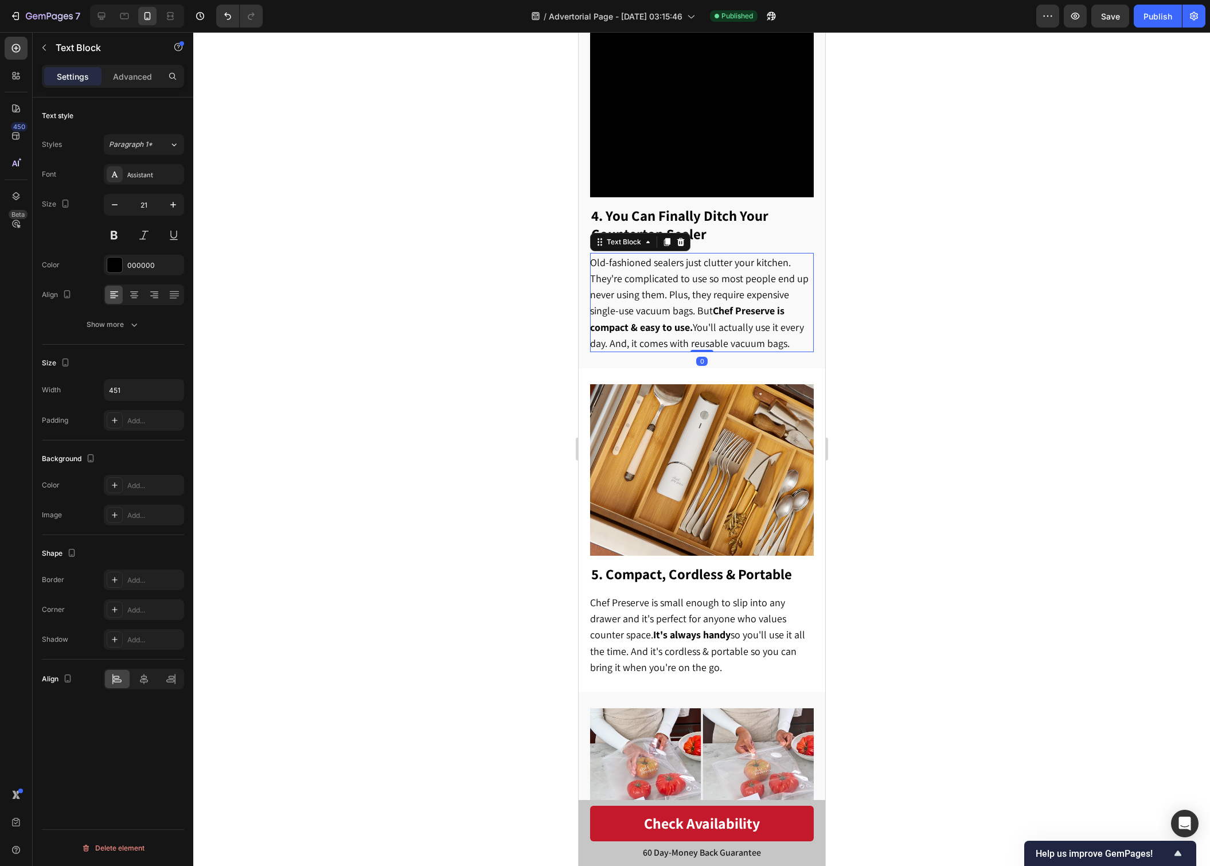
click at [760, 294] on span "Old-fashioned sealers just clutter your kitchen. They're complicated to use so …" at bounding box center [698, 303] width 218 height 94
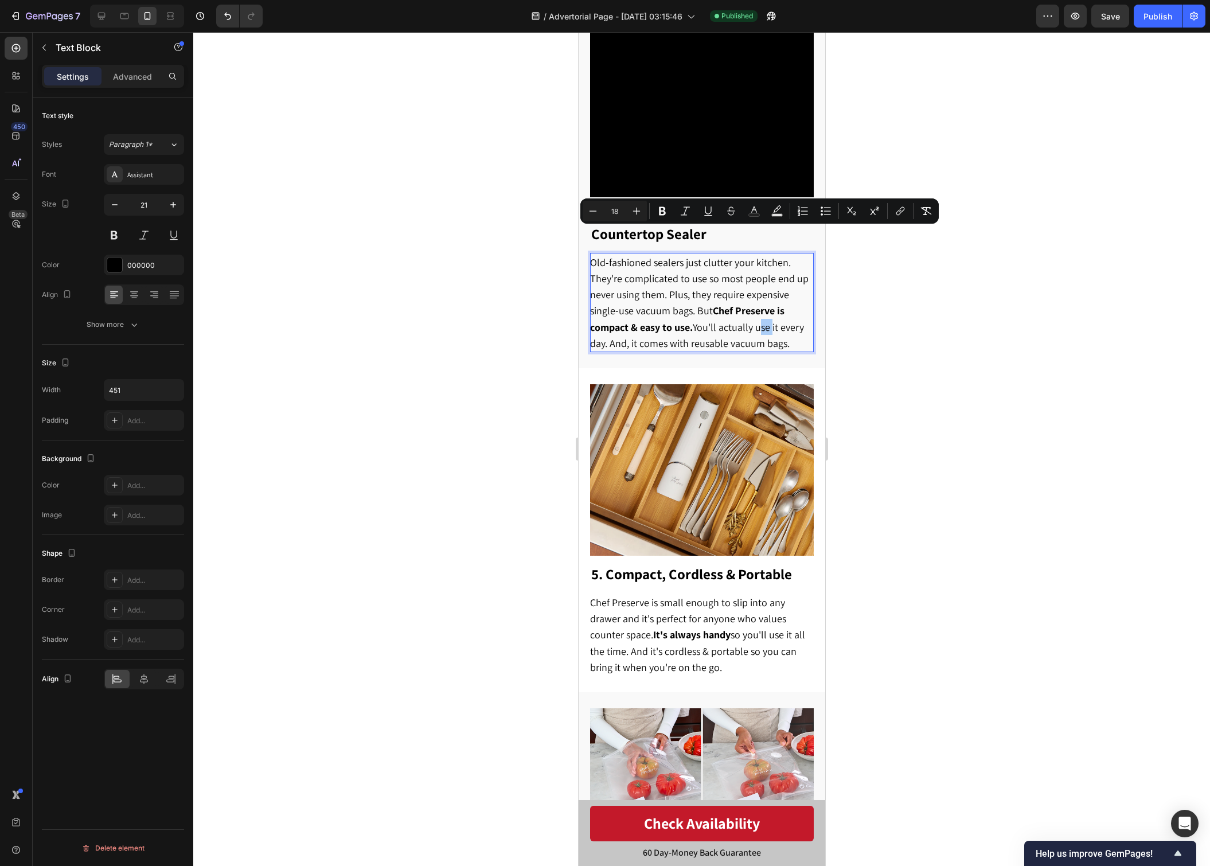
click at [1005, 384] on div at bounding box center [701, 449] width 1017 height 834
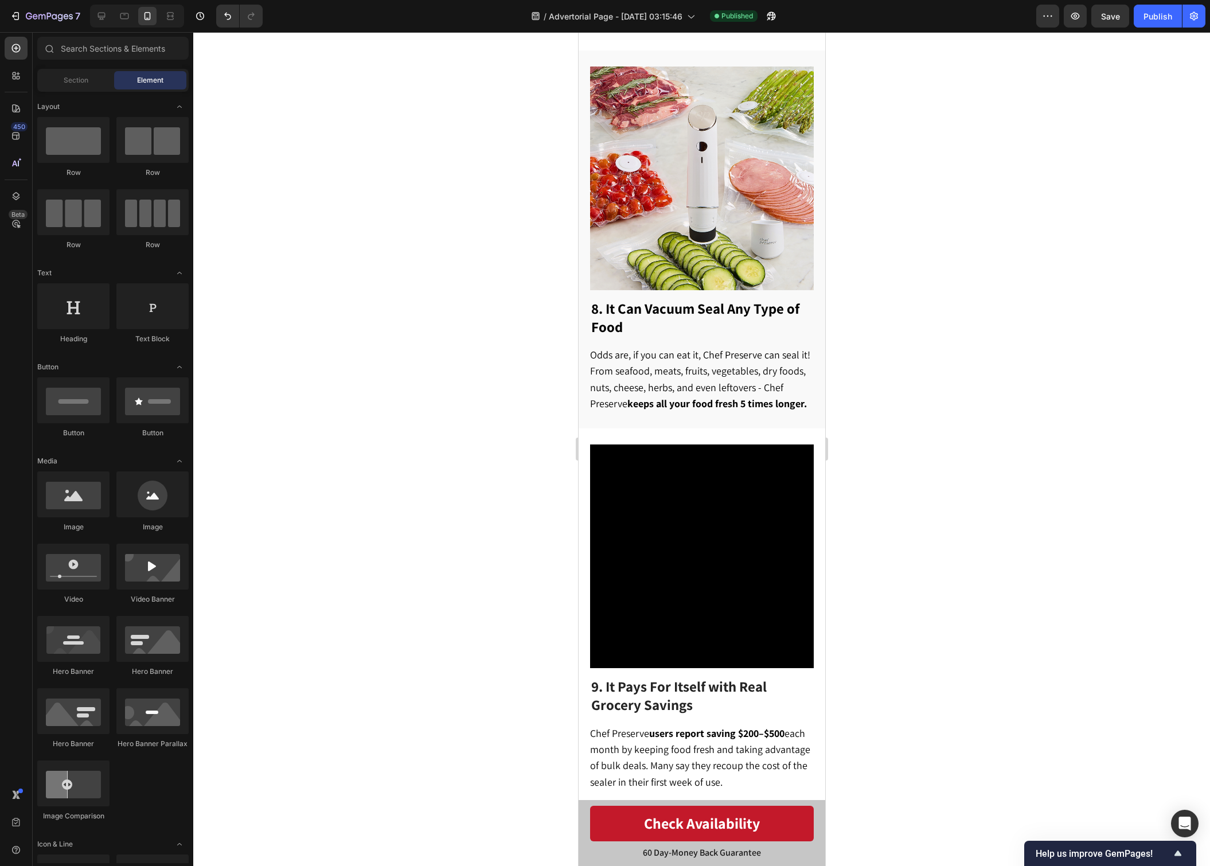
scroll to position [3002, 0]
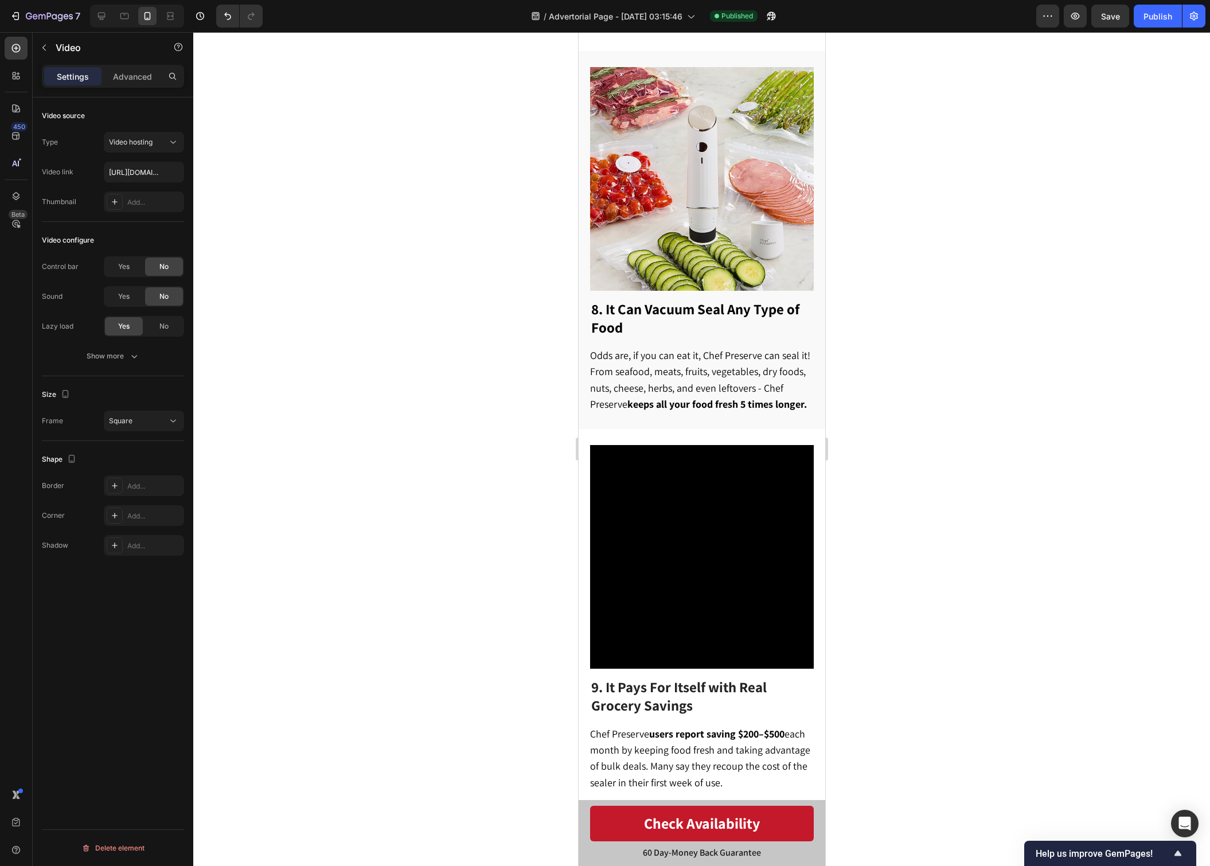
click at [743, 502] on video at bounding box center [701, 557] width 224 height 224
click at [126, 171] on input "[URL][DOMAIN_NAME]" at bounding box center [144, 172] width 80 height 21
paste input "84a03ffeded74c9ba286ec212dcc1152"
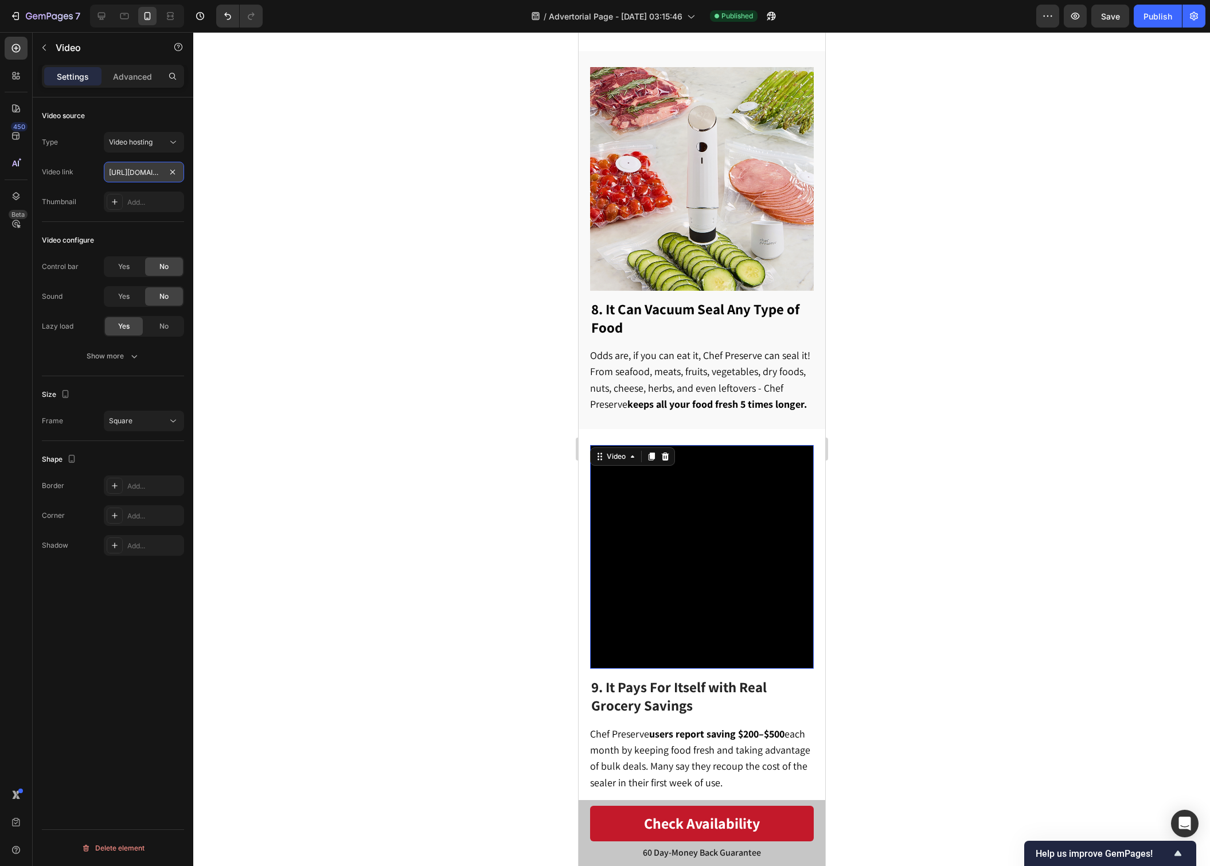
scroll to position [0, 210]
type input "[URL][DOMAIN_NAME]"
click at [1021, 427] on div at bounding box center [701, 449] width 1017 height 834
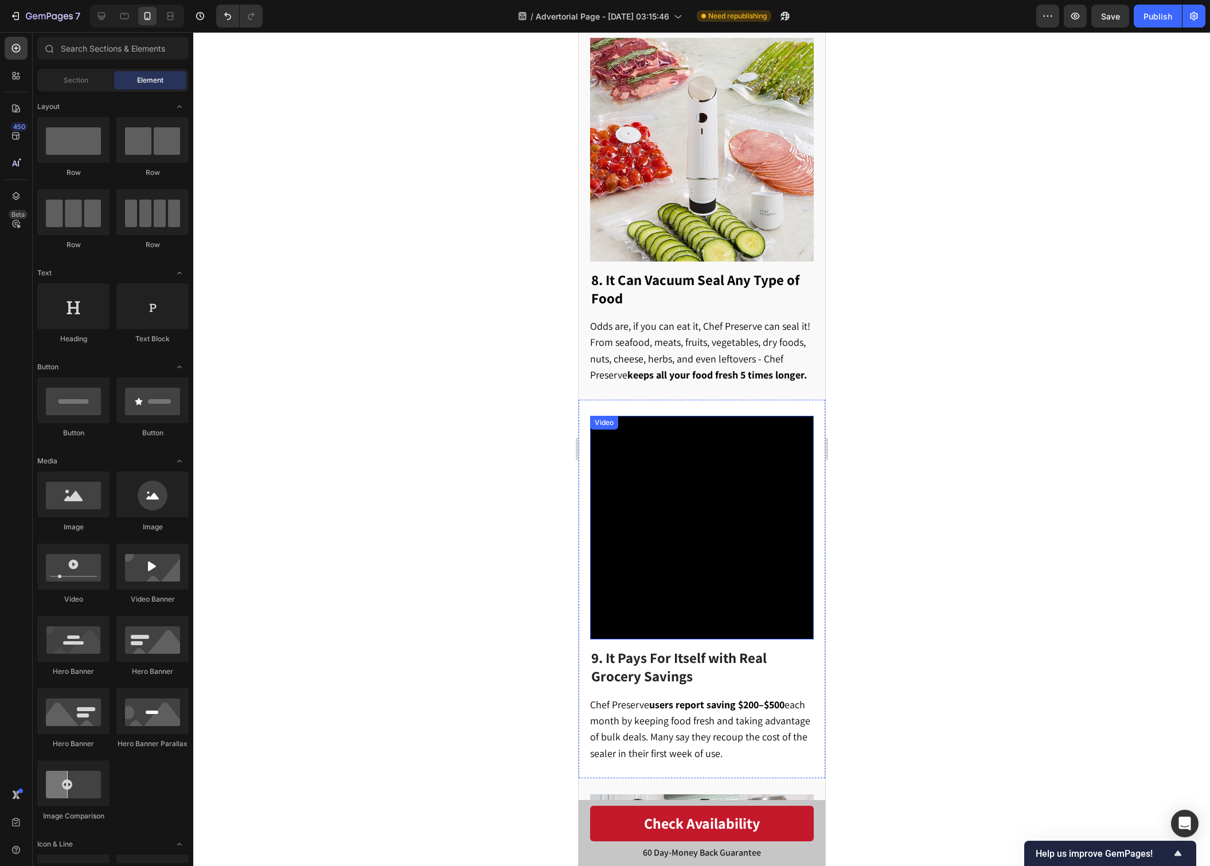
scroll to position [3030, 0]
drag, startPoint x: 729, startPoint y: 545, endPoint x: 636, endPoint y: 502, distance: 101.8
click at [729, 545] on video at bounding box center [701, 528] width 224 height 224
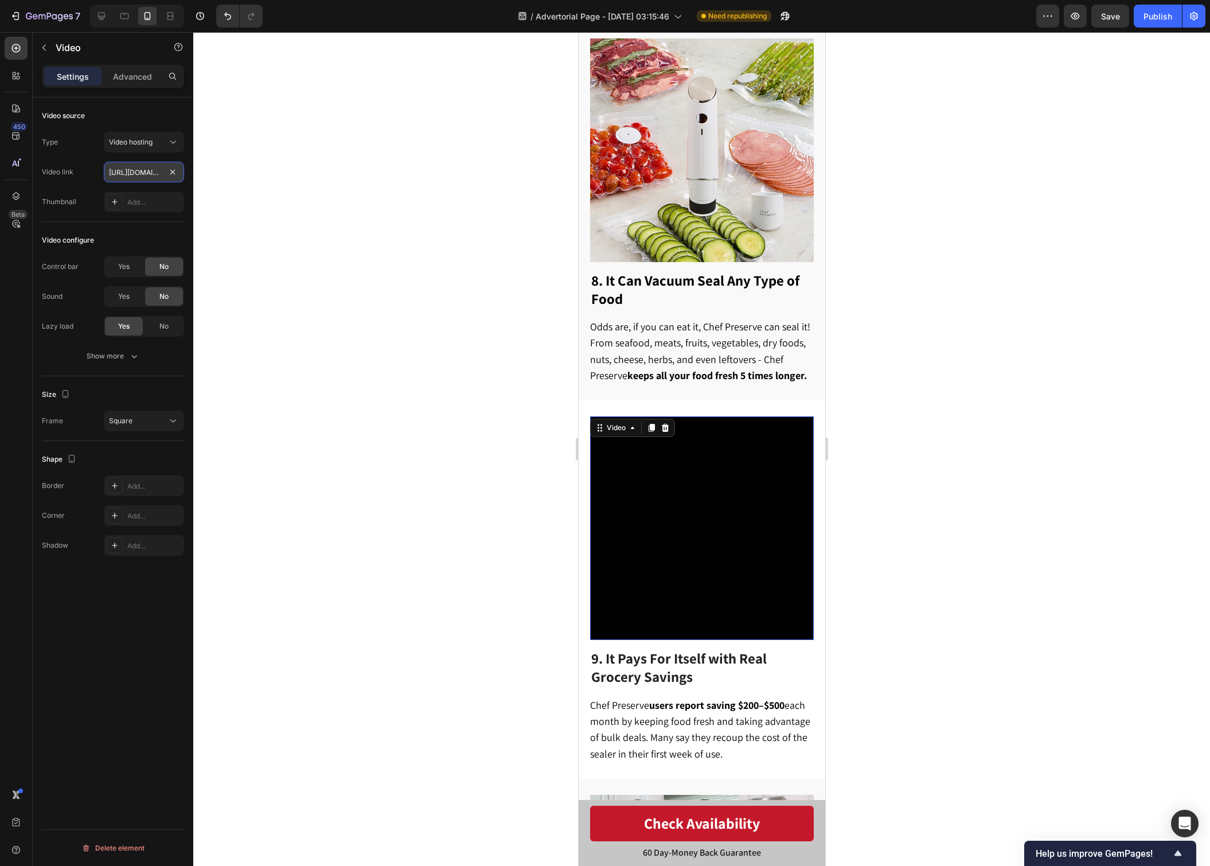
click at [142, 171] on input "[URL][DOMAIN_NAME]" at bounding box center [144, 172] width 80 height 21
paste input "913215aebc7f4078a4b978eecd6733b4"
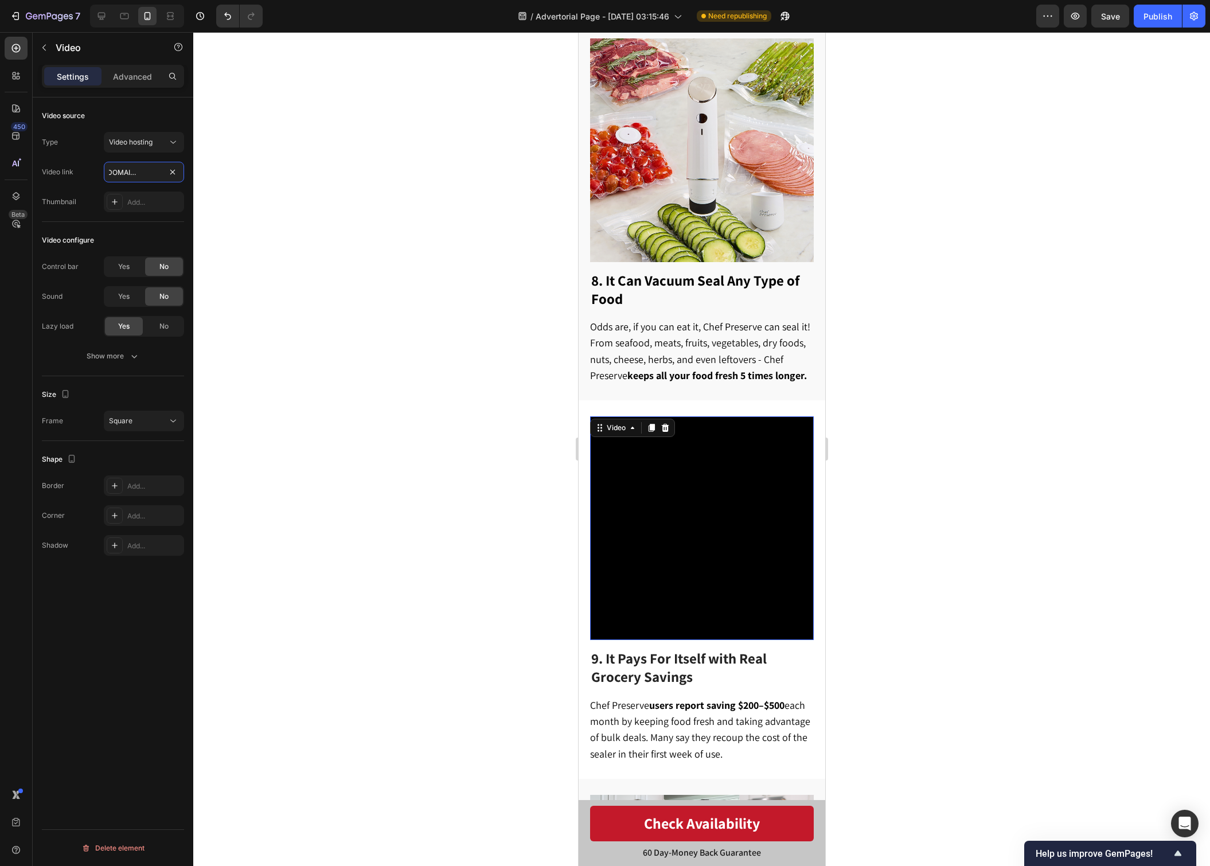
type input "[URL][DOMAIN_NAME]"
click at [896, 406] on div at bounding box center [701, 449] width 1017 height 834
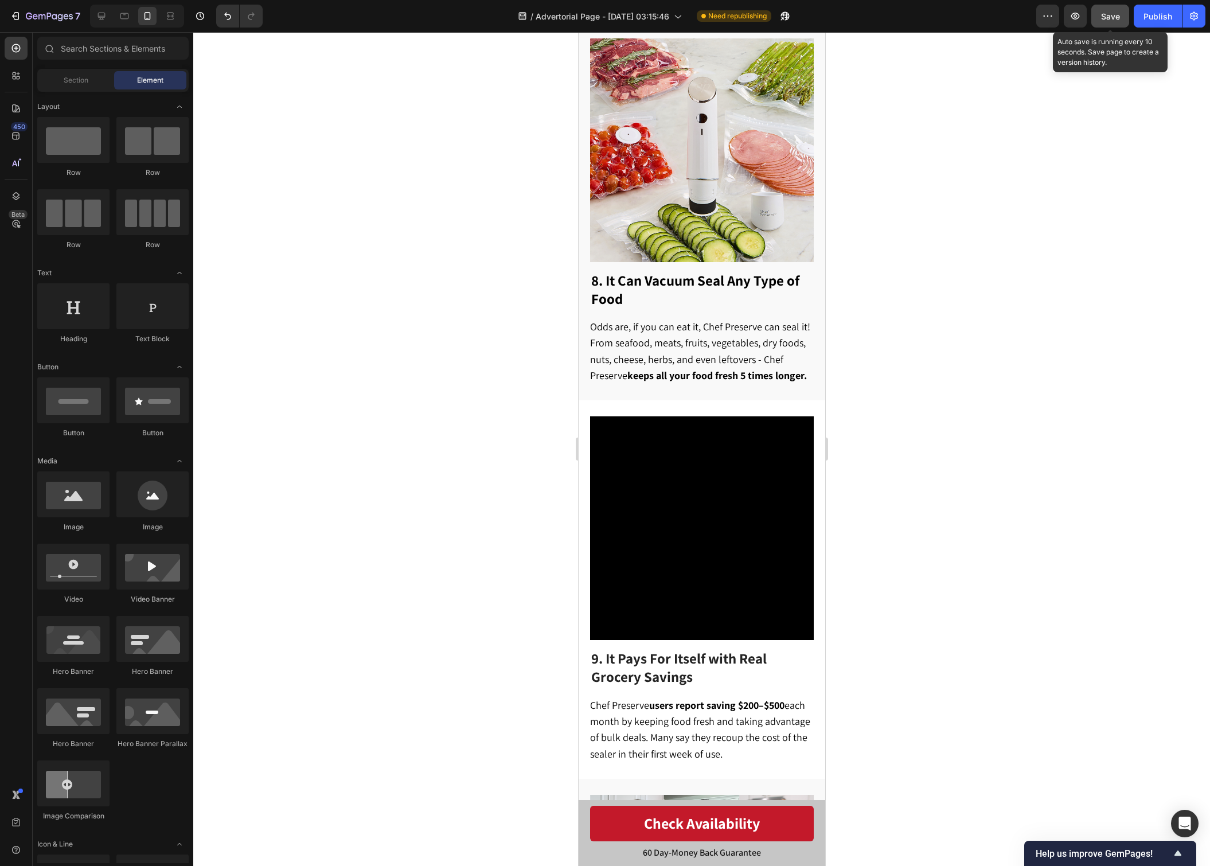
click at [1107, 9] on button "Save" at bounding box center [1110, 16] width 38 height 23
click at [1143, 10] on div "Publish" at bounding box center [1157, 16] width 29 height 12
